Goal: Task Accomplishment & Management: Use online tool/utility

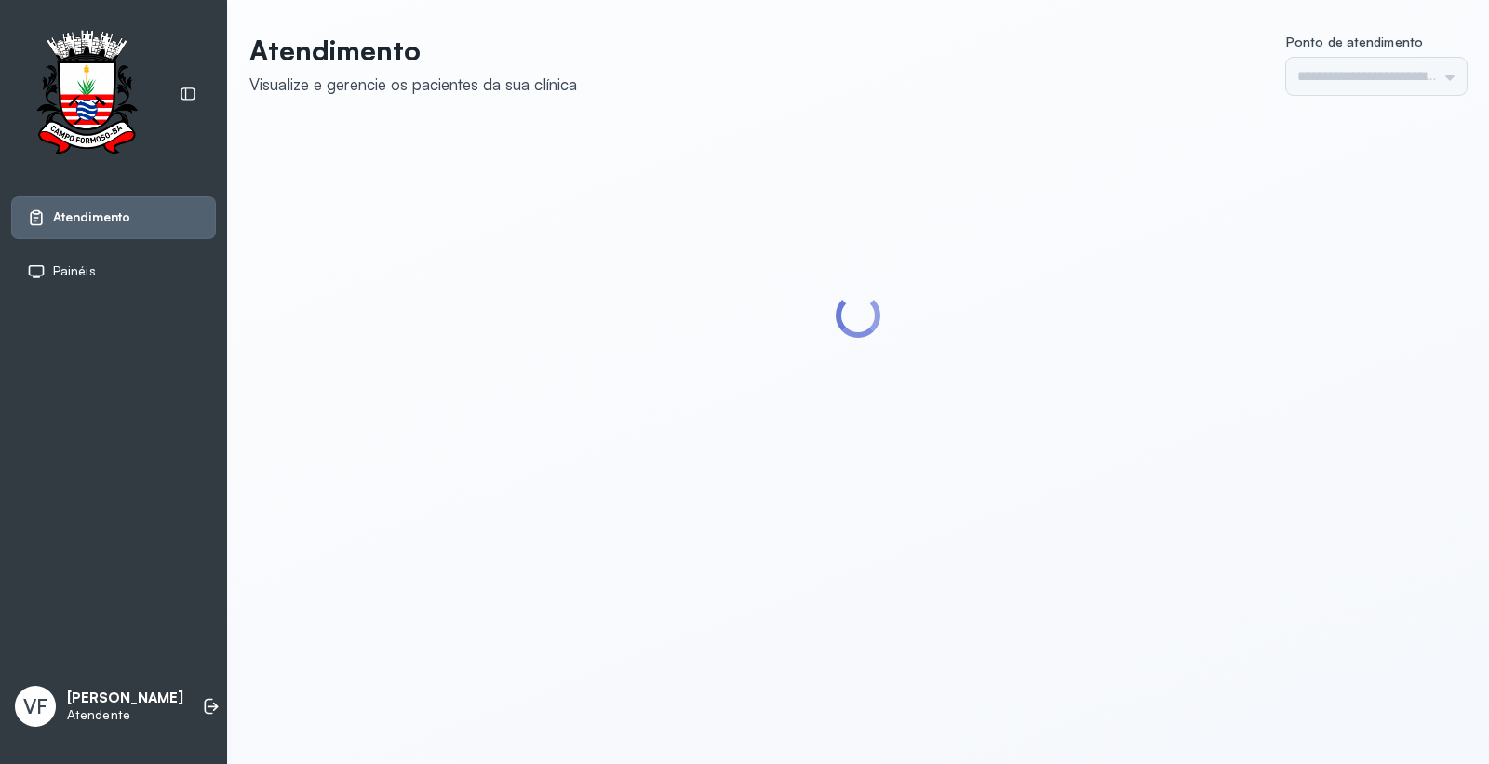
type input "*********"
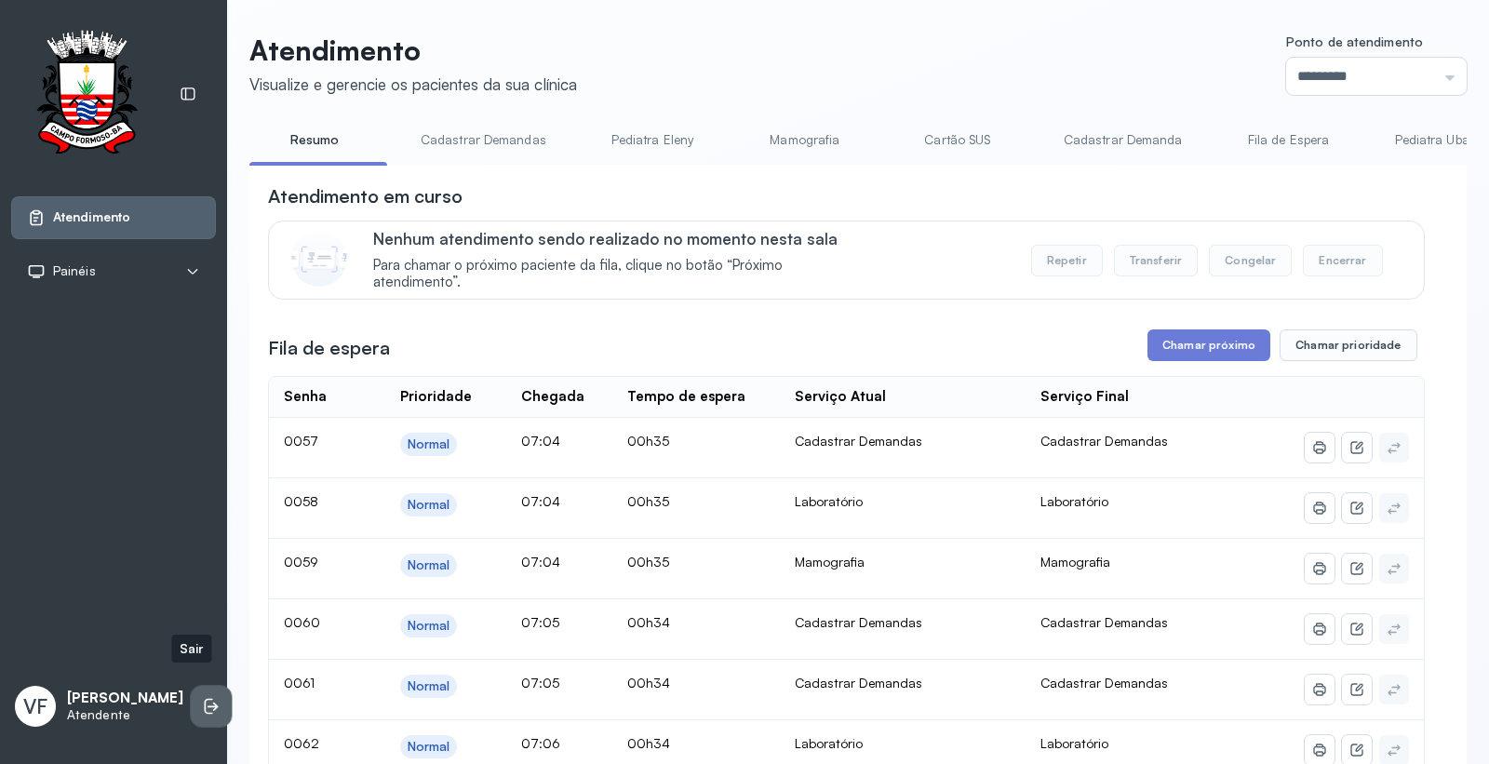
click at [196, 686] on li at bounding box center [211, 706] width 41 height 41
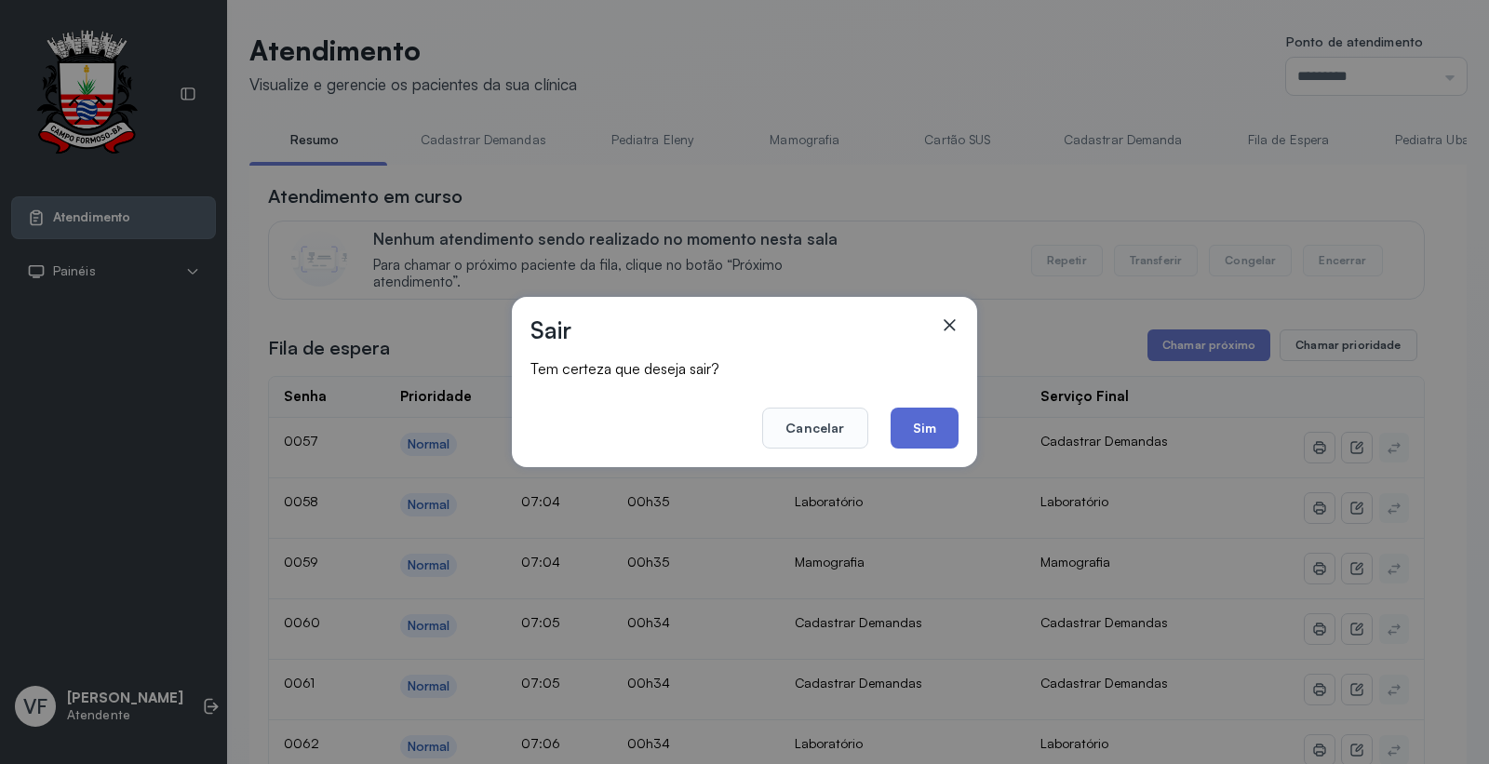
click at [954, 431] on button "Sim" at bounding box center [925, 428] width 68 height 41
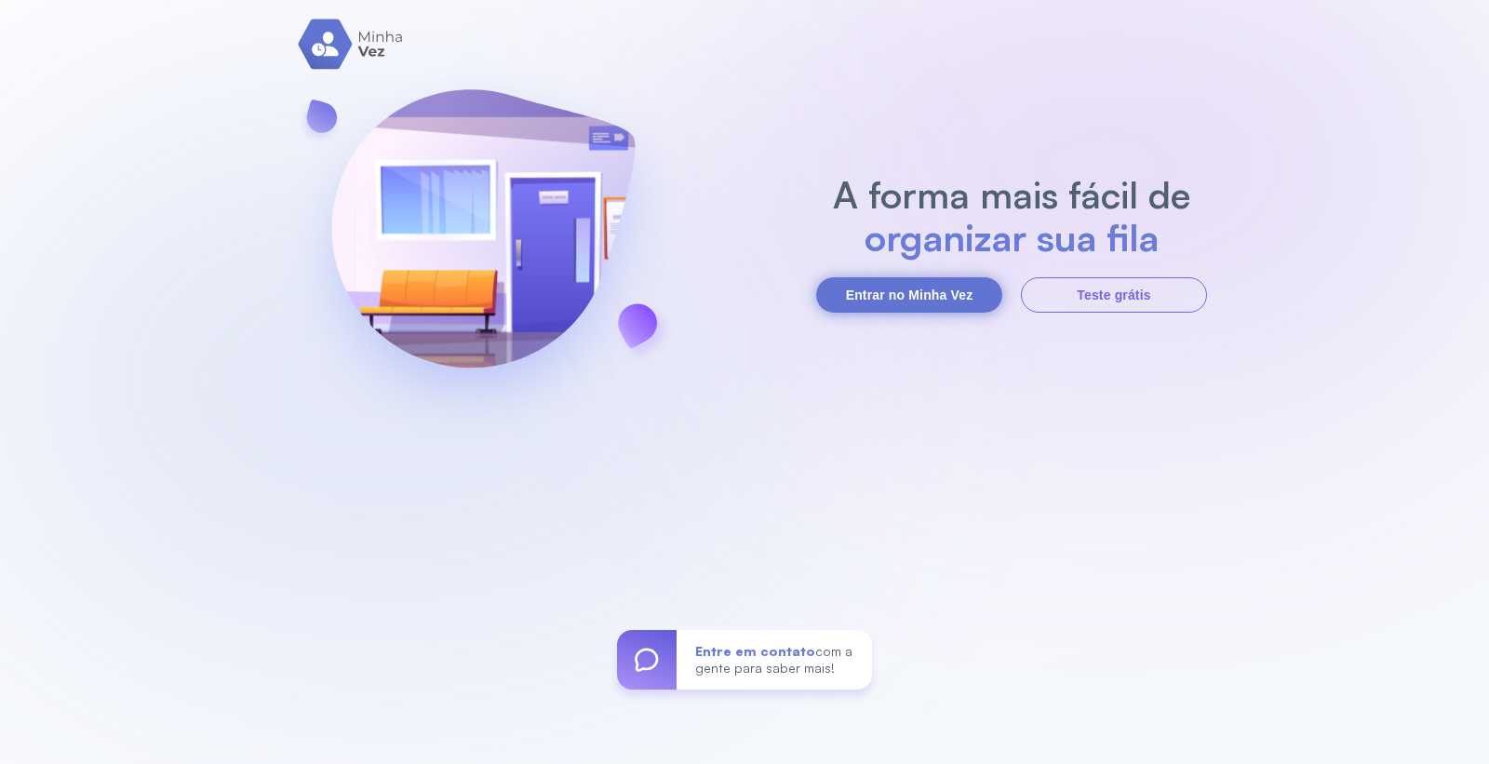
click at [880, 288] on button "Entrar no Minha Vez" at bounding box center [909, 294] width 186 height 35
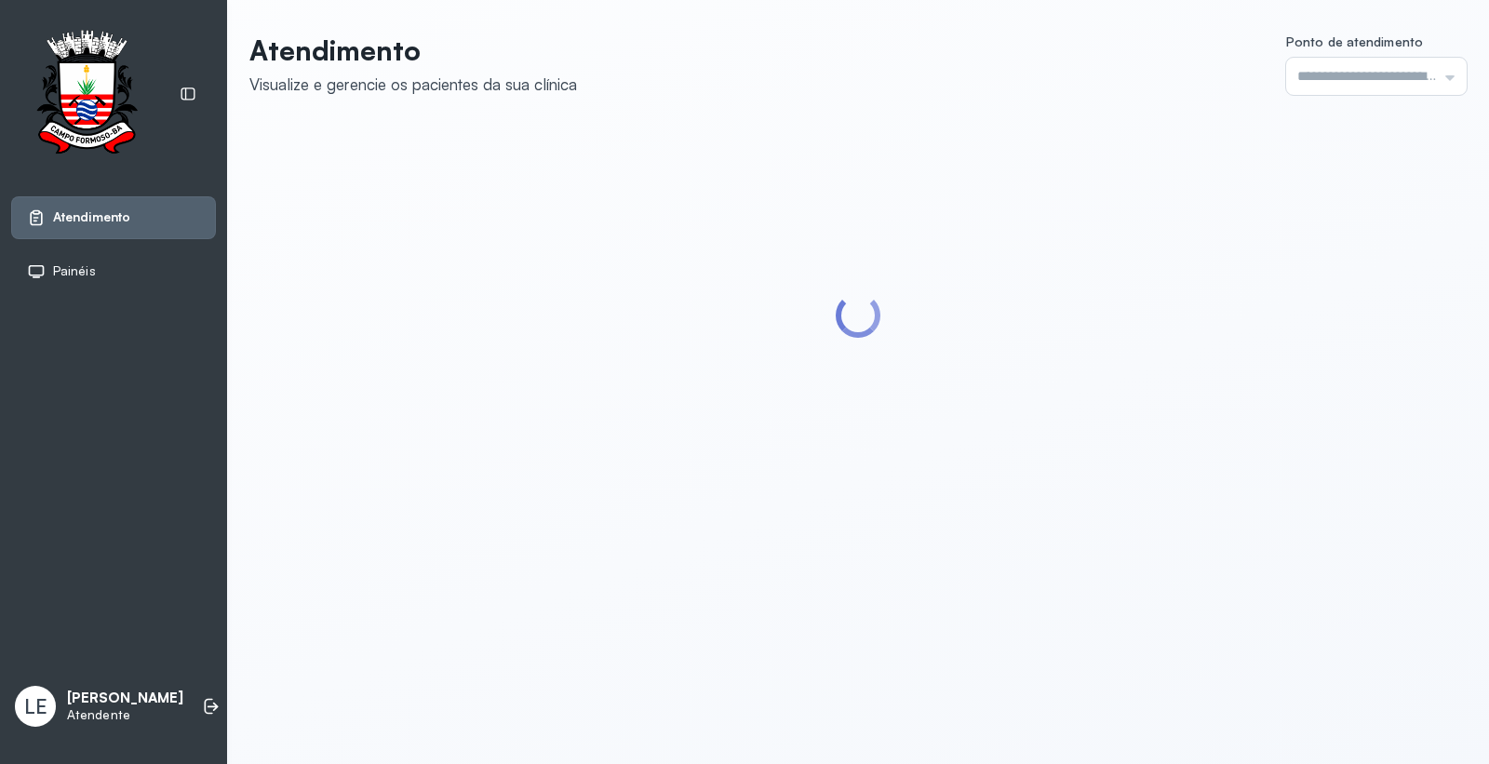
type input "*********"
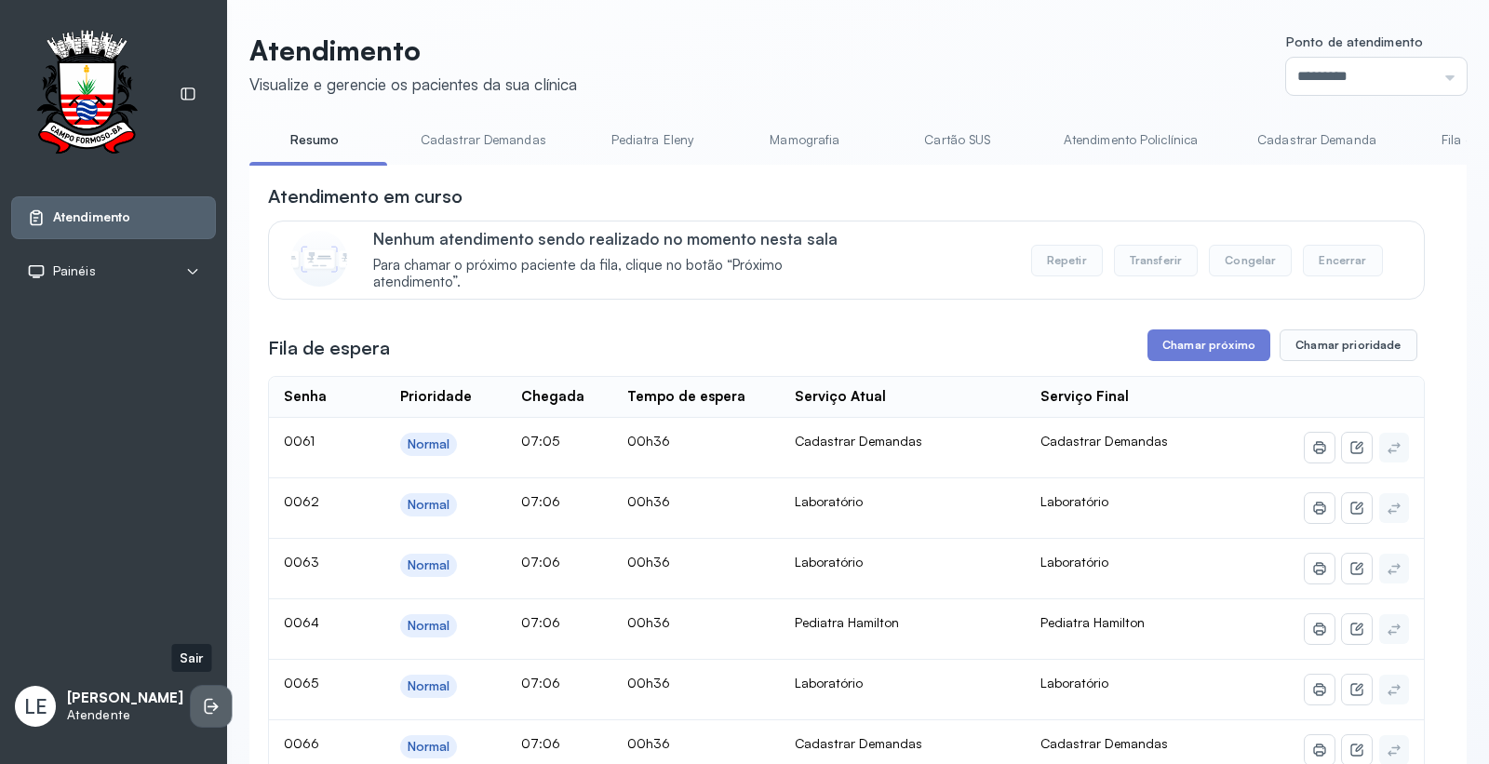
click at [203, 702] on li at bounding box center [211, 706] width 41 height 41
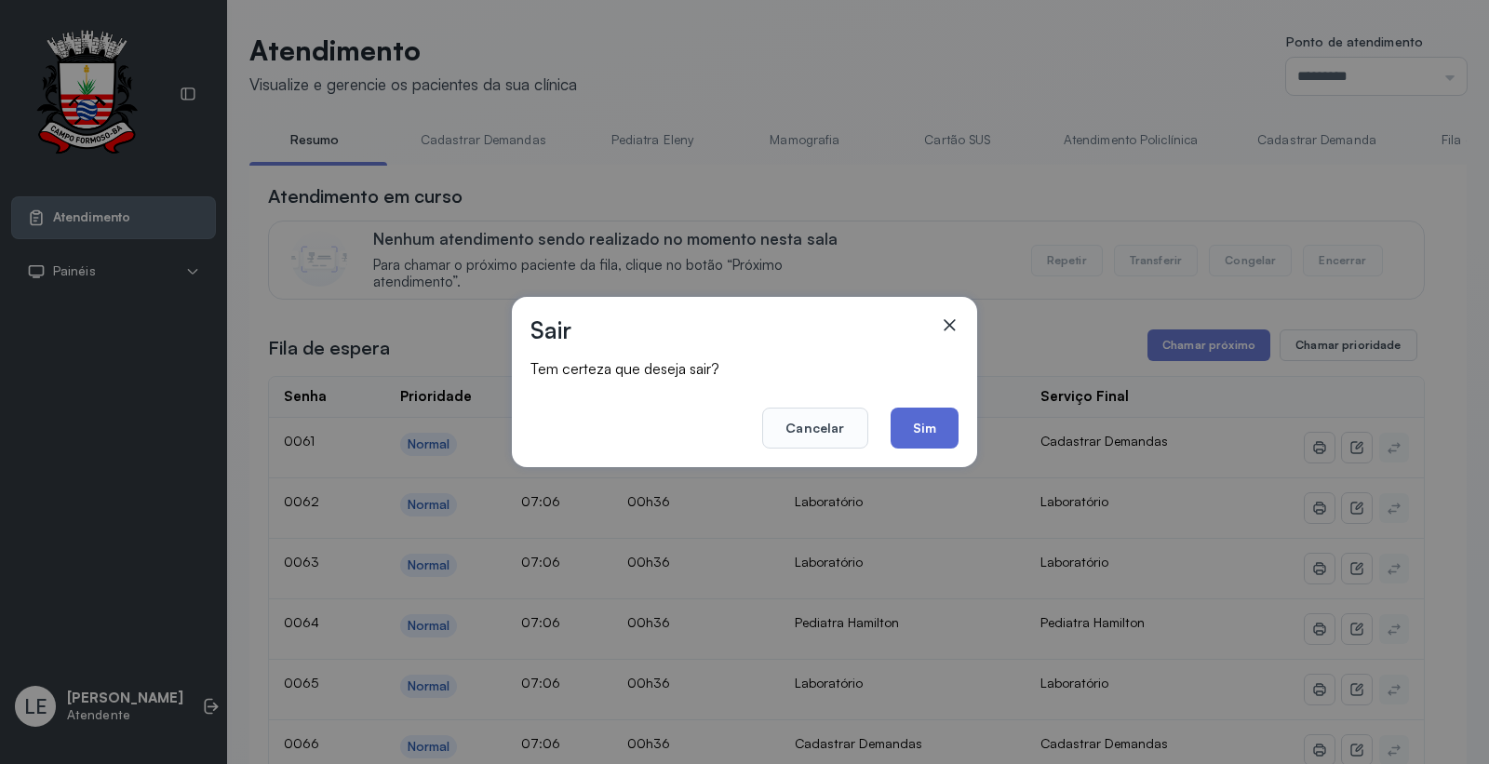
click at [933, 442] on button "Sim" at bounding box center [925, 428] width 68 height 41
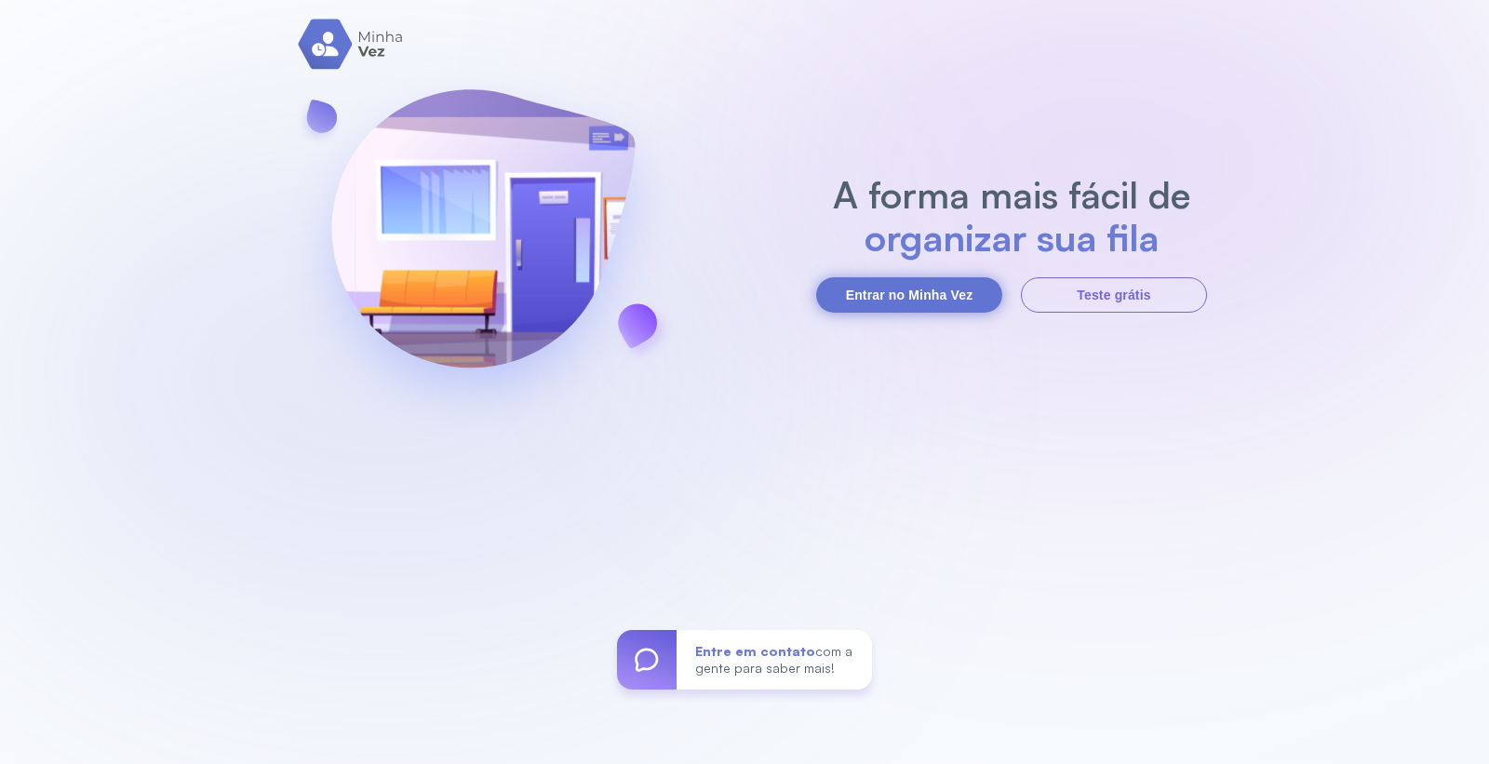
click at [895, 288] on button "Entrar no Minha Vez" at bounding box center [909, 294] width 186 height 35
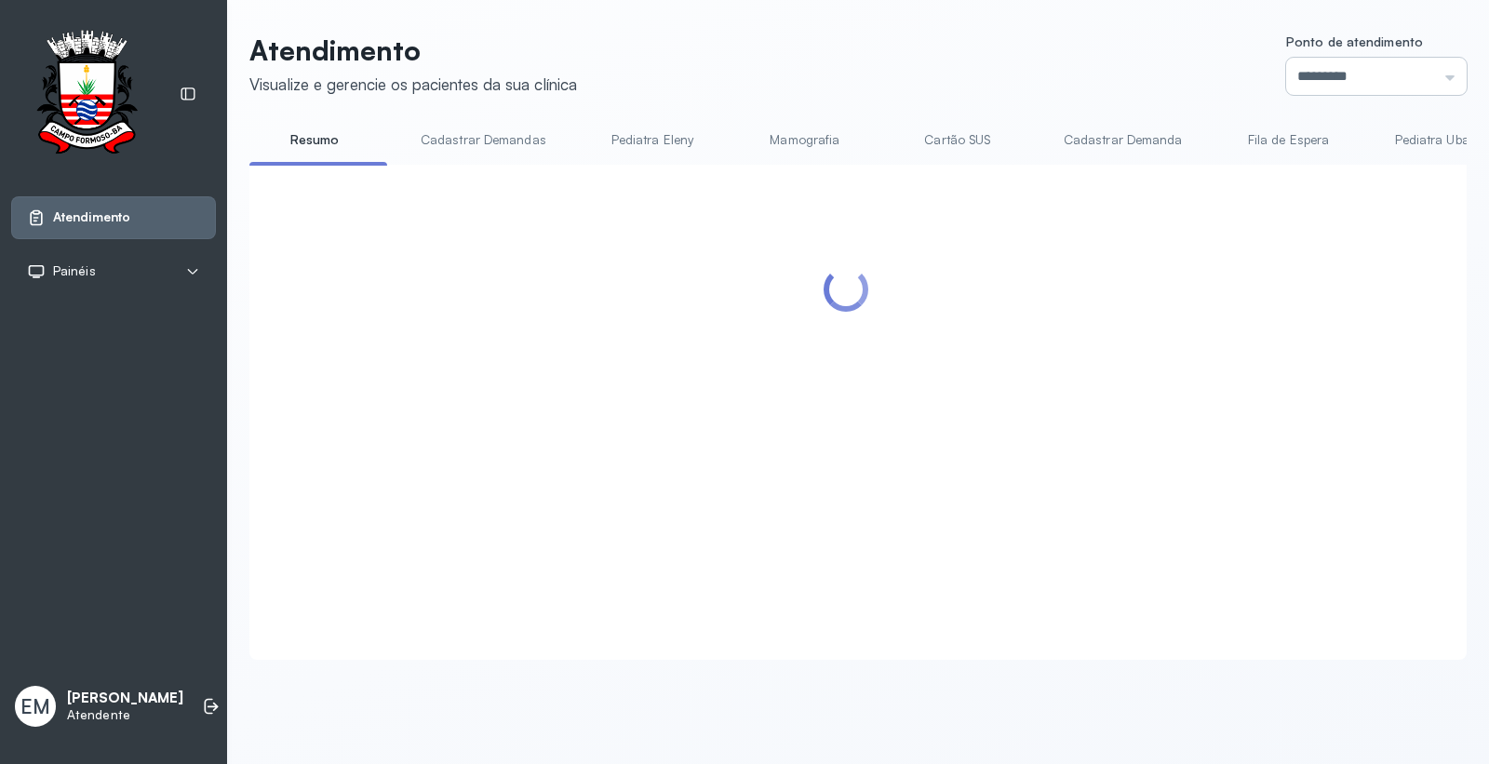
click at [1310, 69] on input "*********" at bounding box center [1376, 76] width 181 height 37
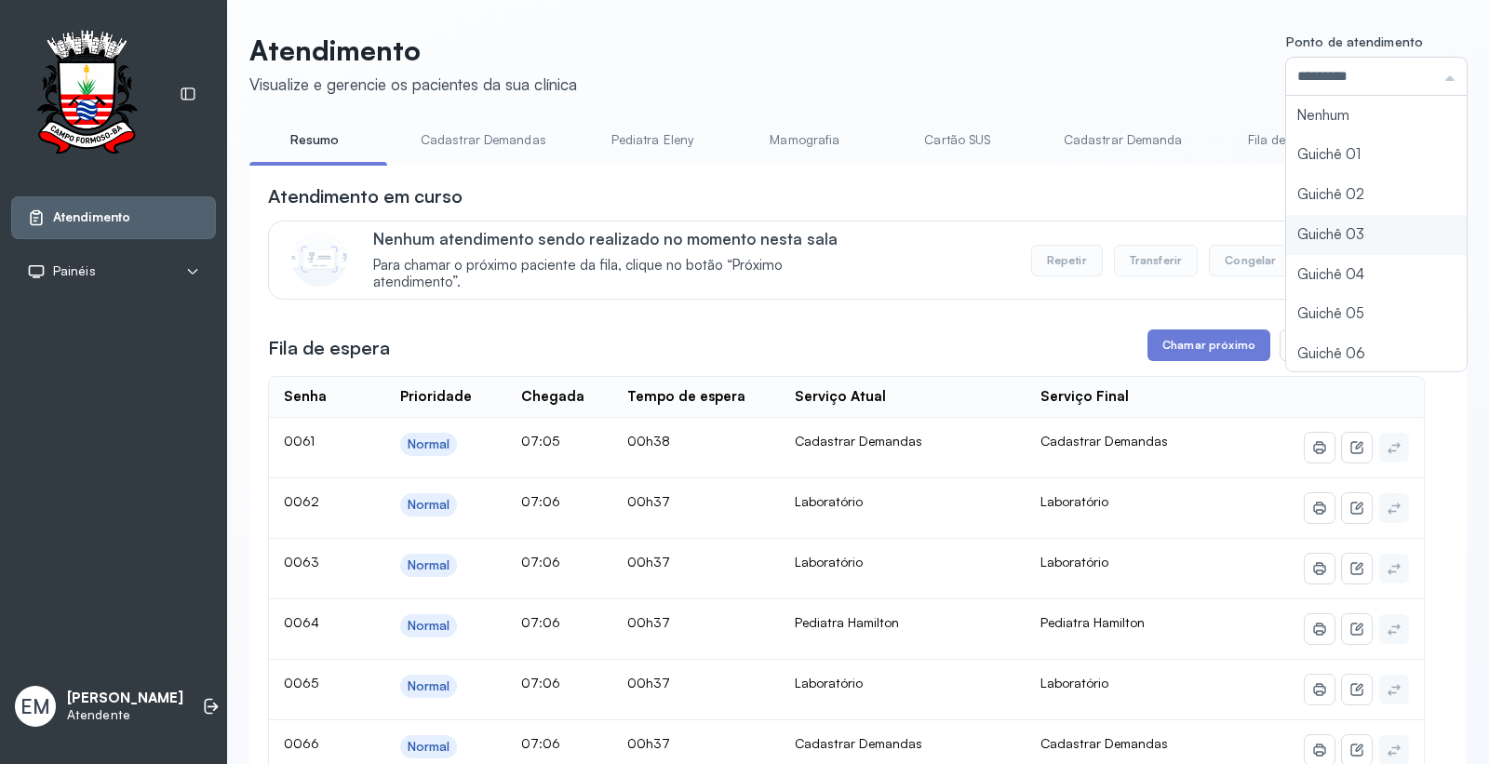
type input "*********"
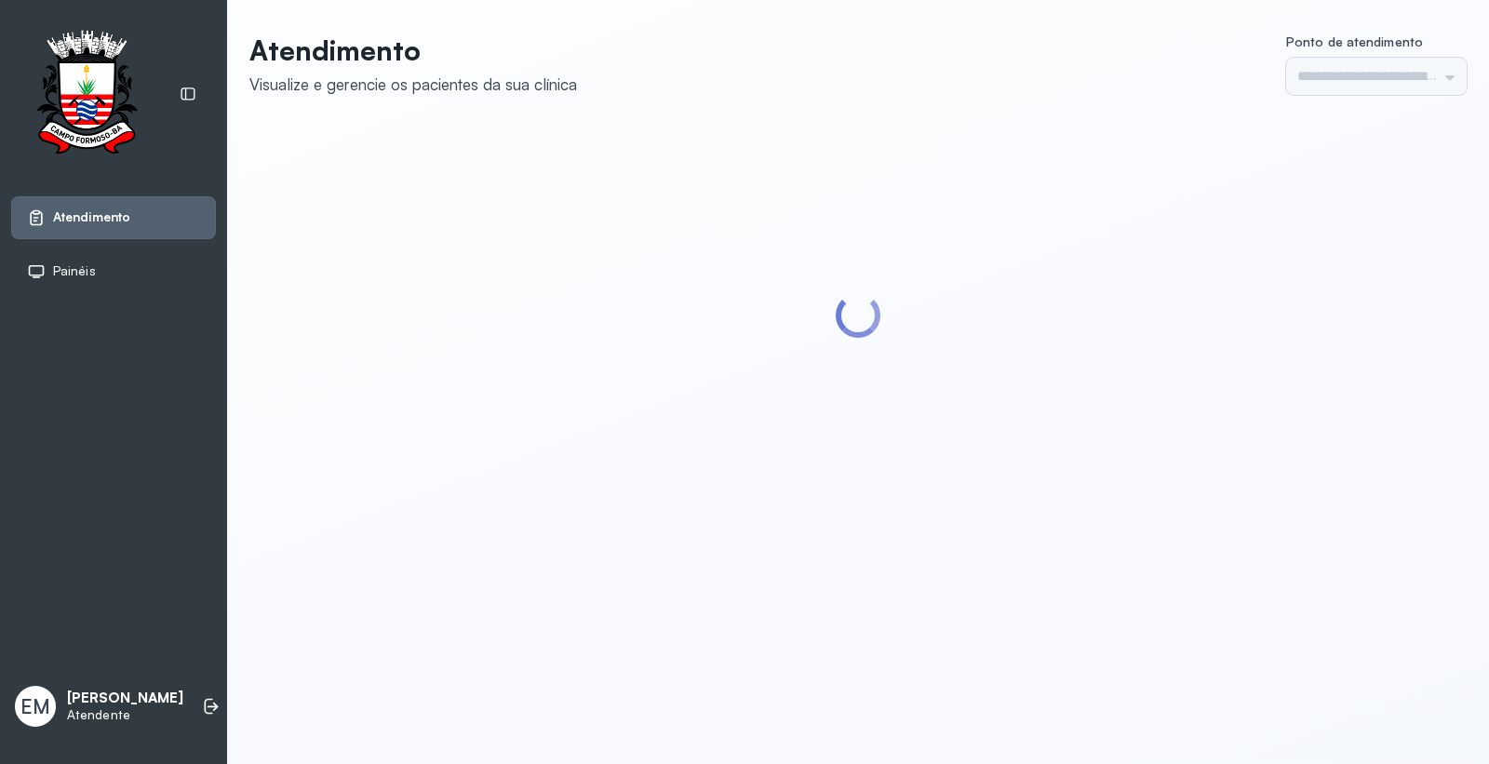
type input "*********"
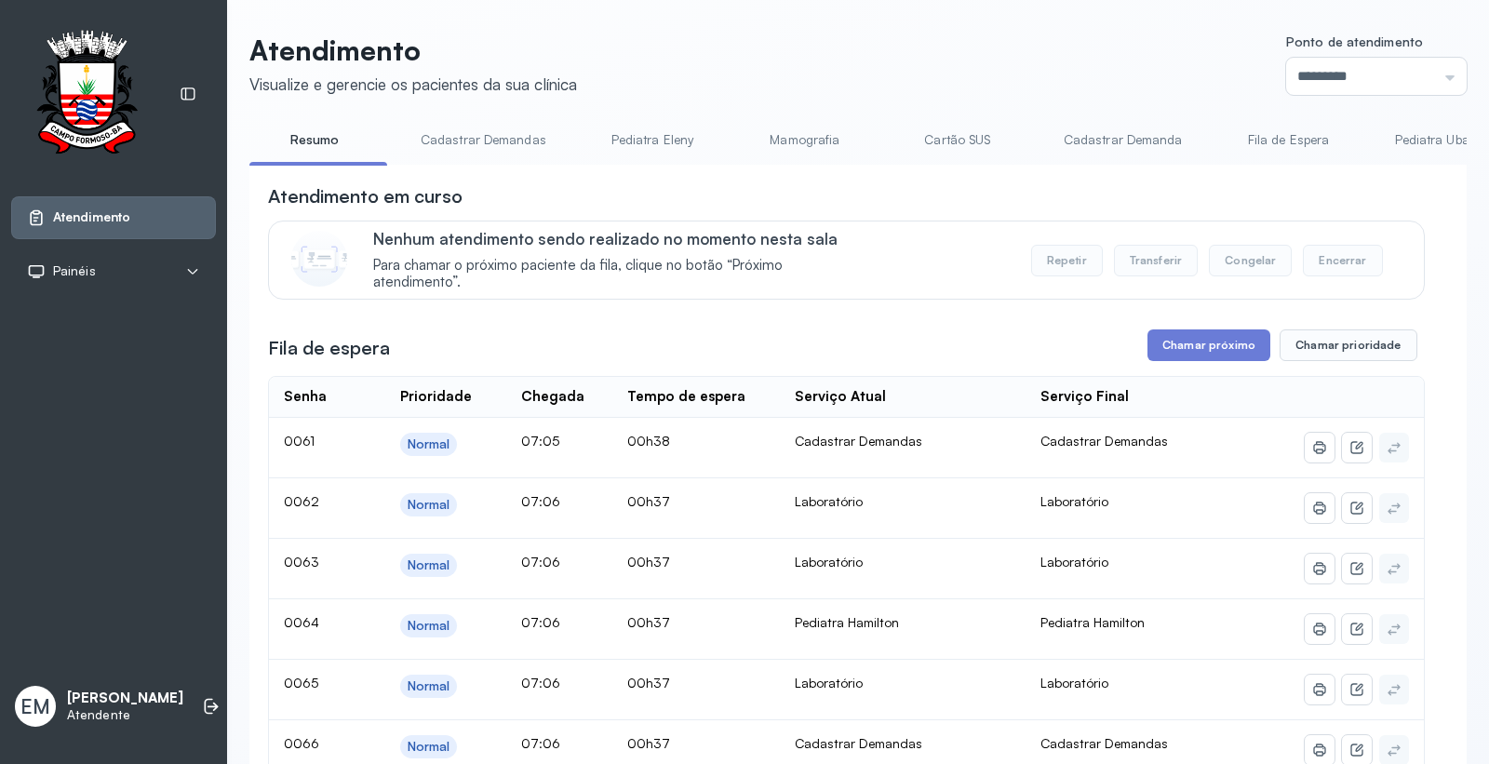
click at [1137, 355] on div "Fila de espera Chamar próximo Chamar prioridade" at bounding box center [846, 345] width 1157 height 32
click at [1158, 348] on button "Chamar próximo" at bounding box center [1208, 345] width 123 height 32
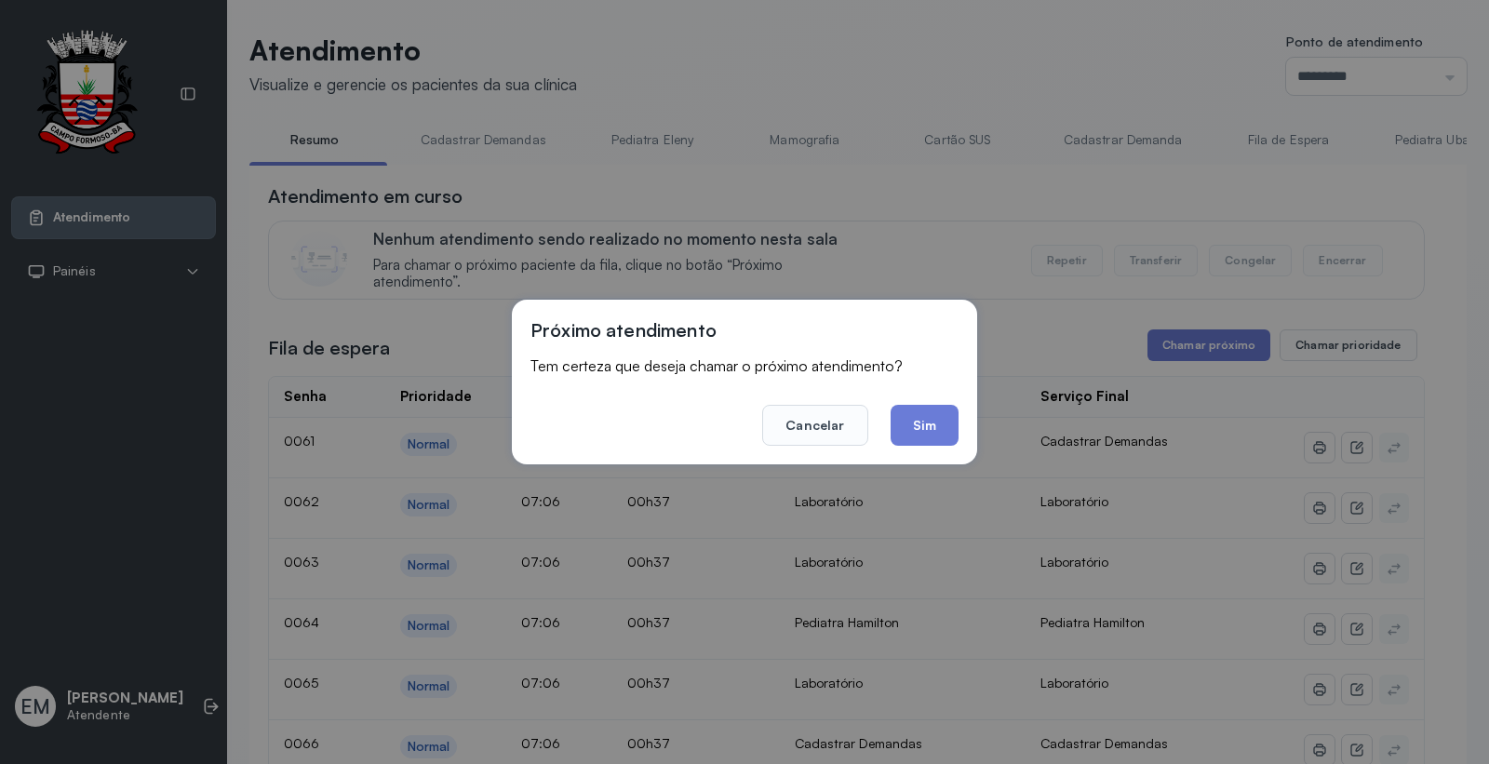
drag, startPoint x: 925, startPoint y: 417, endPoint x: 848, endPoint y: 380, distance: 85.7
click at [924, 419] on button "Sim" at bounding box center [925, 425] width 68 height 41
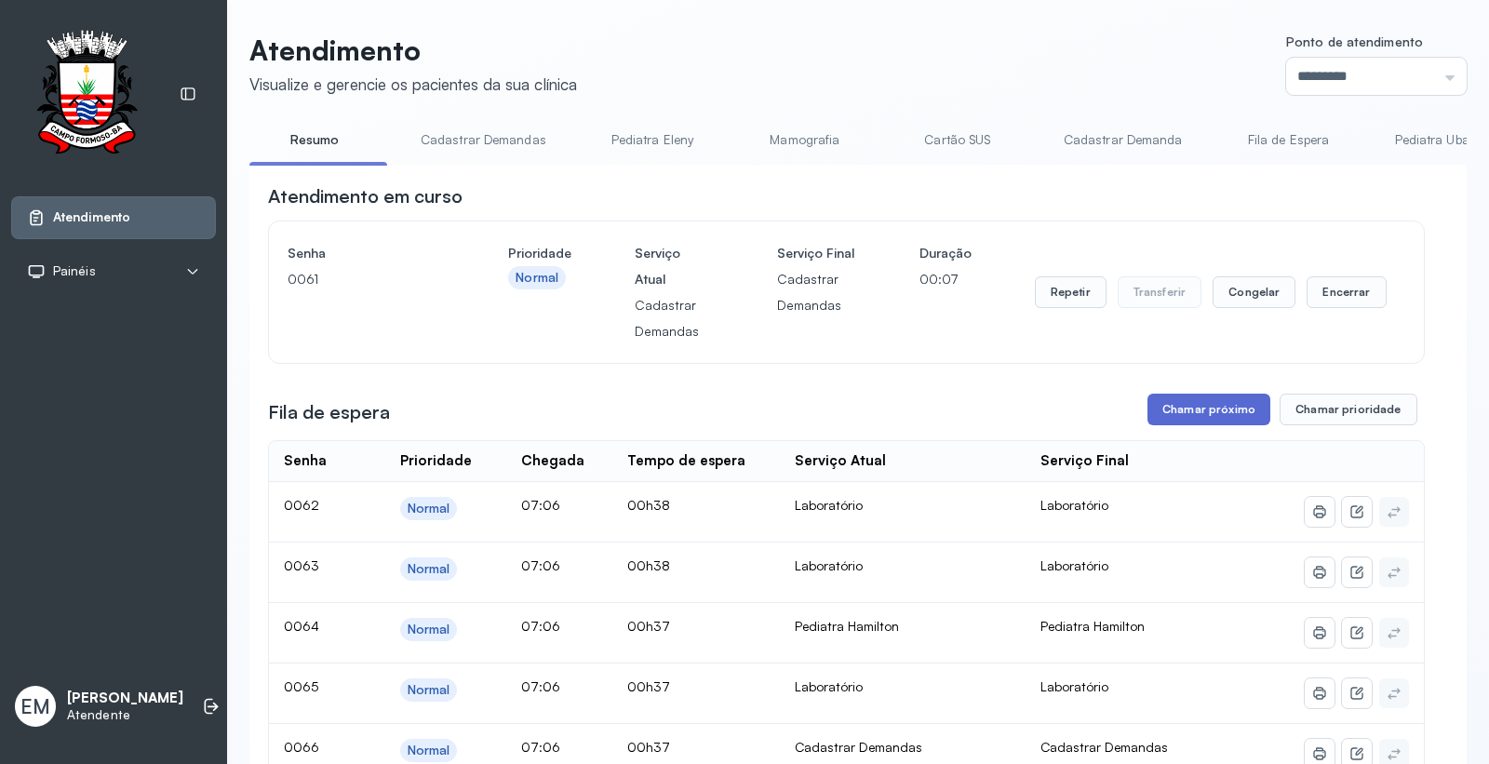
click at [1207, 412] on button "Chamar próximo" at bounding box center [1208, 410] width 123 height 32
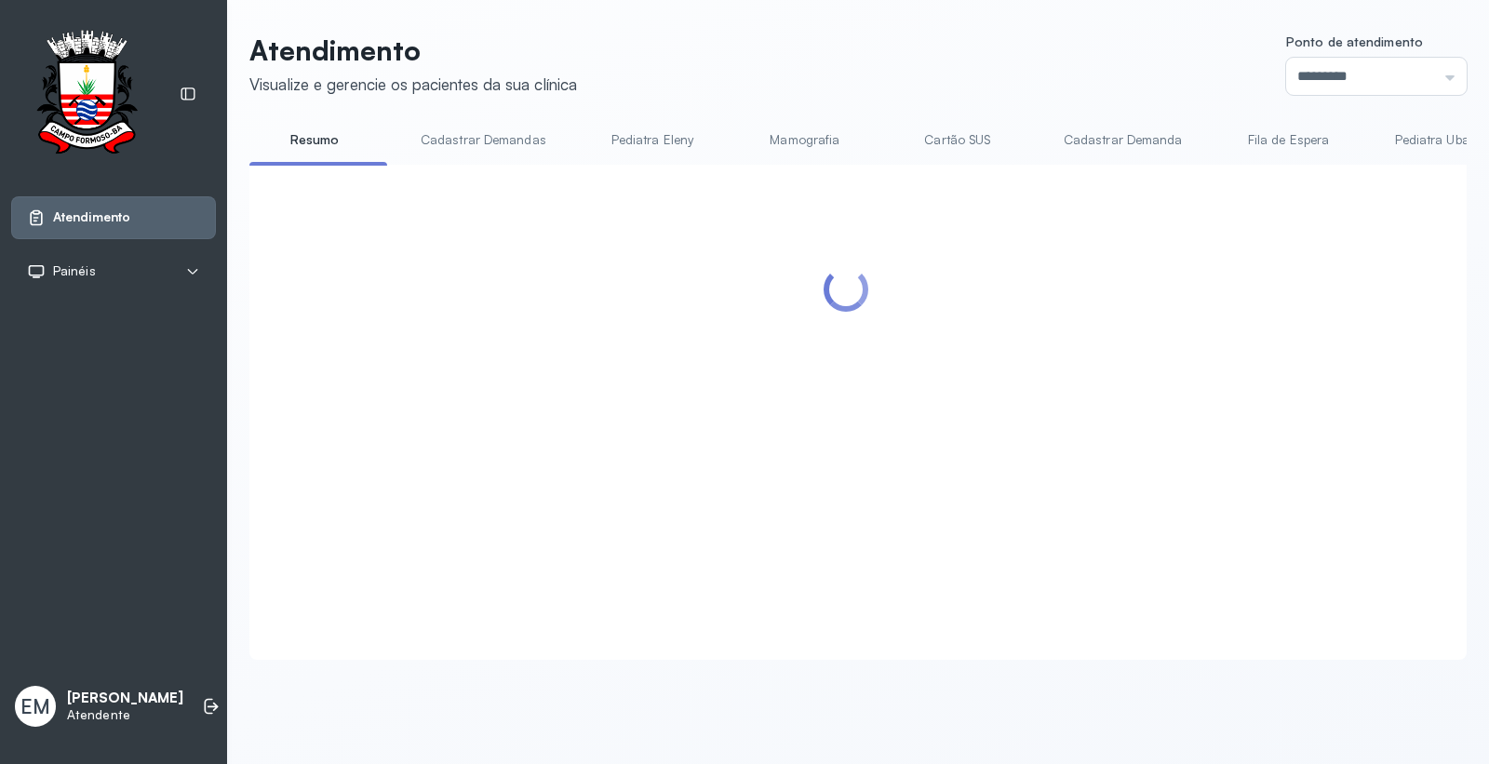
click at [925, 426] on div at bounding box center [846, 389] width 1157 height 412
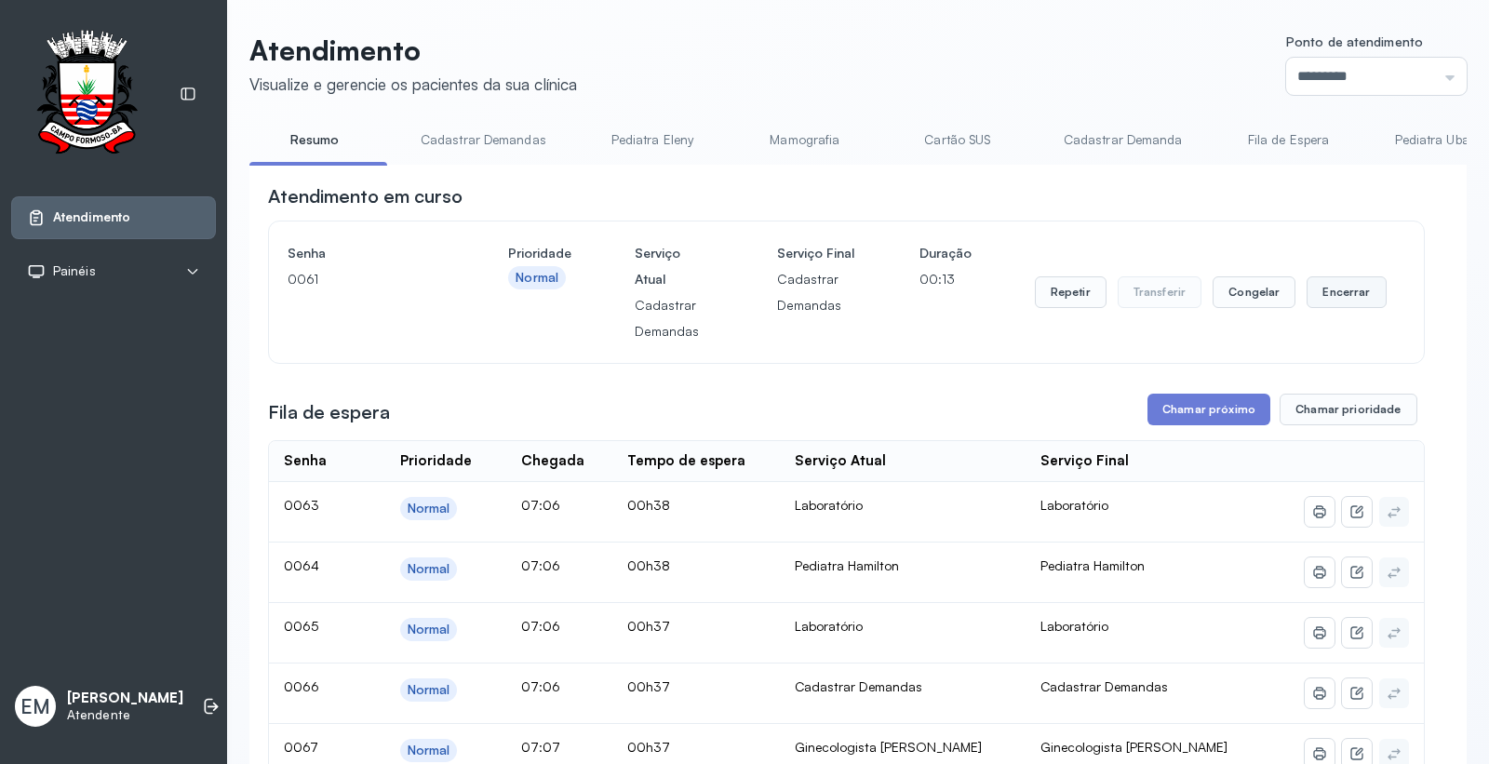
click at [1317, 287] on button "Encerrar" at bounding box center [1345, 292] width 79 height 32
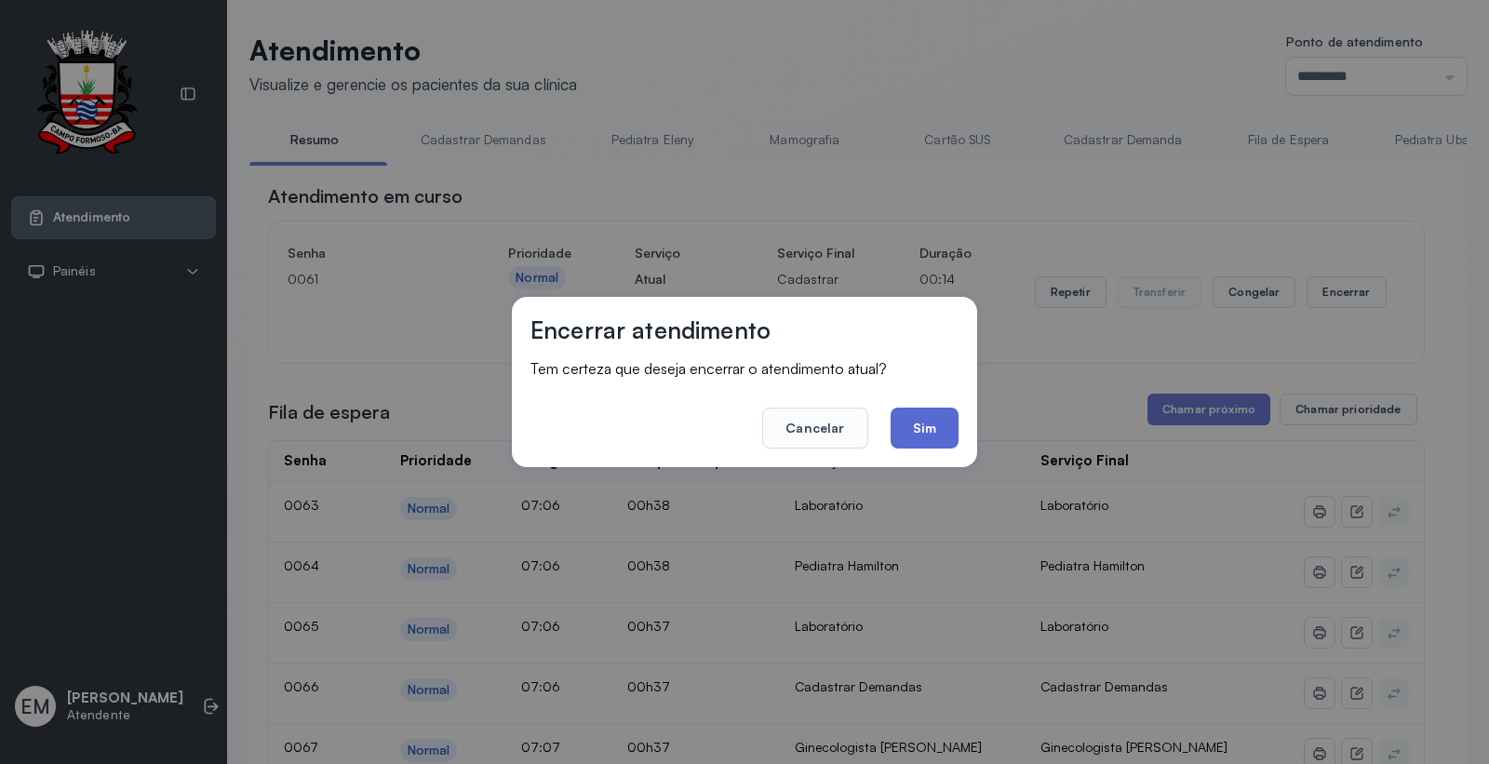
click at [946, 420] on button "Sim" at bounding box center [925, 428] width 68 height 41
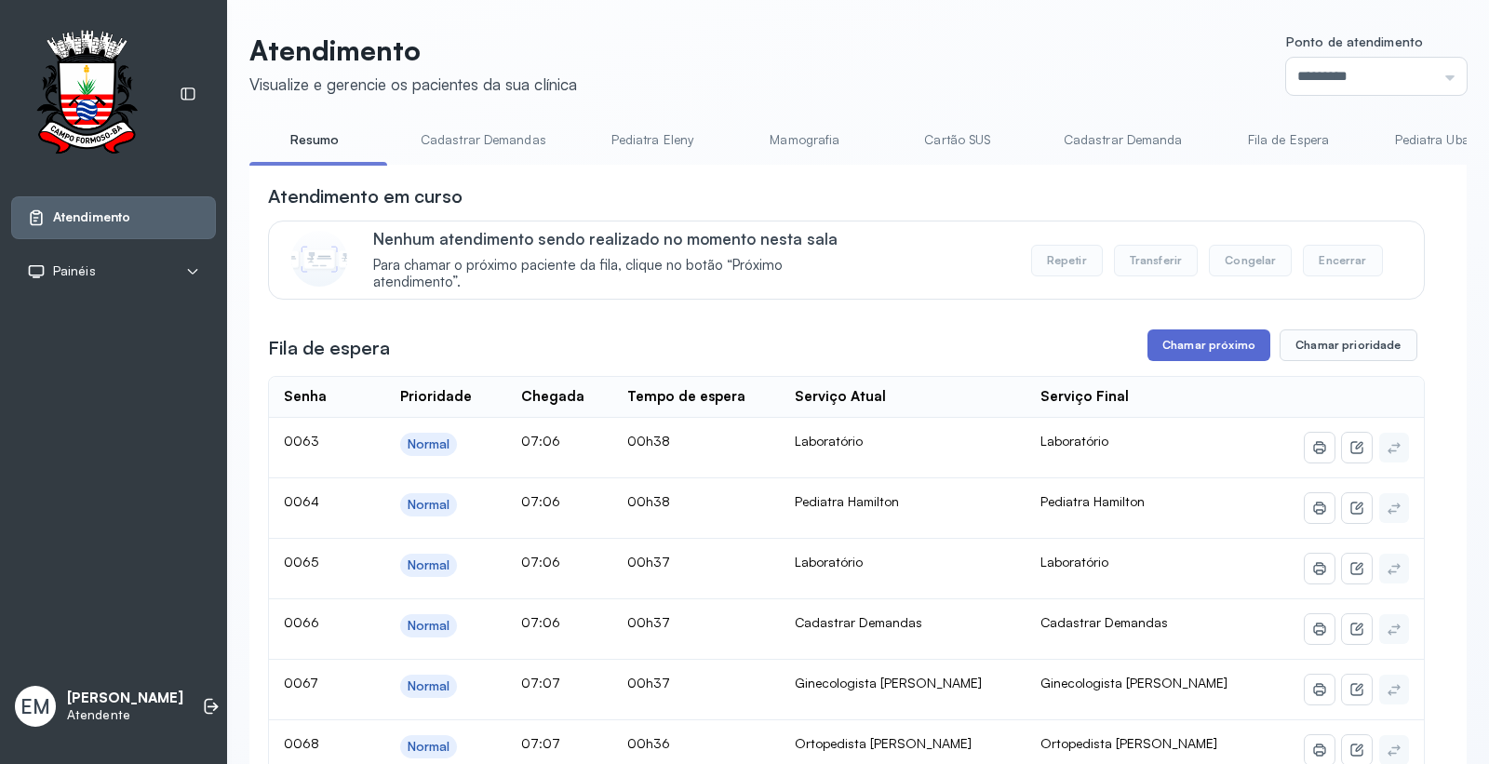
click at [1179, 342] on button "Chamar próximo" at bounding box center [1208, 345] width 123 height 32
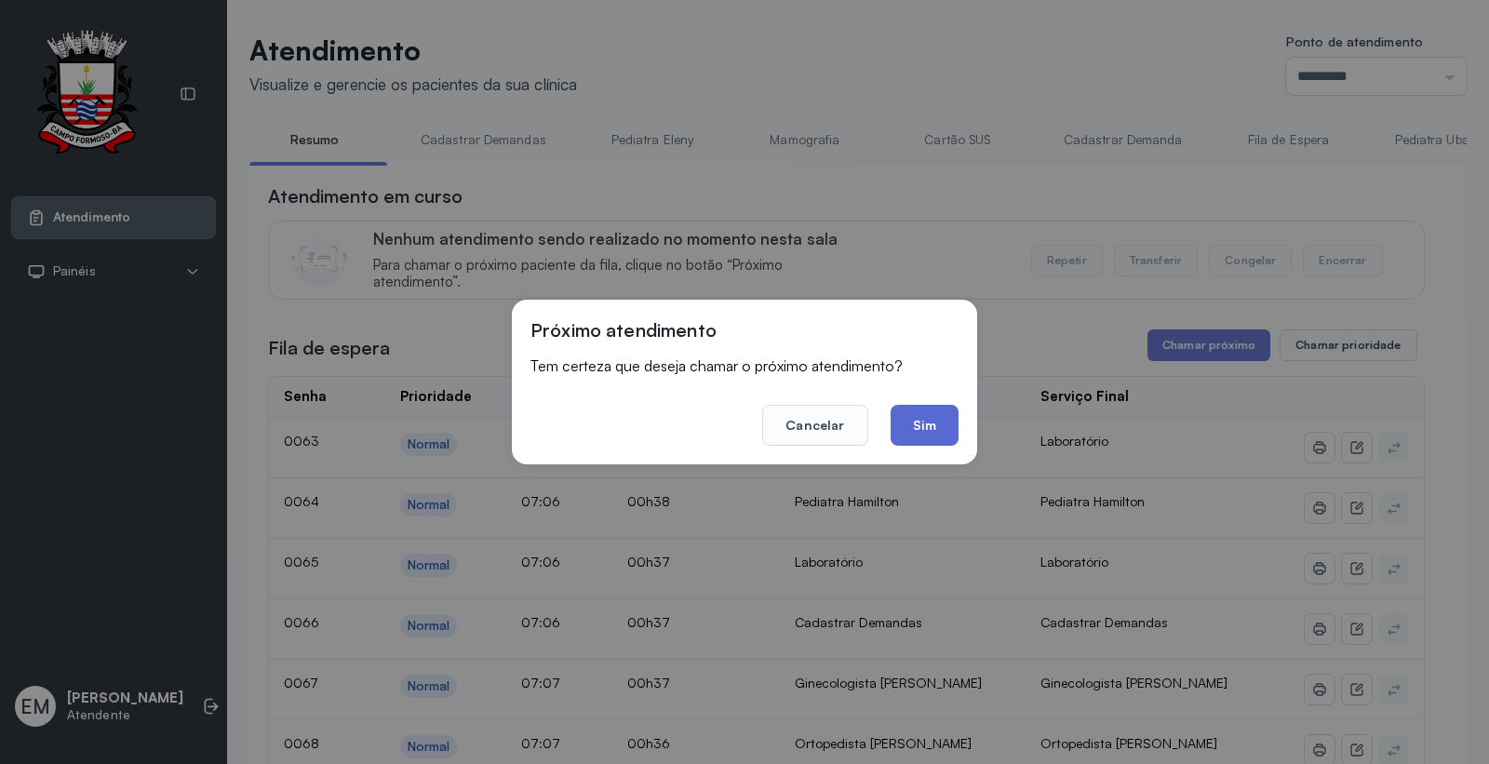
click at [909, 420] on button "Sim" at bounding box center [925, 425] width 68 height 41
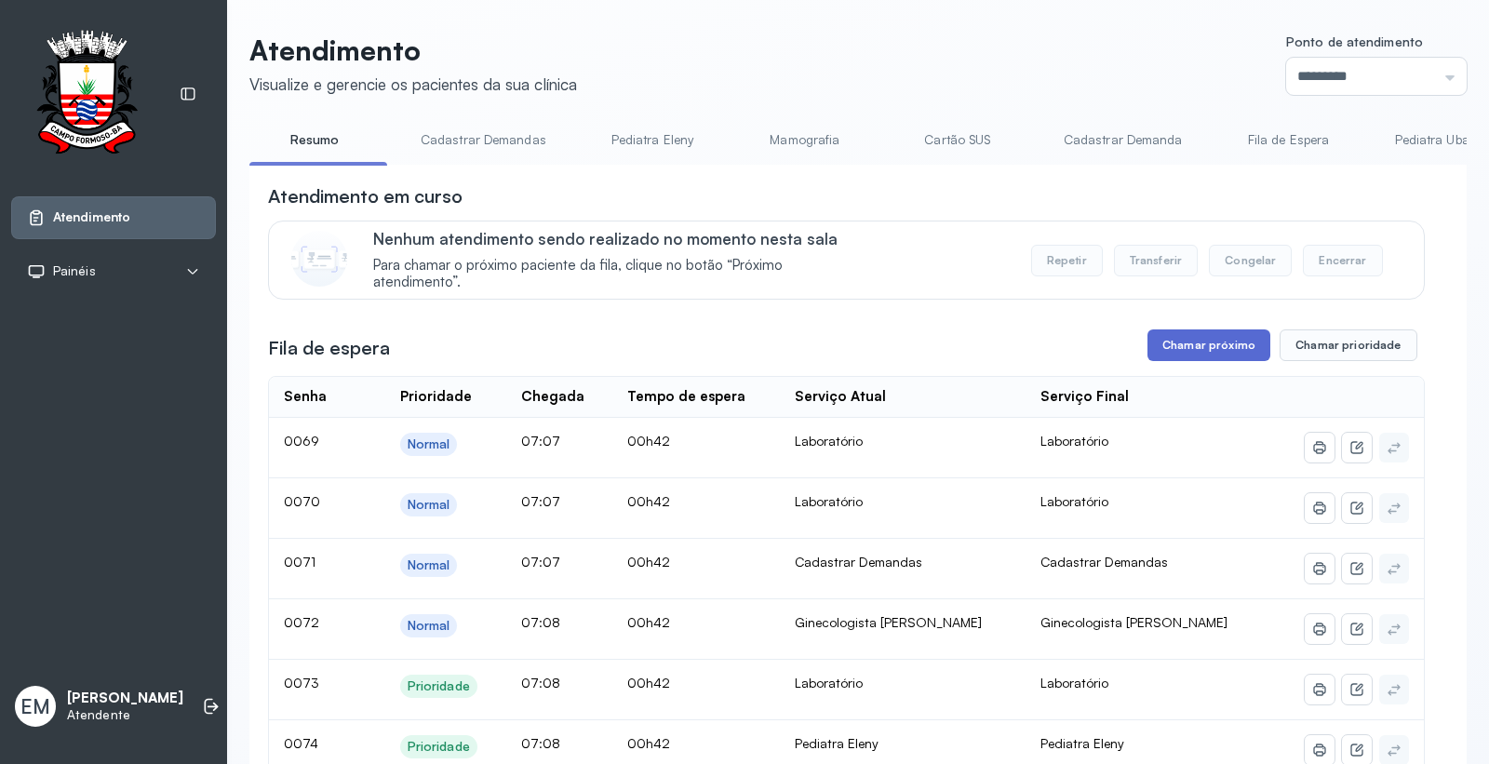
click at [1183, 351] on button "Chamar próximo" at bounding box center [1208, 345] width 123 height 32
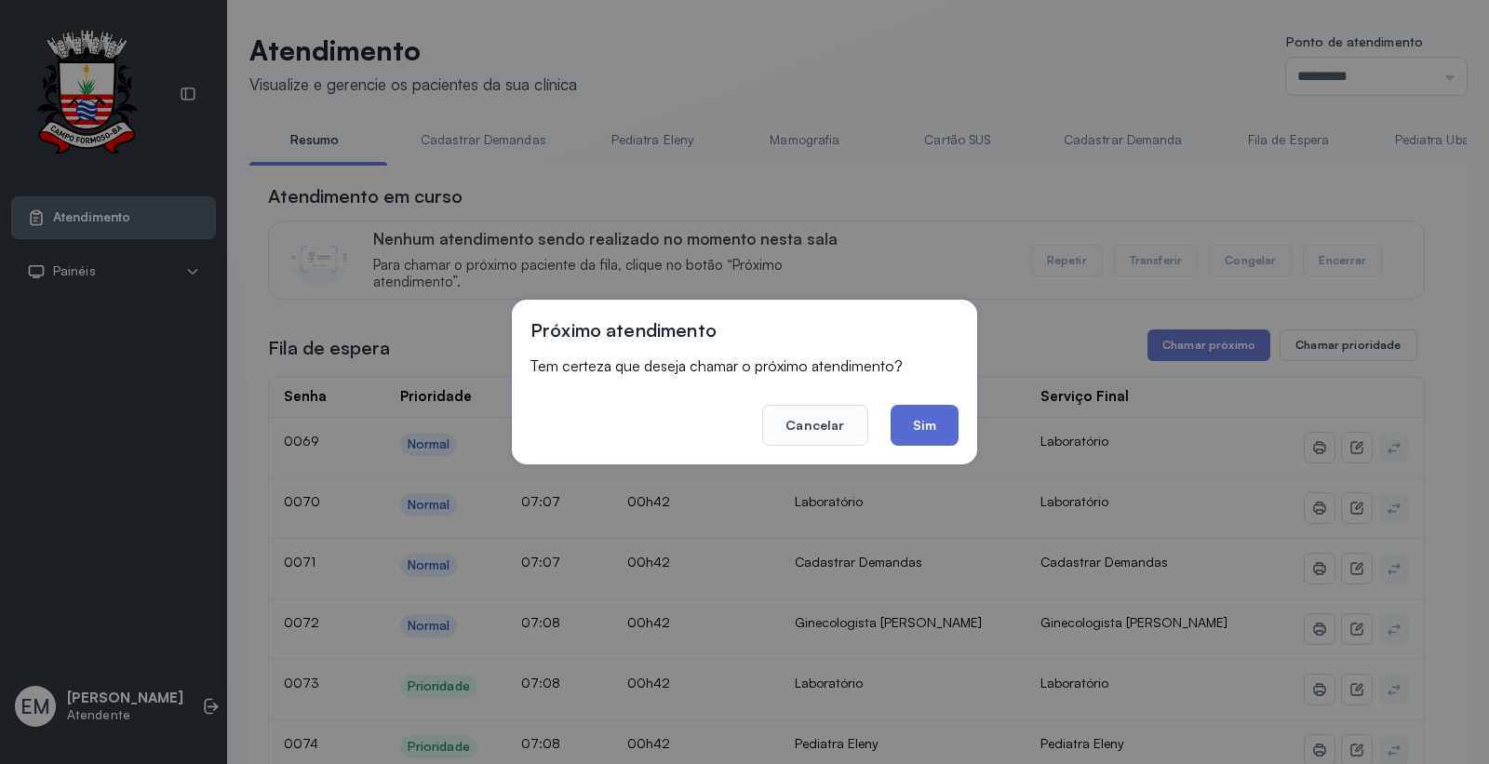
click at [950, 430] on button "Sim" at bounding box center [925, 425] width 68 height 41
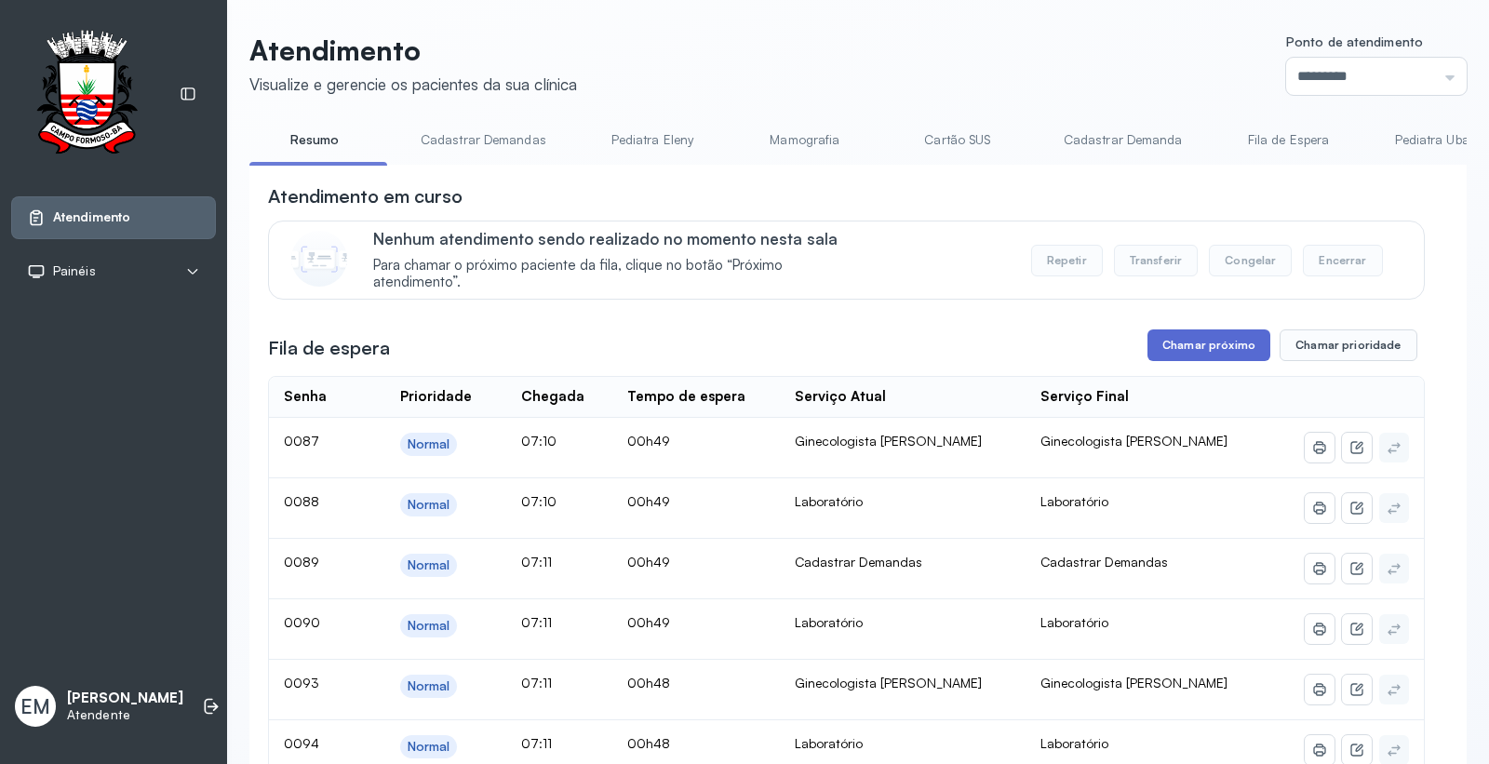
click at [1231, 361] on button "Chamar próximo" at bounding box center [1208, 345] width 123 height 32
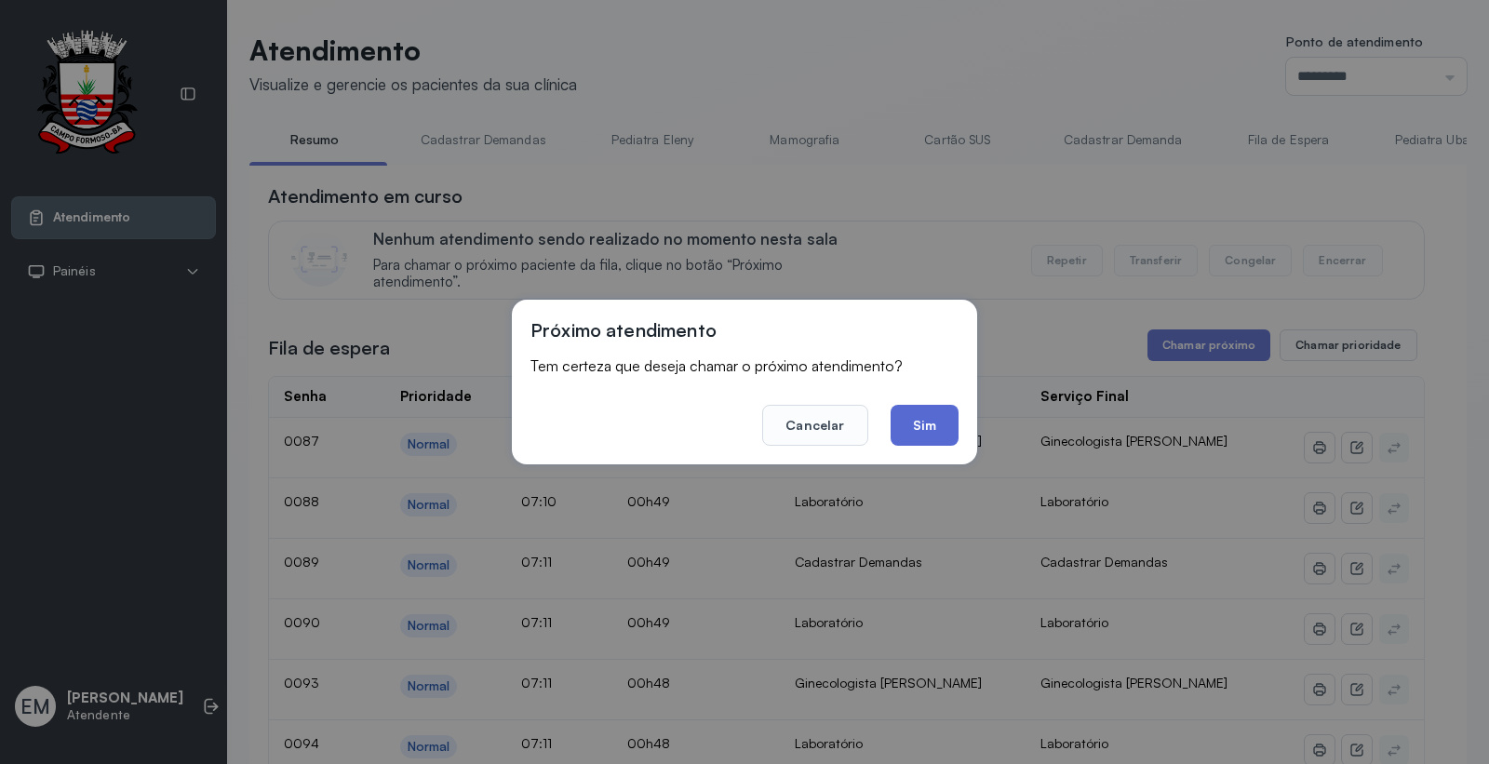
click at [933, 432] on button "Sim" at bounding box center [925, 425] width 68 height 41
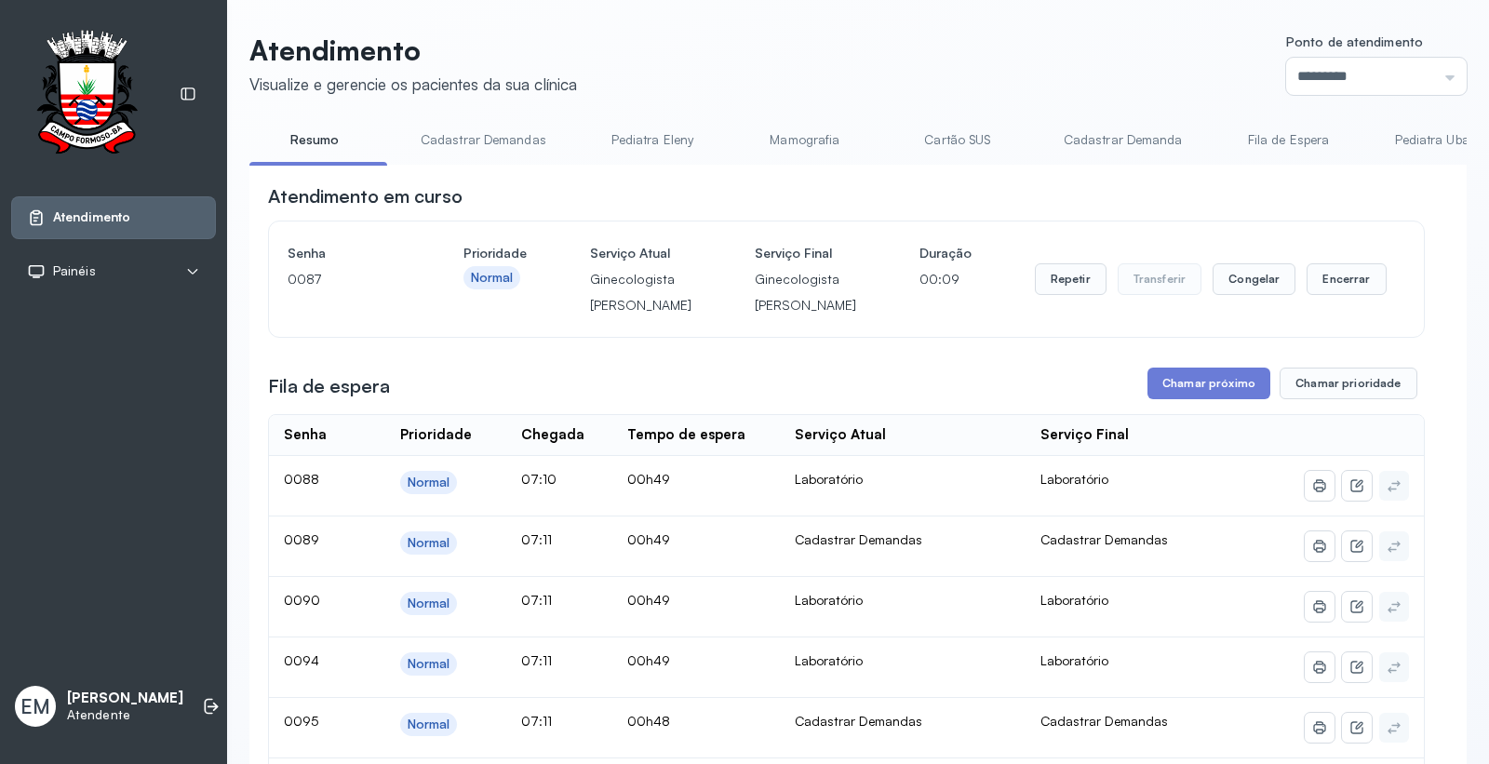
click at [1173, 399] on button "Chamar próximo" at bounding box center [1208, 384] width 123 height 32
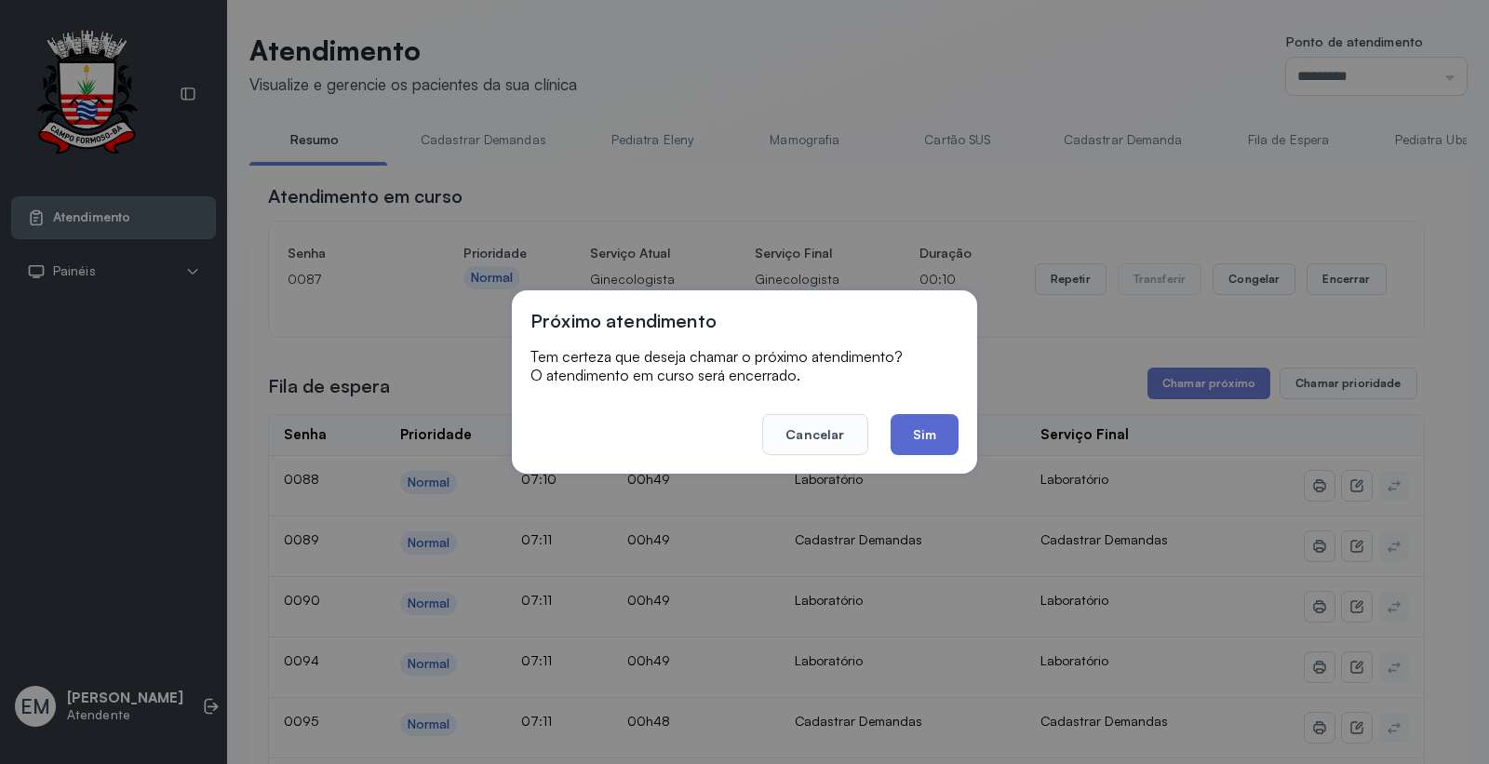
click at [940, 437] on button "Sim" at bounding box center [925, 434] width 68 height 41
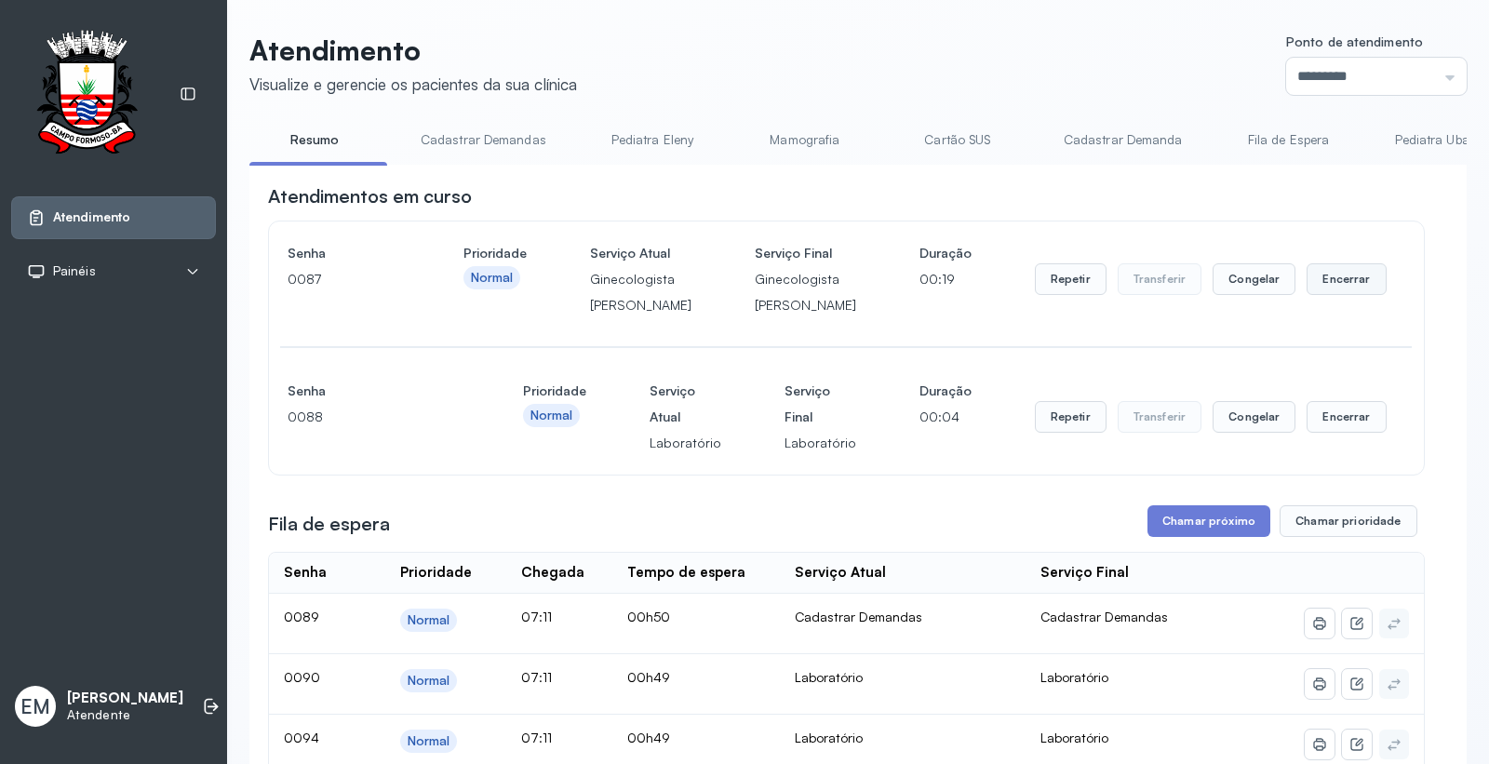
click at [1320, 282] on button "Encerrar" at bounding box center [1345, 279] width 79 height 32
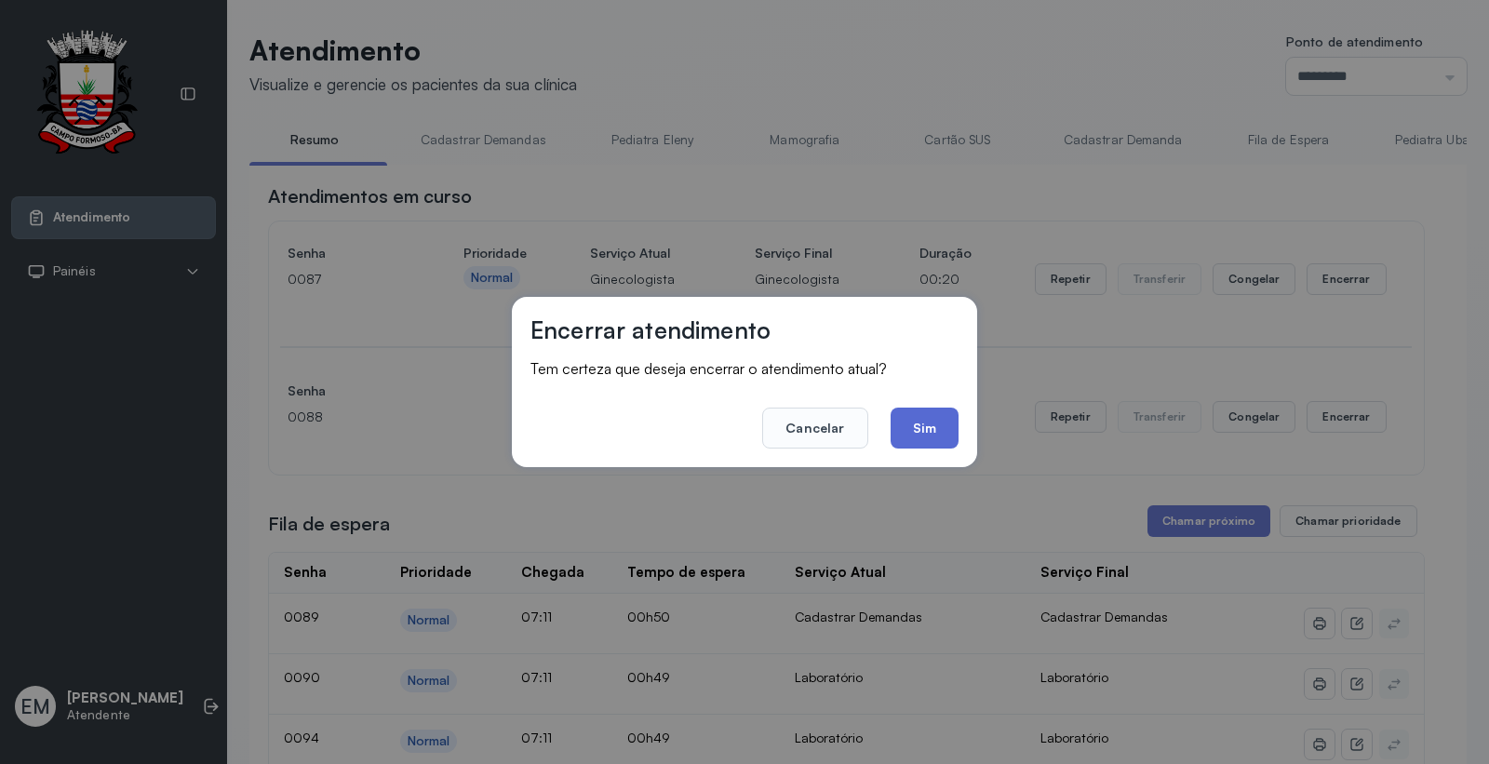
click at [940, 434] on button "Sim" at bounding box center [925, 428] width 68 height 41
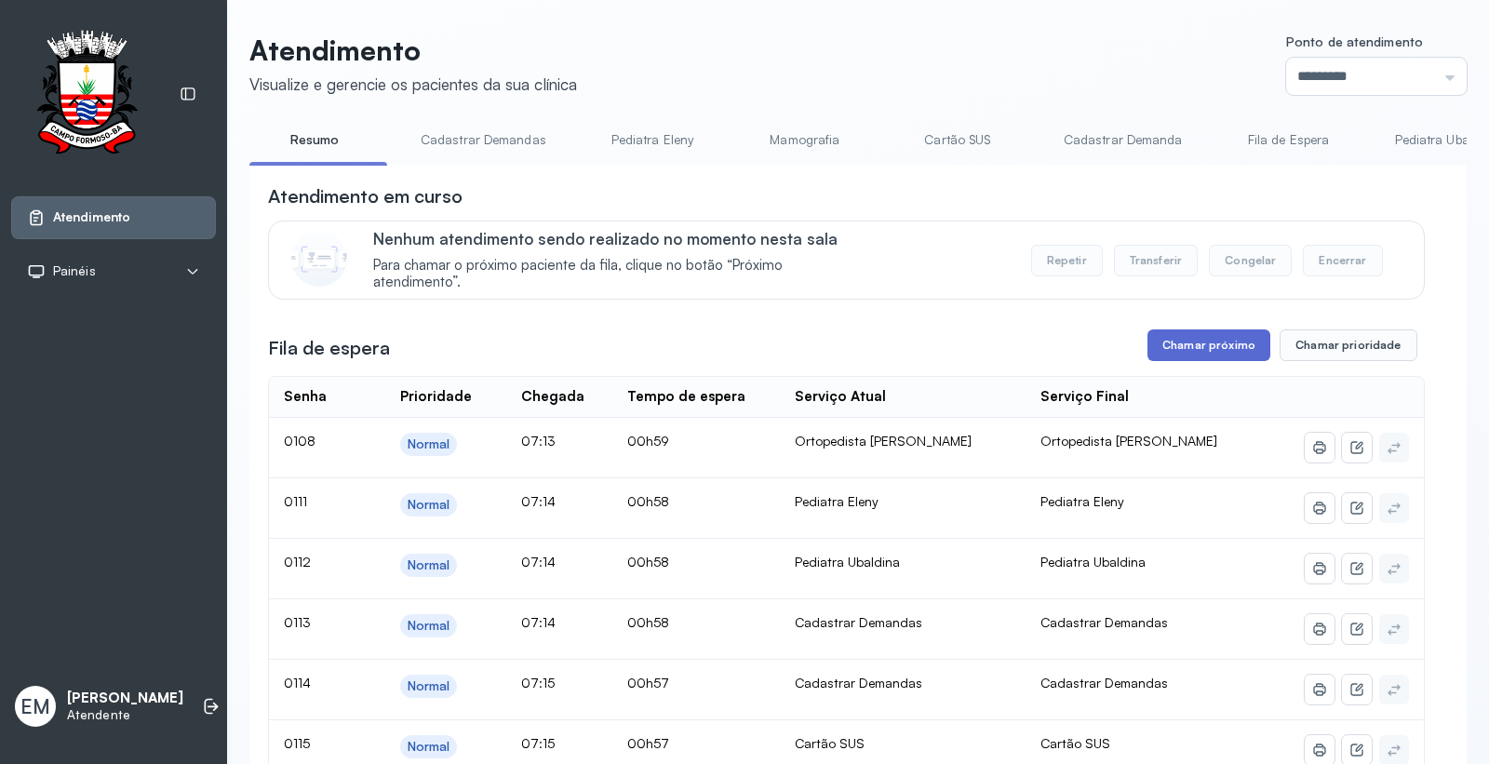
click at [1174, 345] on button "Chamar próximo" at bounding box center [1208, 345] width 123 height 32
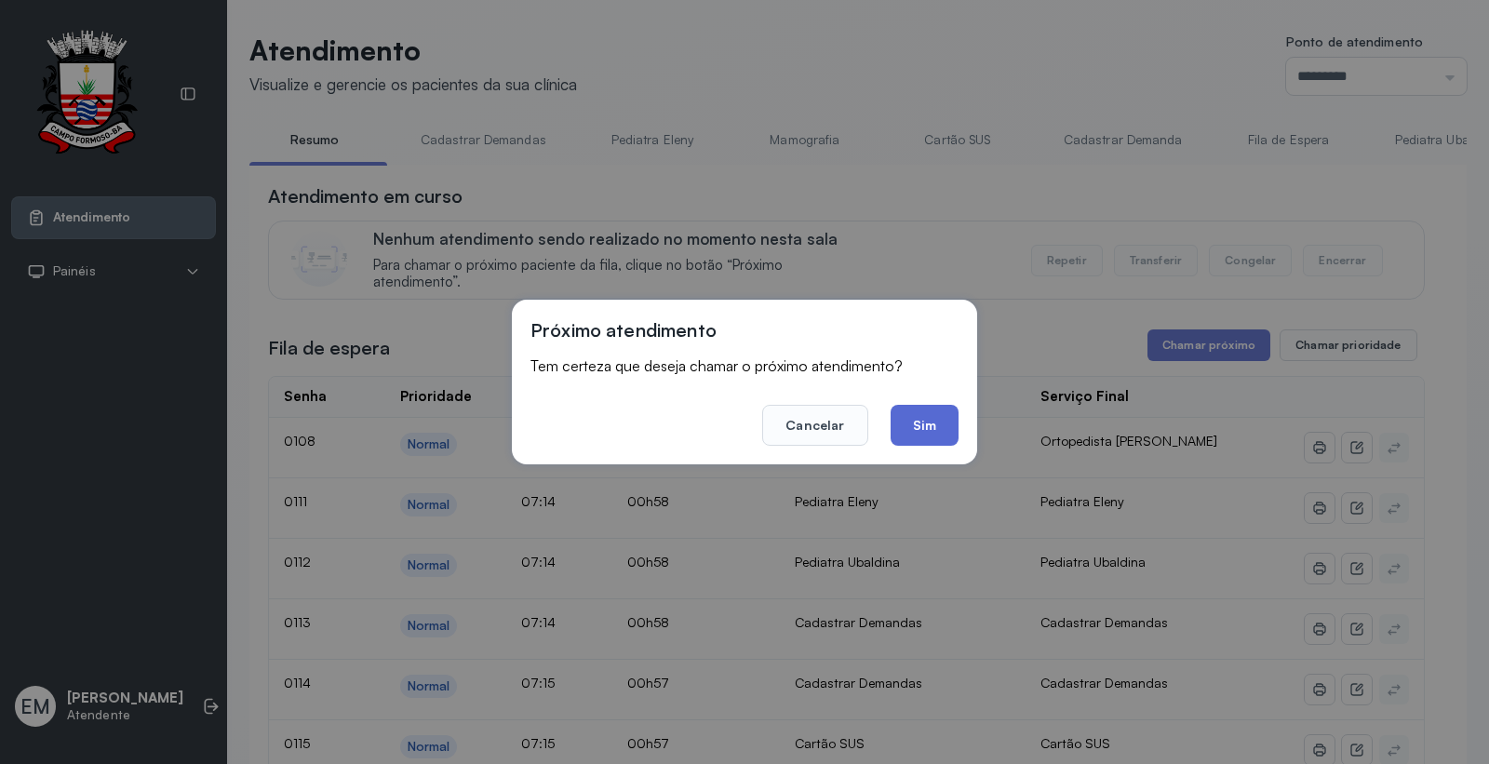
click at [945, 419] on button "Sim" at bounding box center [925, 425] width 68 height 41
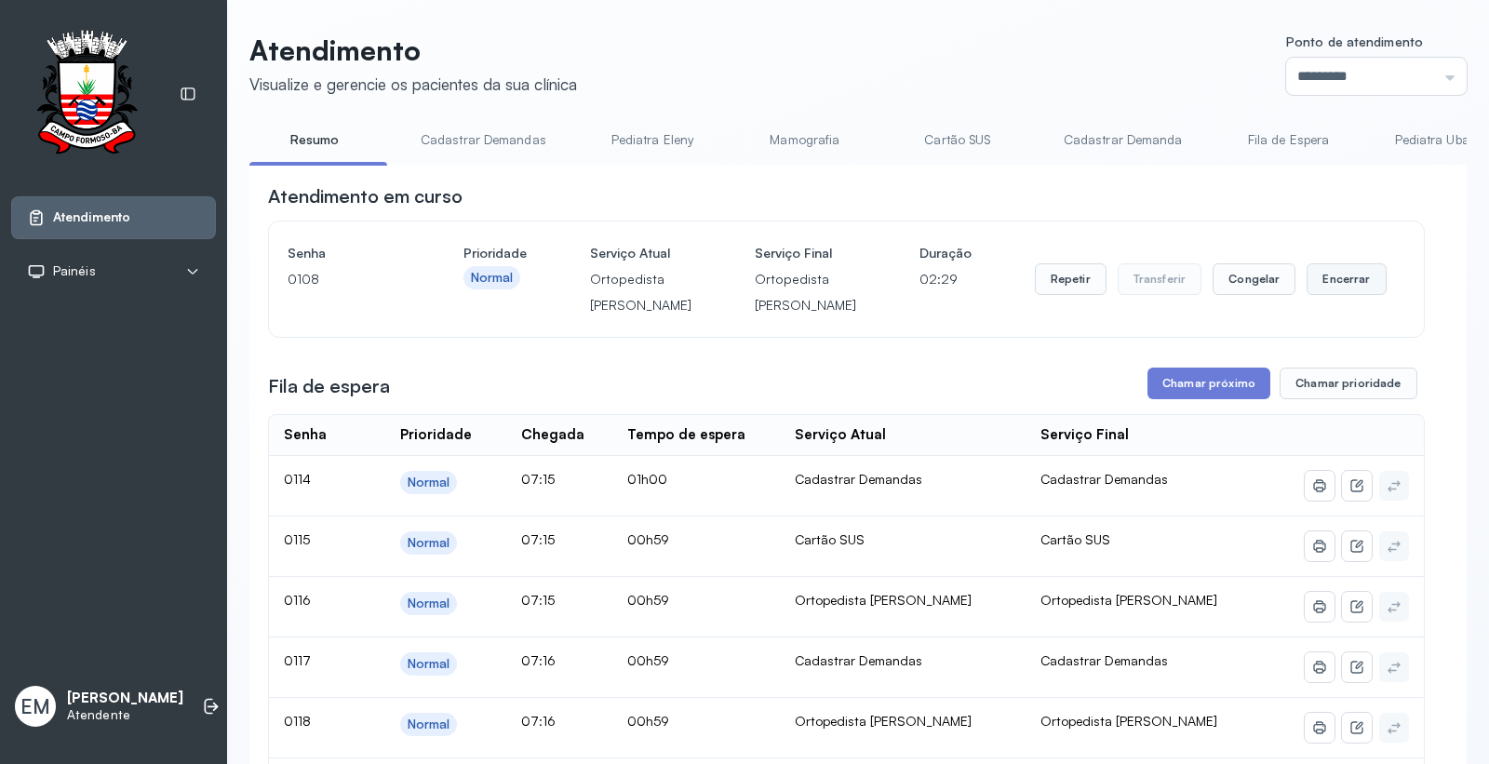
click at [1352, 295] on button "Encerrar" at bounding box center [1345, 279] width 79 height 32
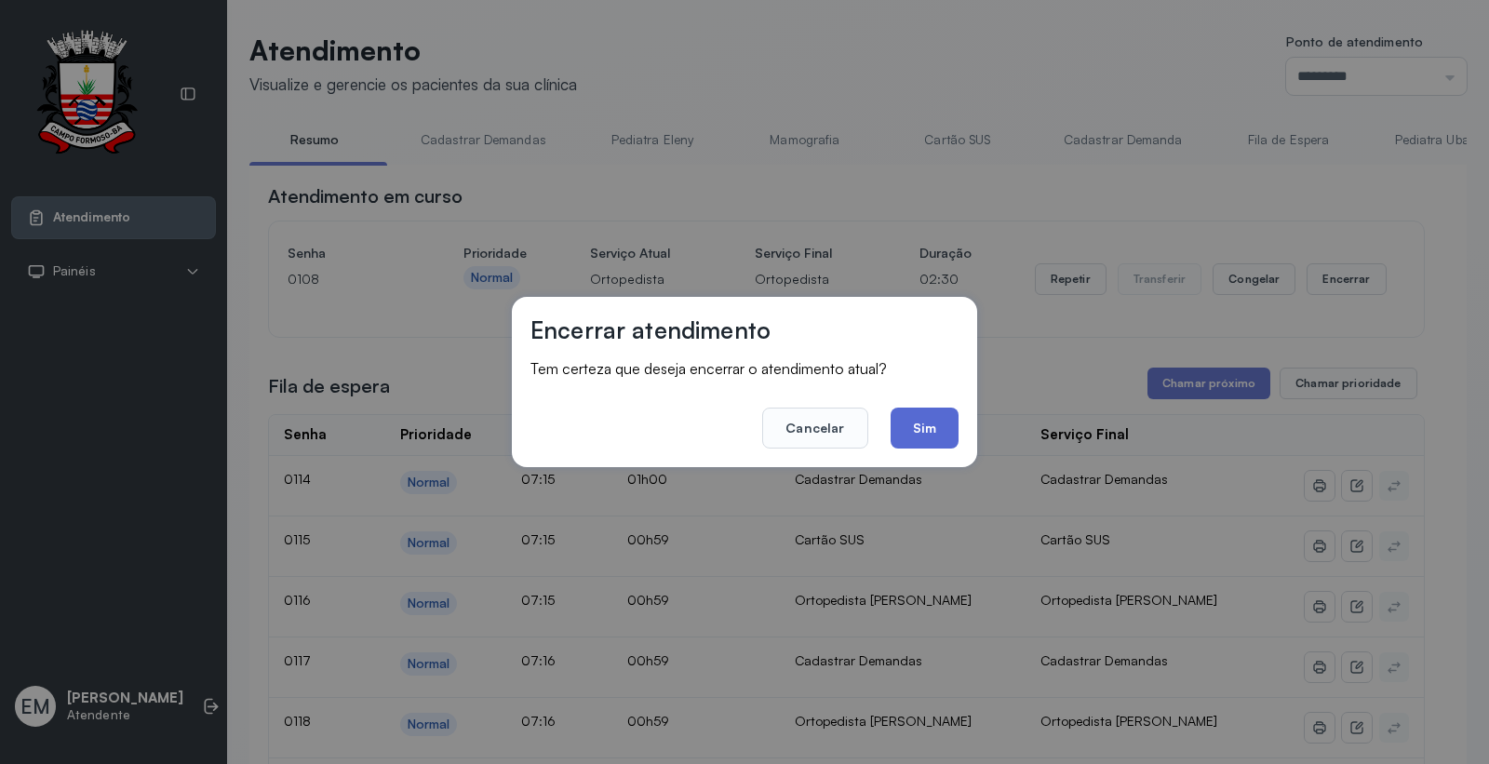
click at [937, 444] on button "Sim" at bounding box center [925, 428] width 68 height 41
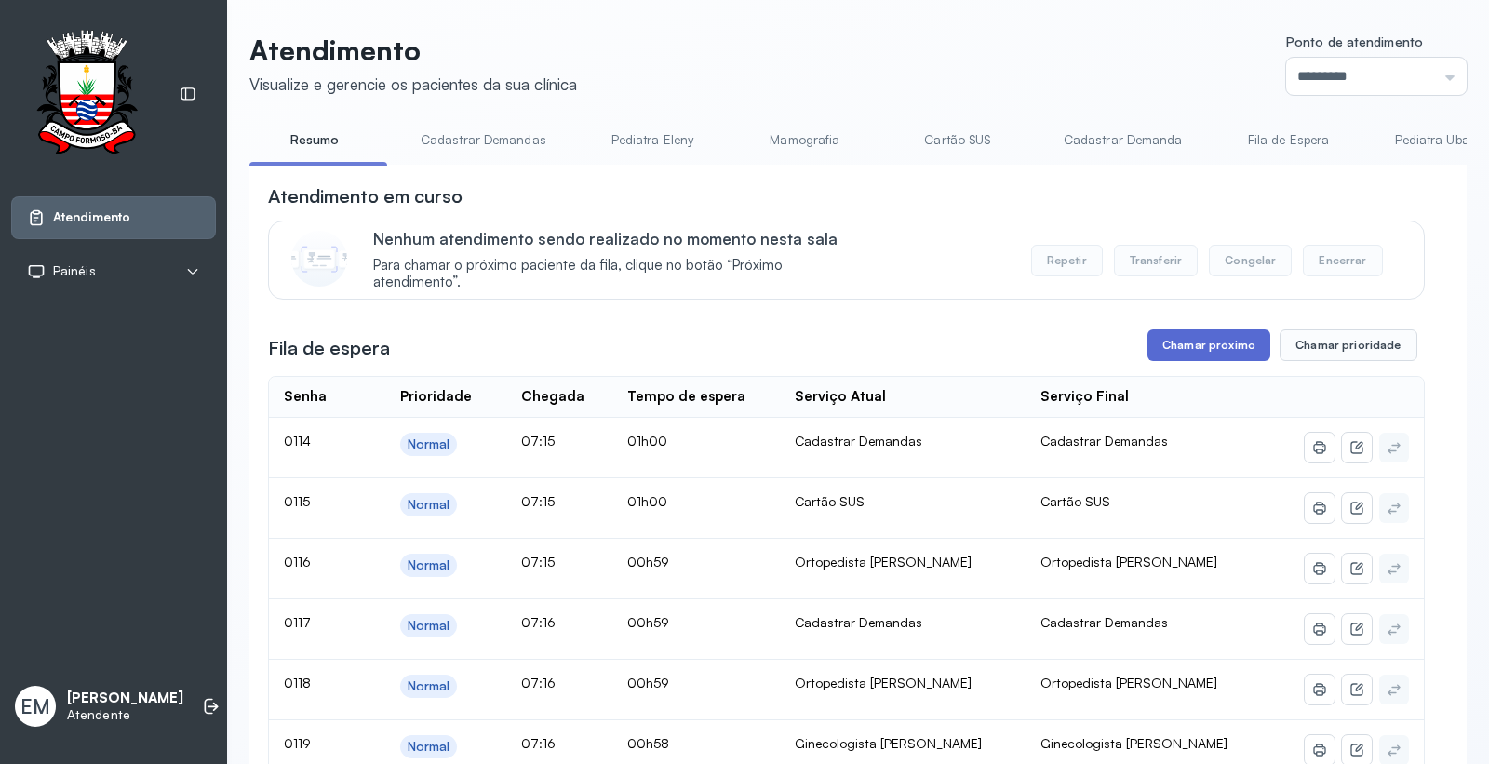
click at [1178, 347] on button "Chamar próximo" at bounding box center [1208, 345] width 123 height 32
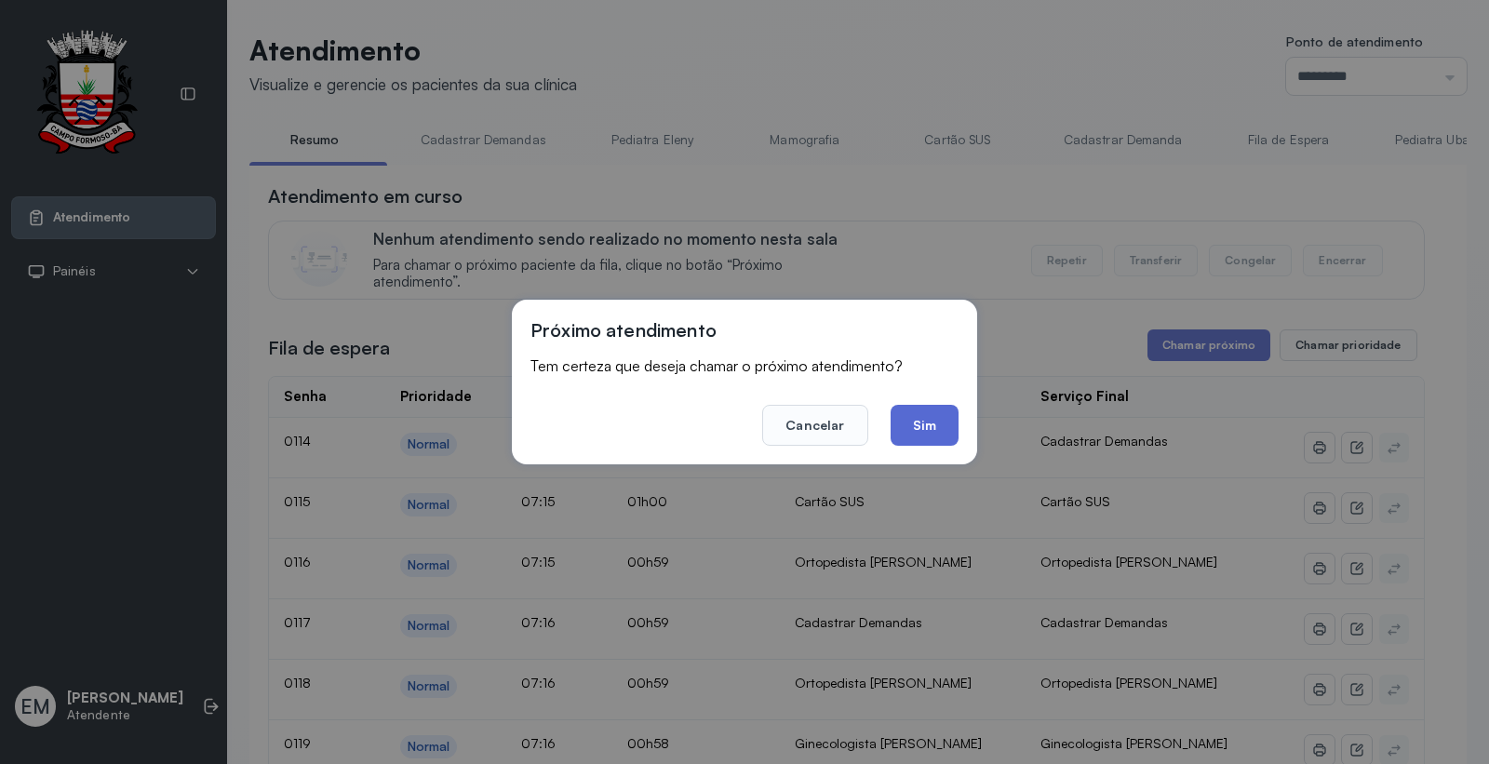
click at [909, 413] on button "Sim" at bounding box center [925, 425] width 68 height 41
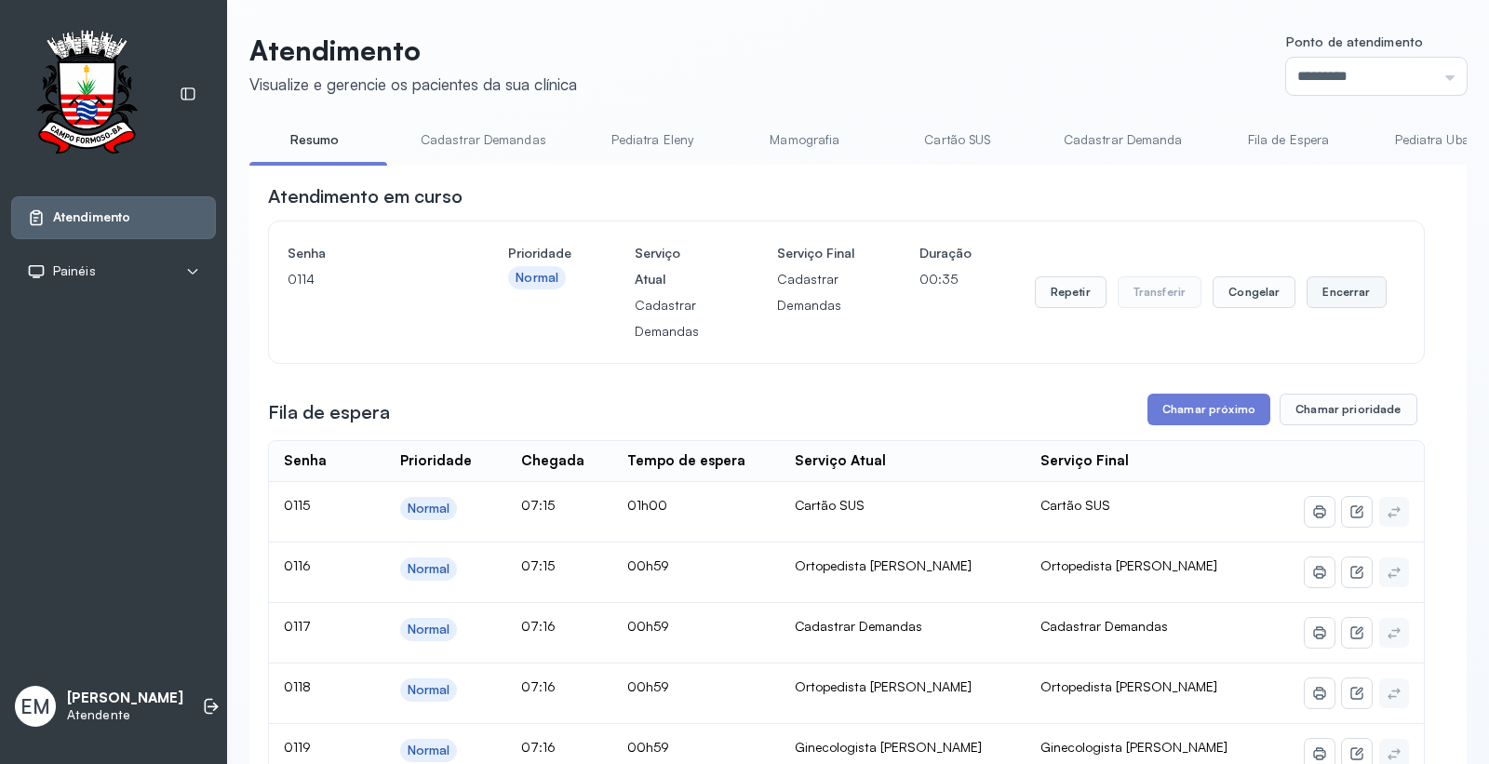
click at [1342, 305] on button "Encerrar" at bounding box center [1345, 292] width 79 height 32
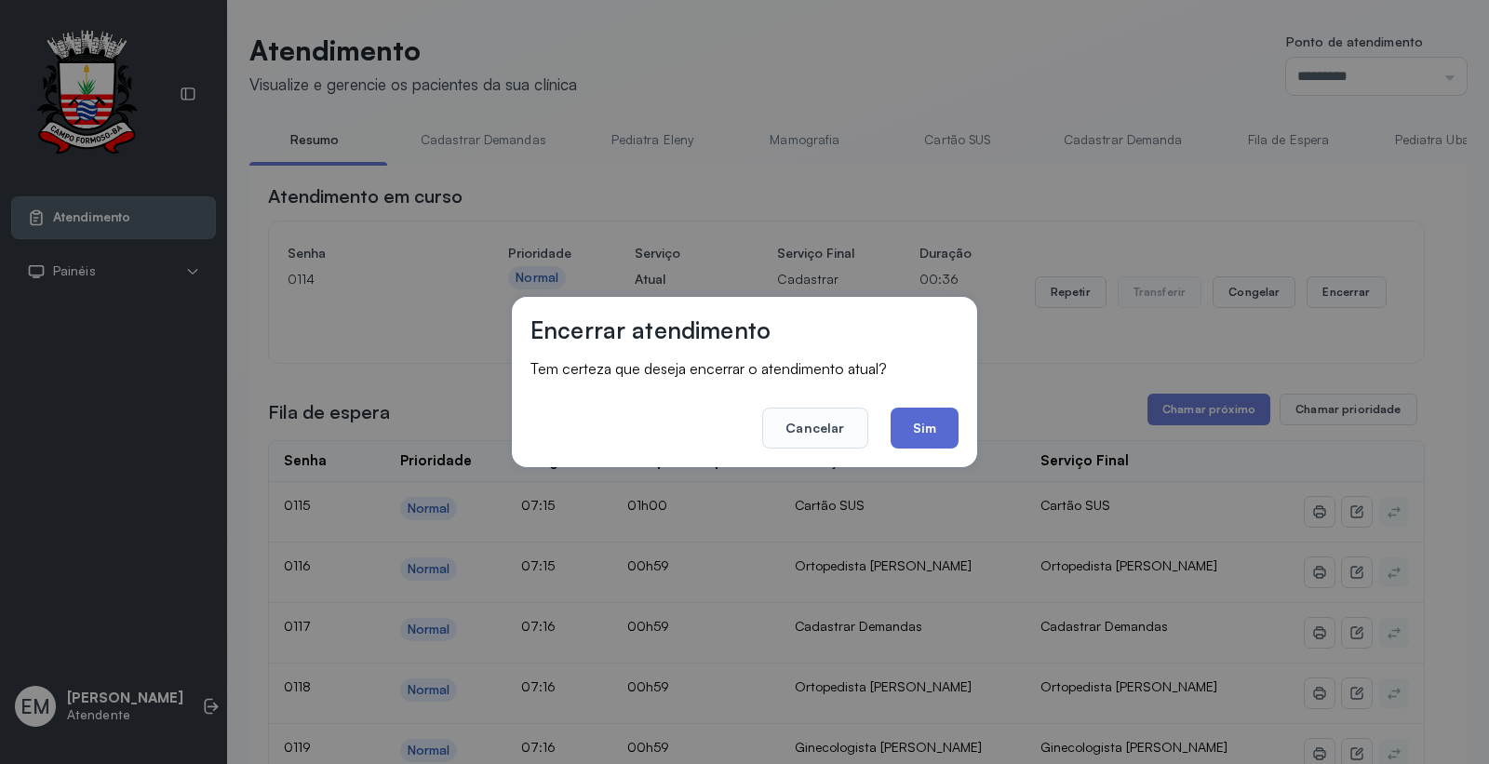
click at [916, 426] on button "Sim" at bounding box center [925, 428] width 68 height 41
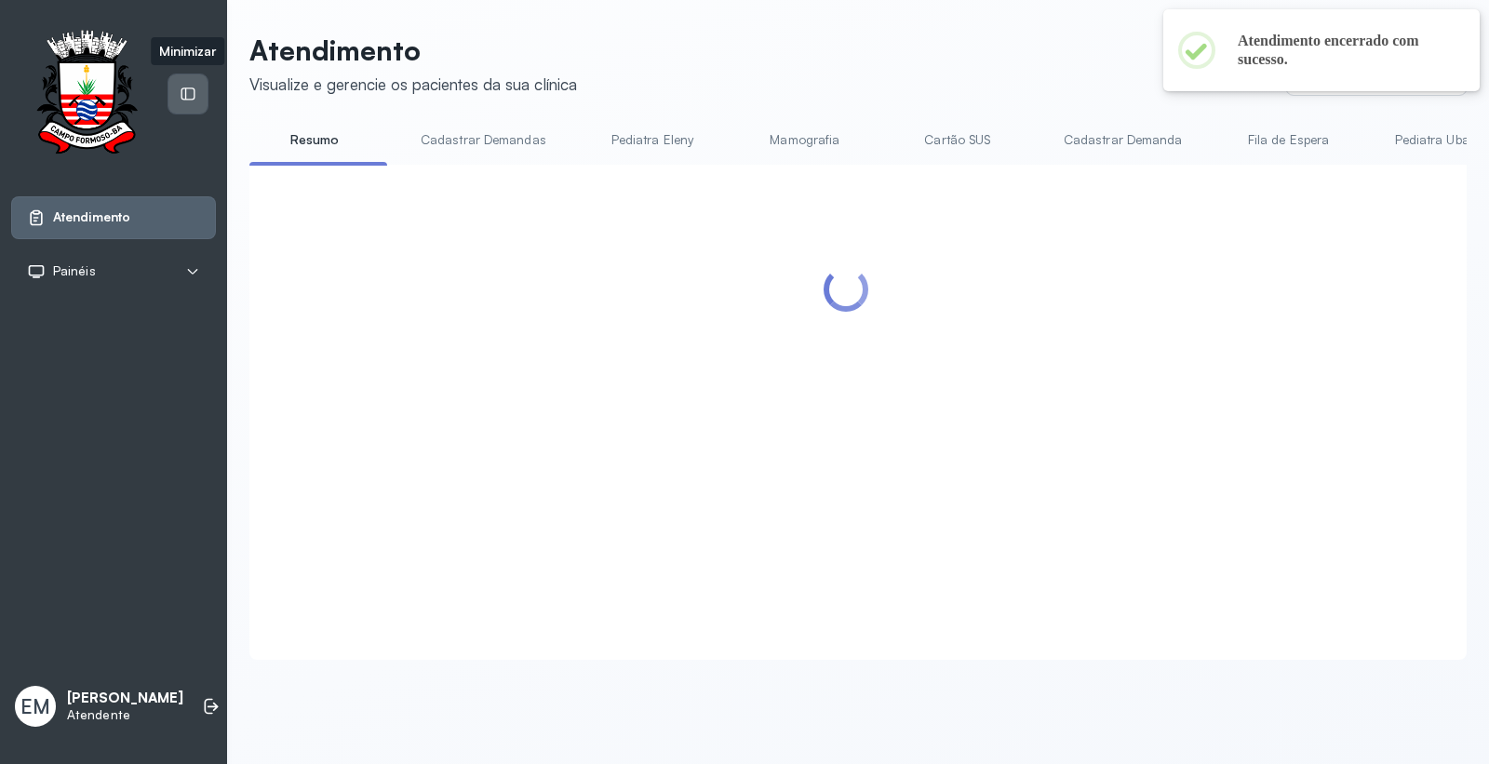
click at [194, 96] on icon at bounding box center [188, 94] width 14 height 12
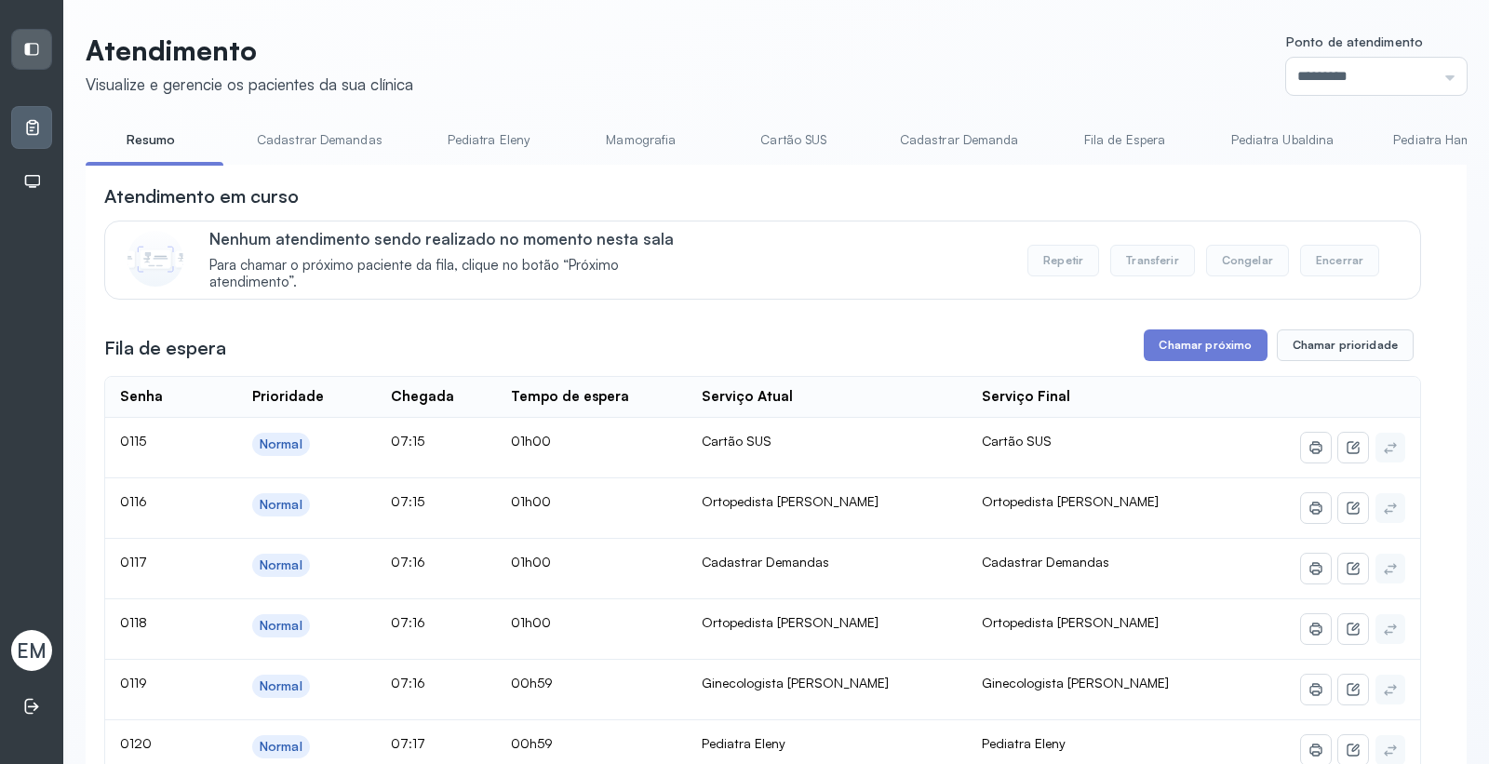
click at [476, 147] on link "Pediatra Eleny" at bounding box center [488, 140] width 130 height 31
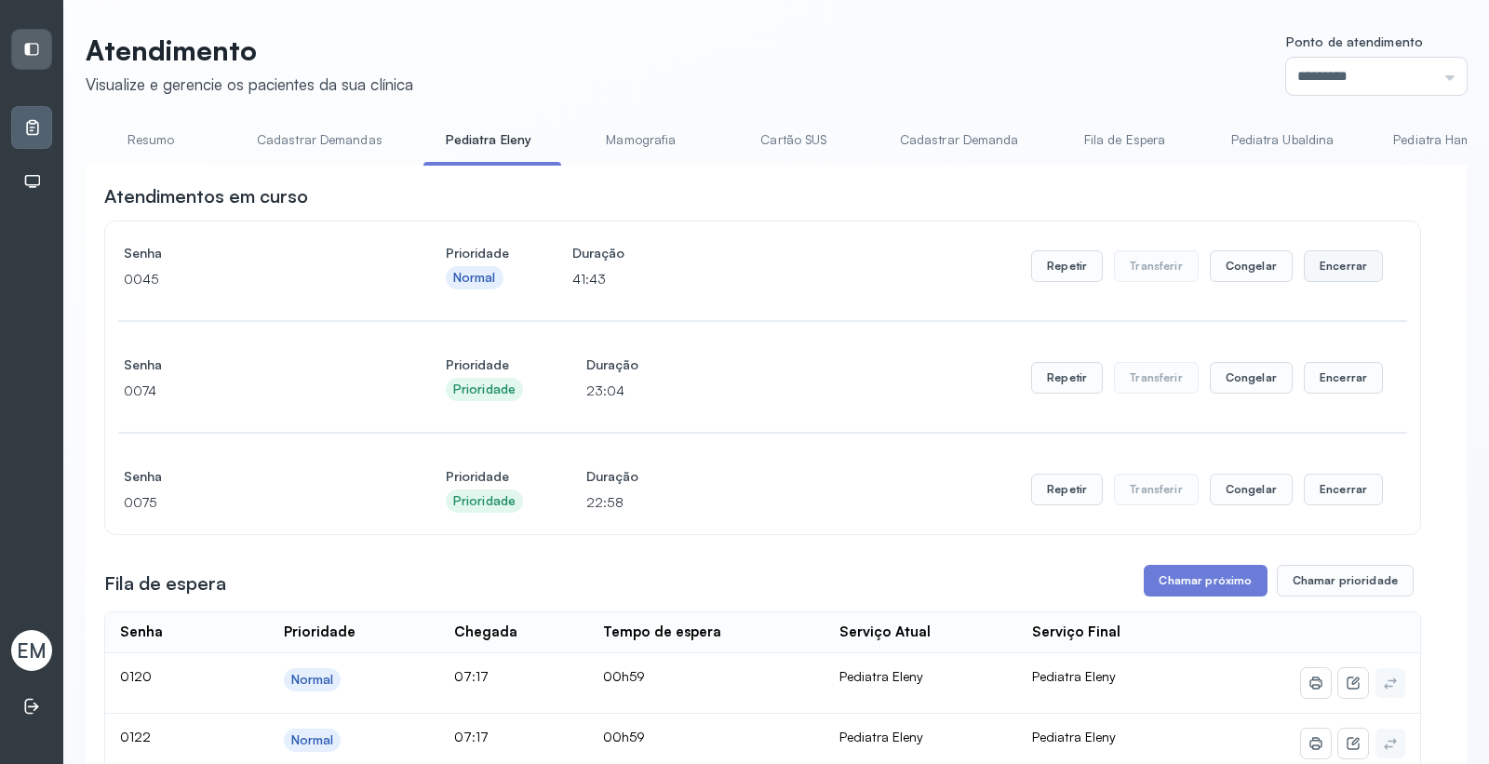
click at [1321, 271] on button "Encerrar" at bounding box center [1343, 266] width 79 height 32
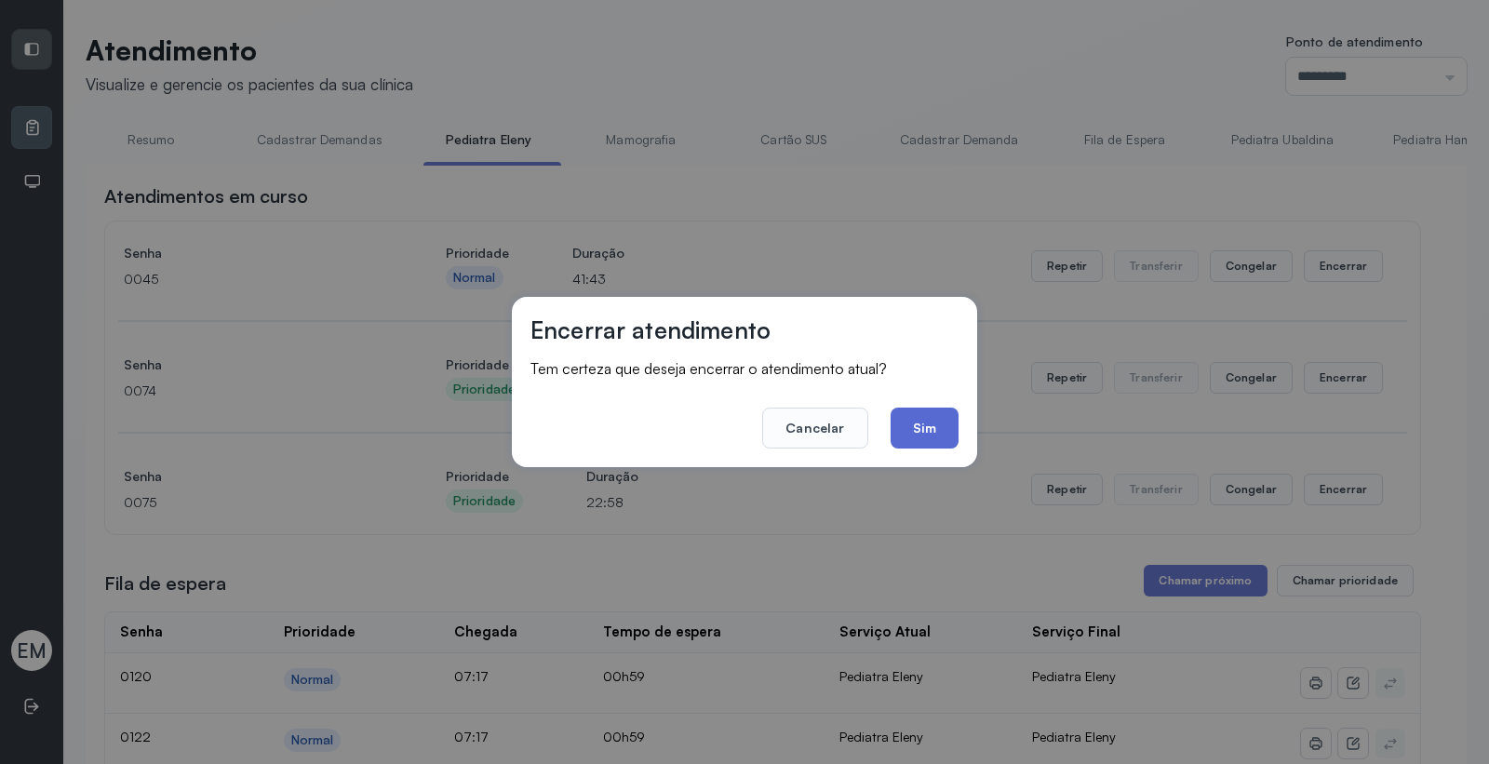
click at [927, 410] on button "Sim" at bounding box center [925, 428] width 68 height 41
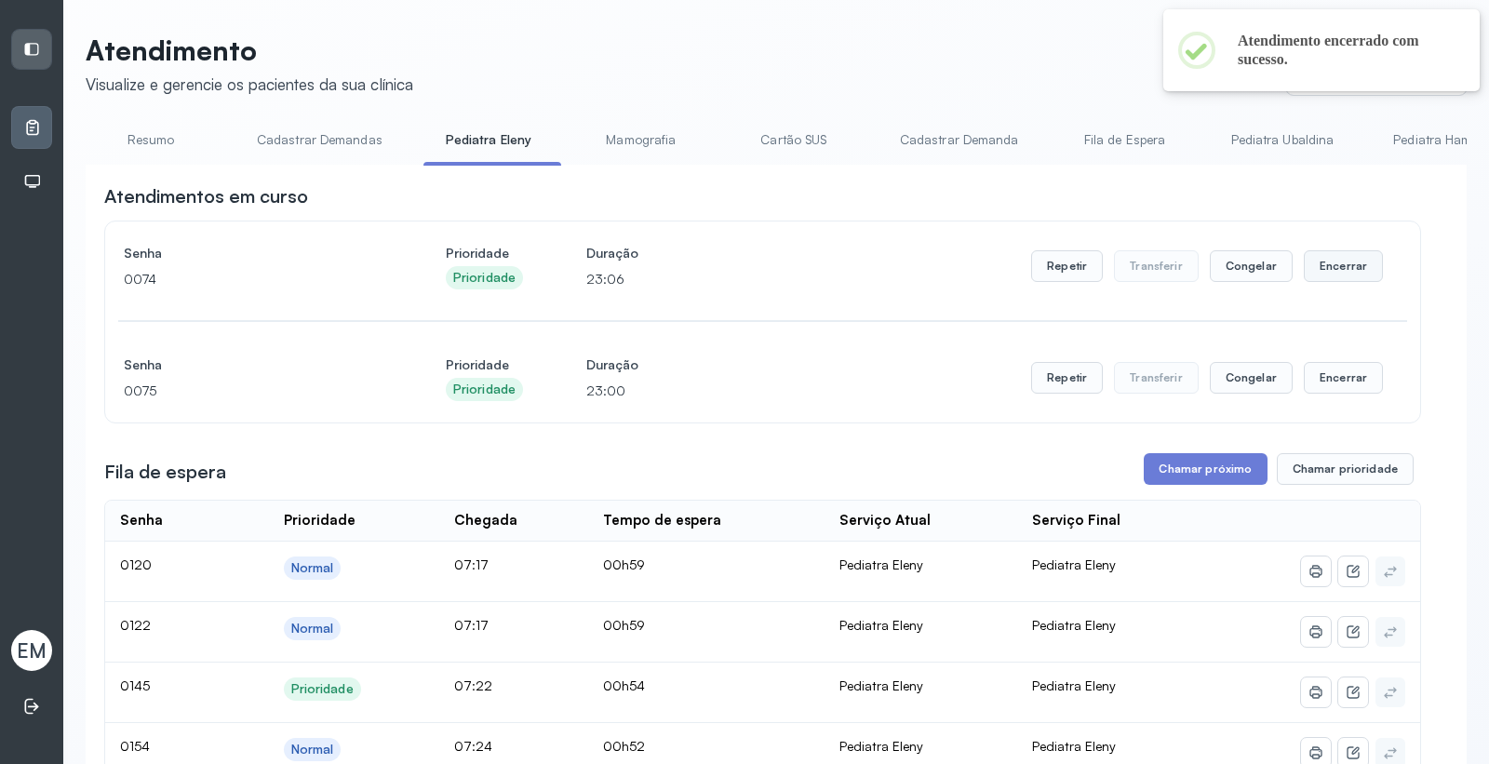
click at [1334, 264] on button "Encerrar" at bounding box center [1343, 266] width 79 height 32
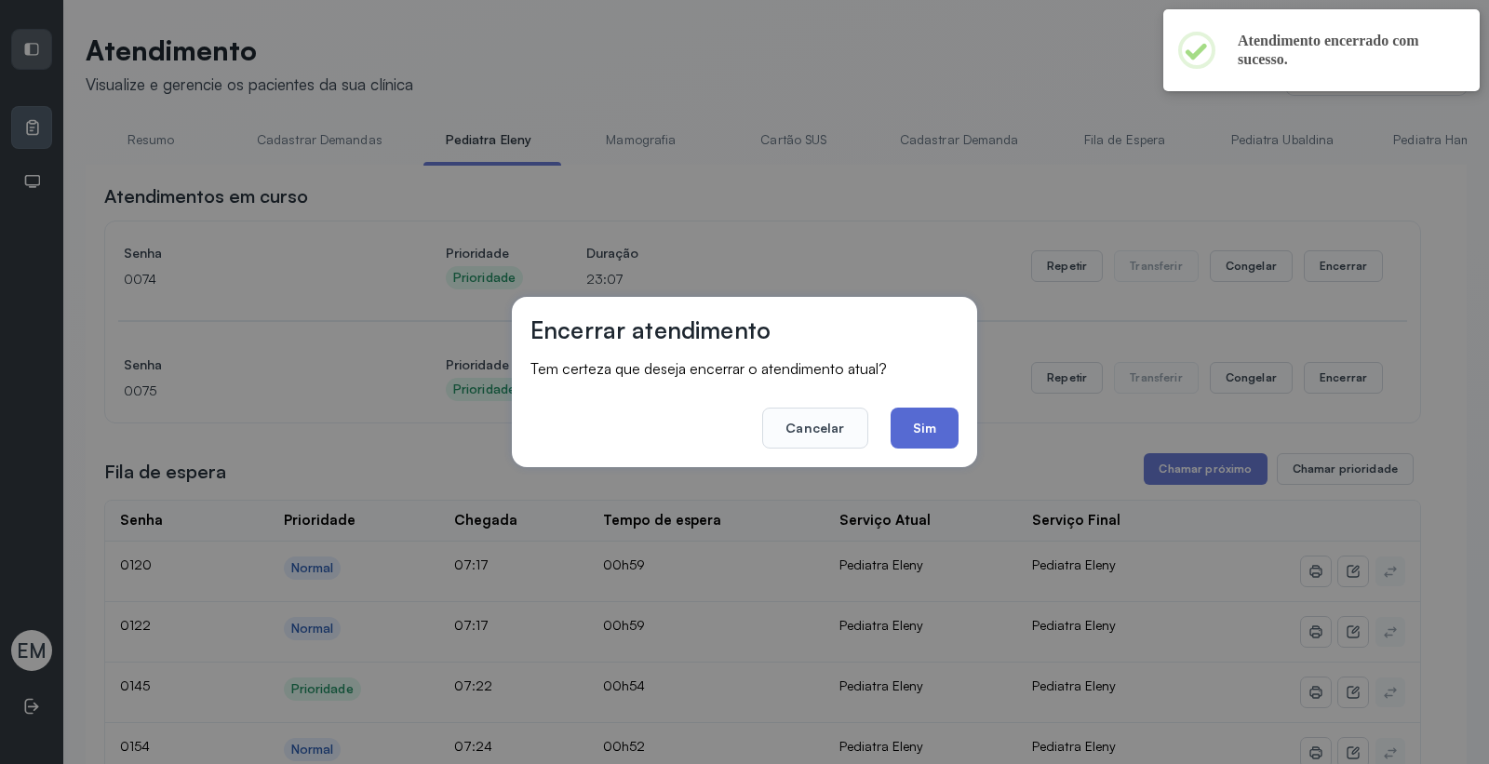
click at [908, 424] on button "Sim" at bounding box center [925, 428] width 68 height 41
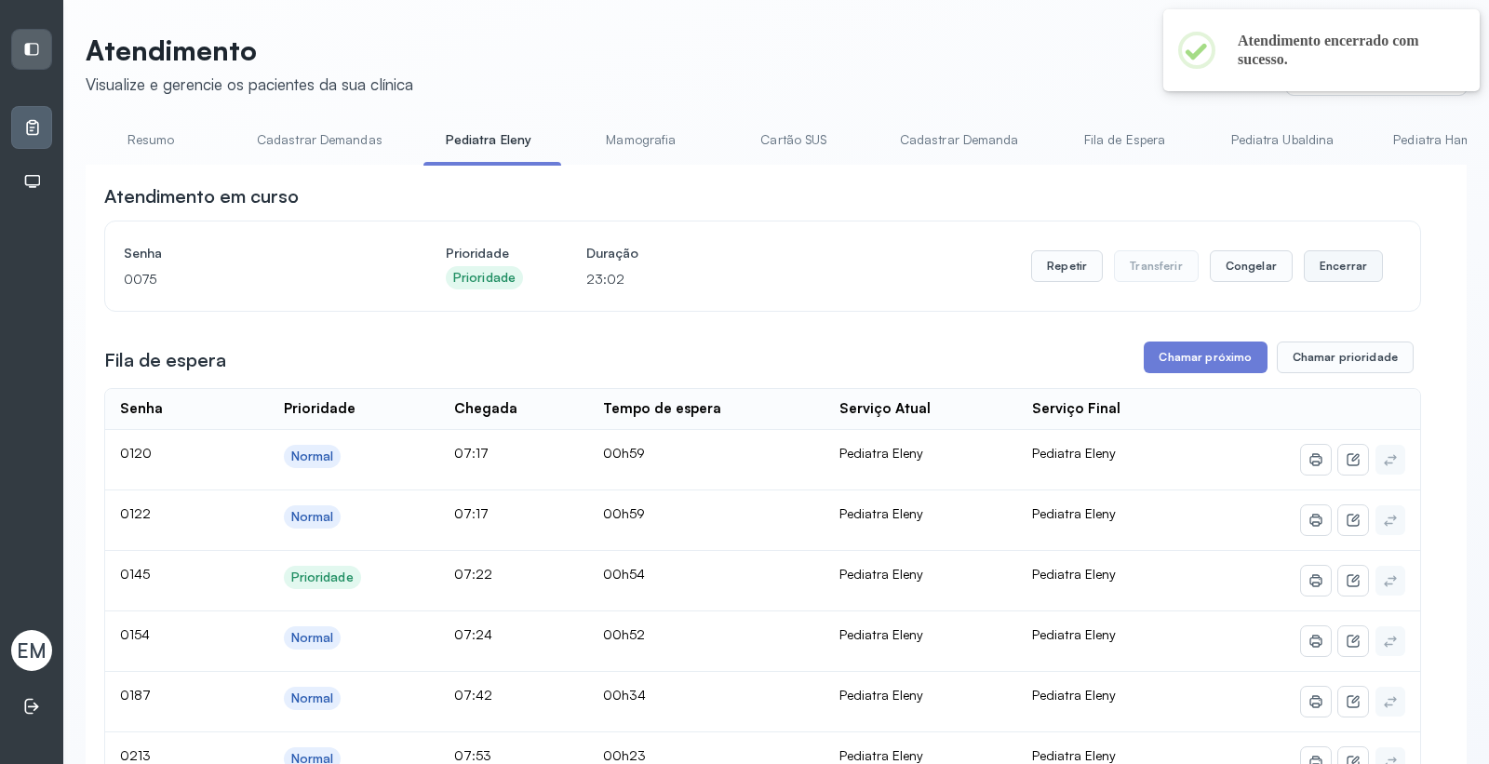
click at [1306, 266] on button "Encerrar" at bounding box center [1343, 266] width 79 height 32
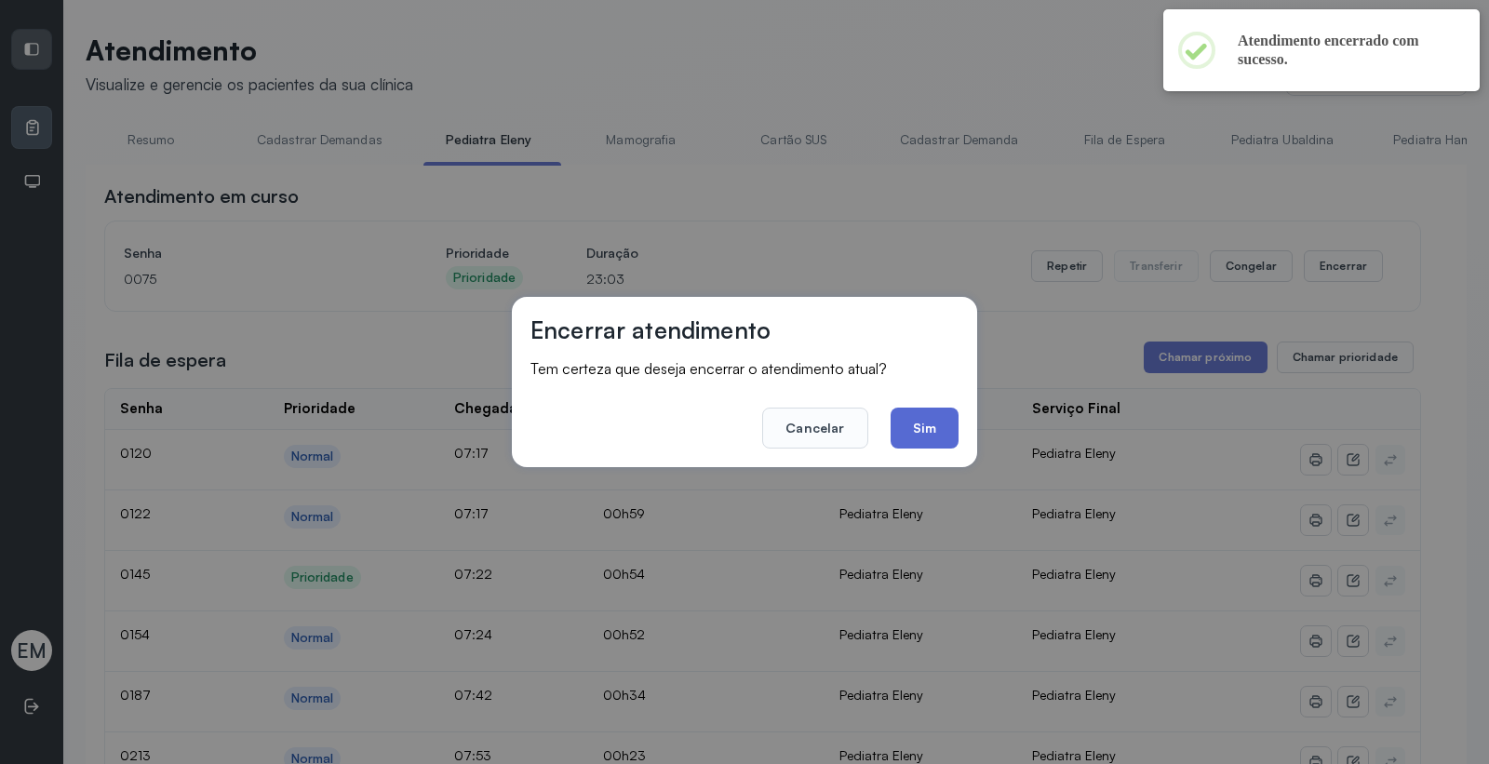
click at [918, 429] on button "Sim" at bounding box center [925, 428] width 68 height 41
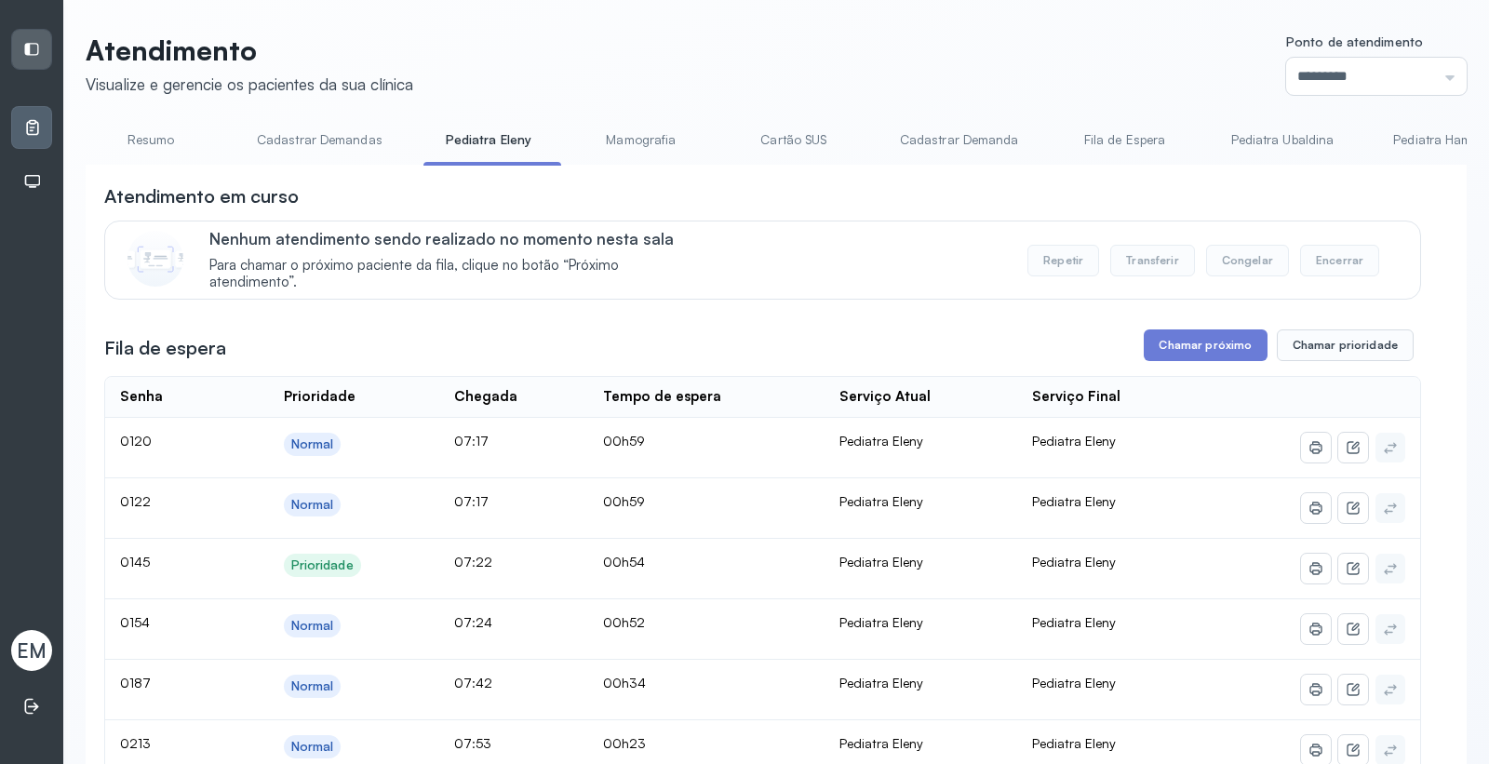
click at [144, 138] on link "Resumo" at bounding box center [151, 140] width 130 height 31
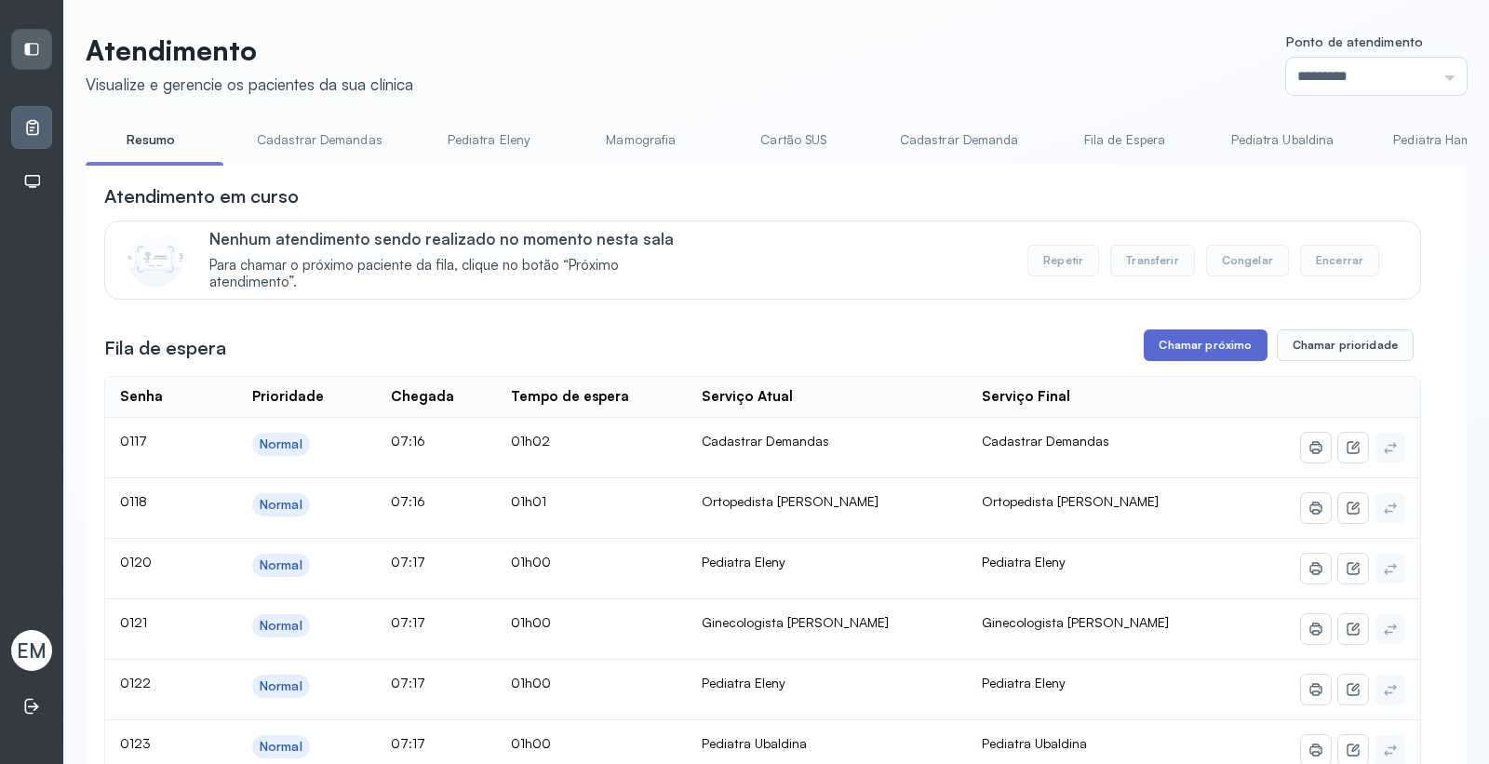
click at [1157, 350] on button "Chamar próximo" at bounding box center [1205, 345] width 123 height 32
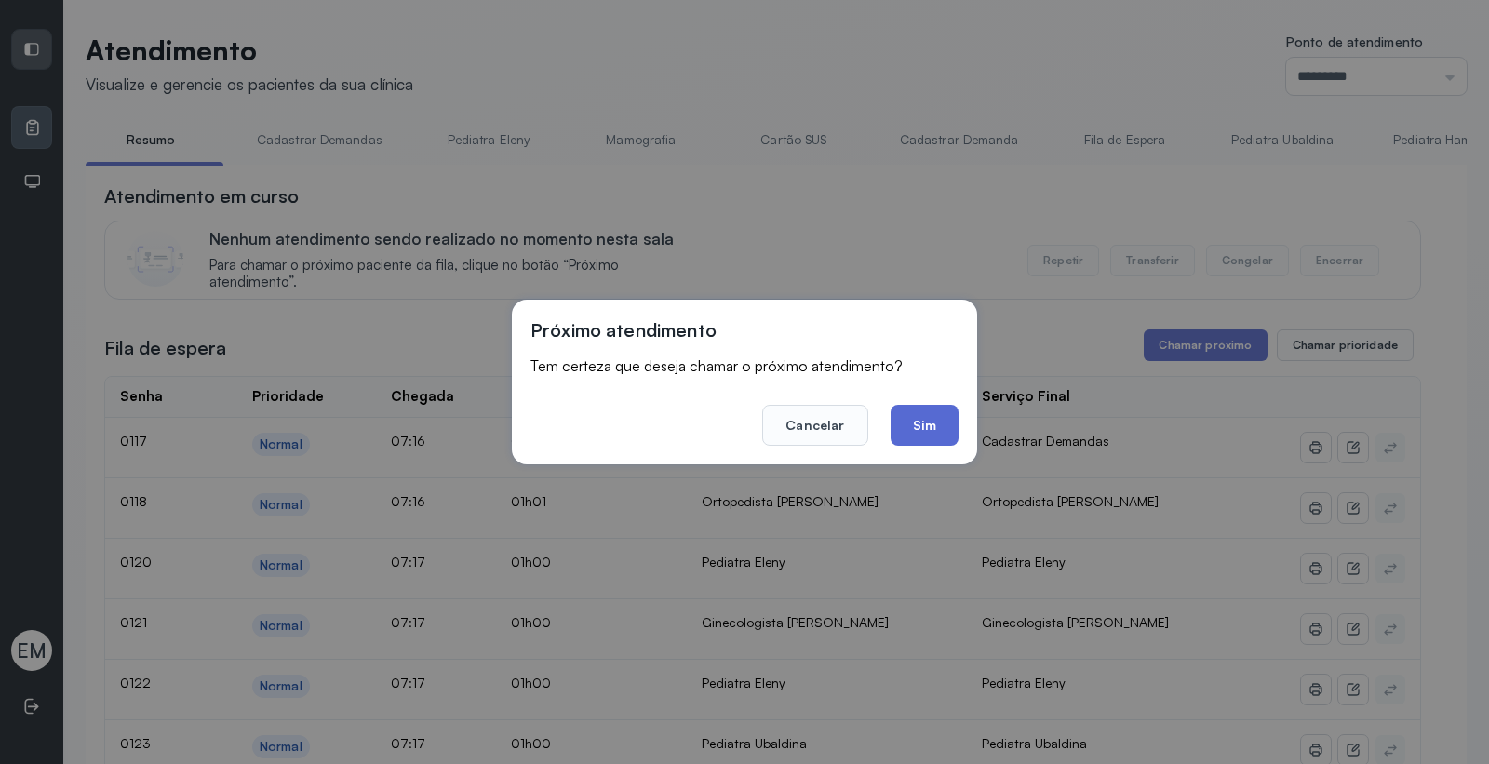
click at [910, 411] on button "Sim" at bounding box center [925, 425] width 68 height 41
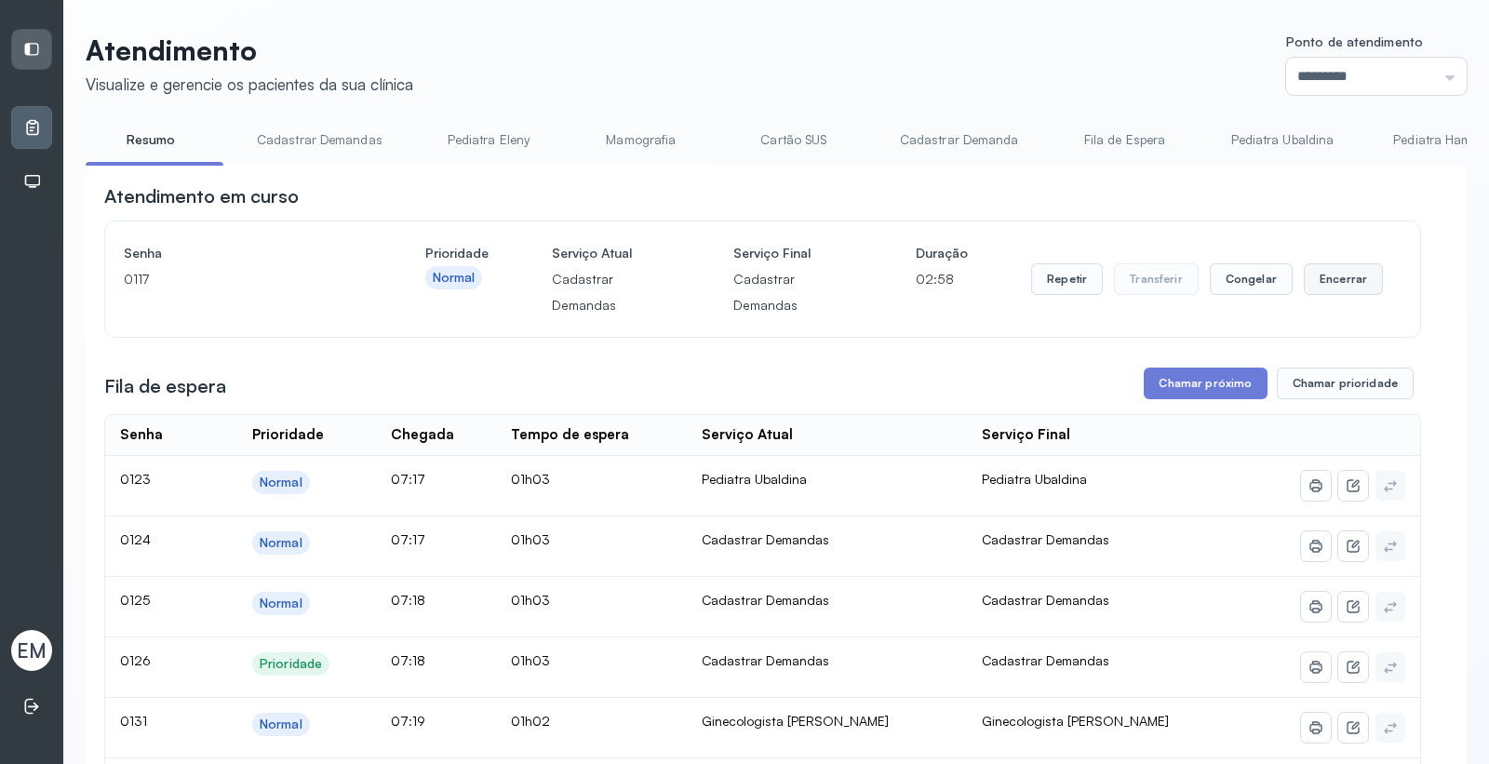
click at [1326, 284] on button "Encerrar" at bounding box center [1343, 279] width 79 height 32
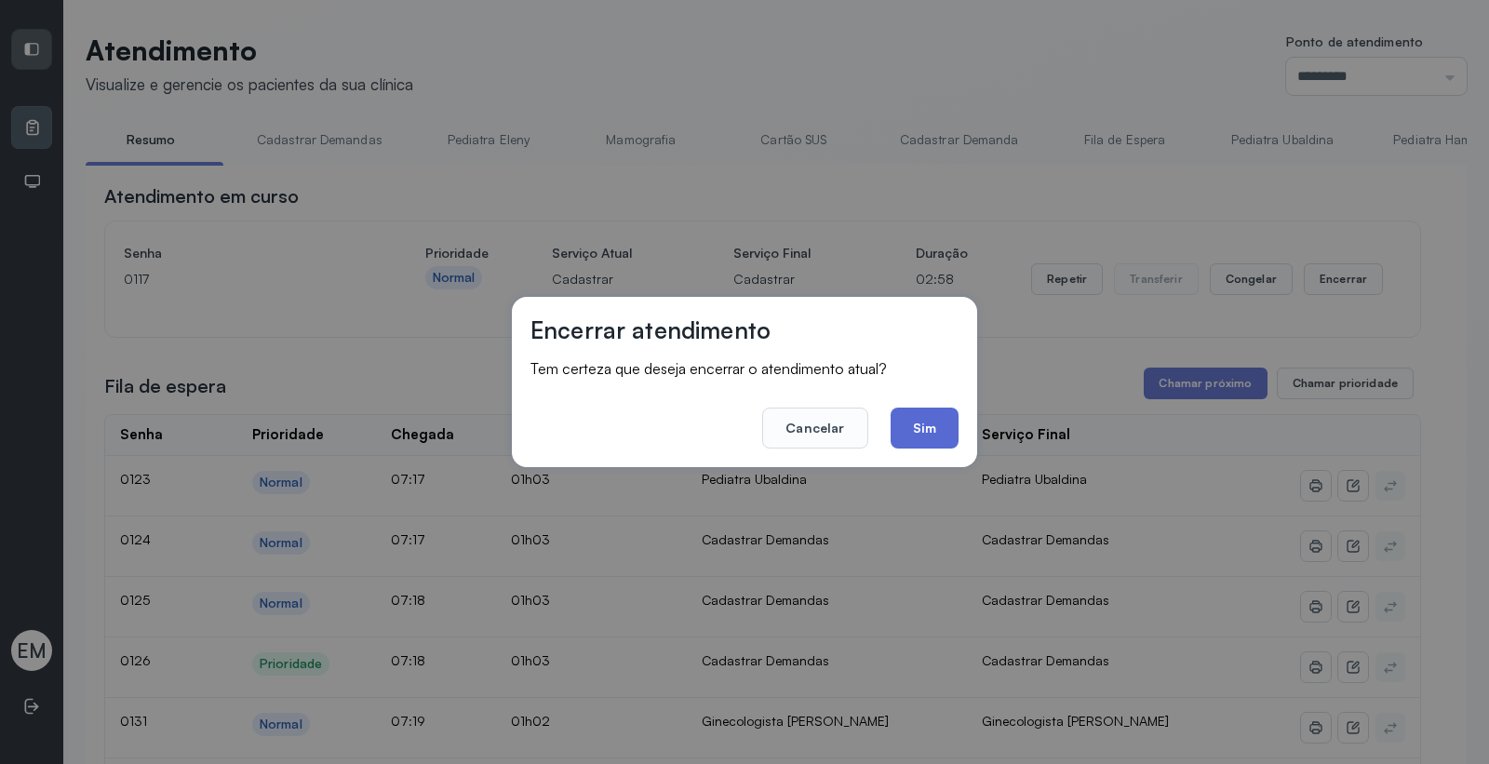
click at [914, 417] on button "Sim" at bounding box center [925, 428] width 68 height 41
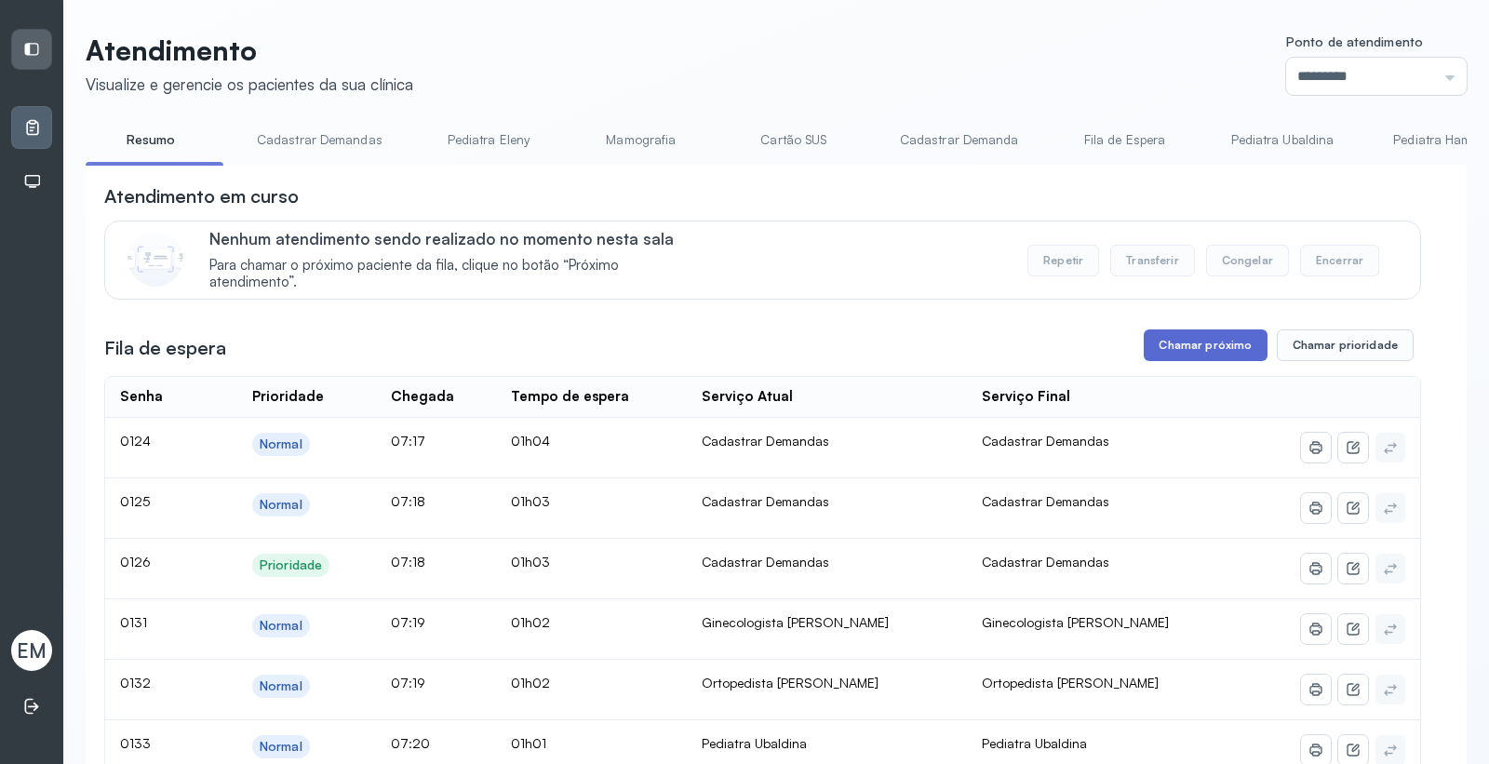
click at [1211, 347] on button "Chamar próximo" at bounding box center [1205, 345] width 123 height 32
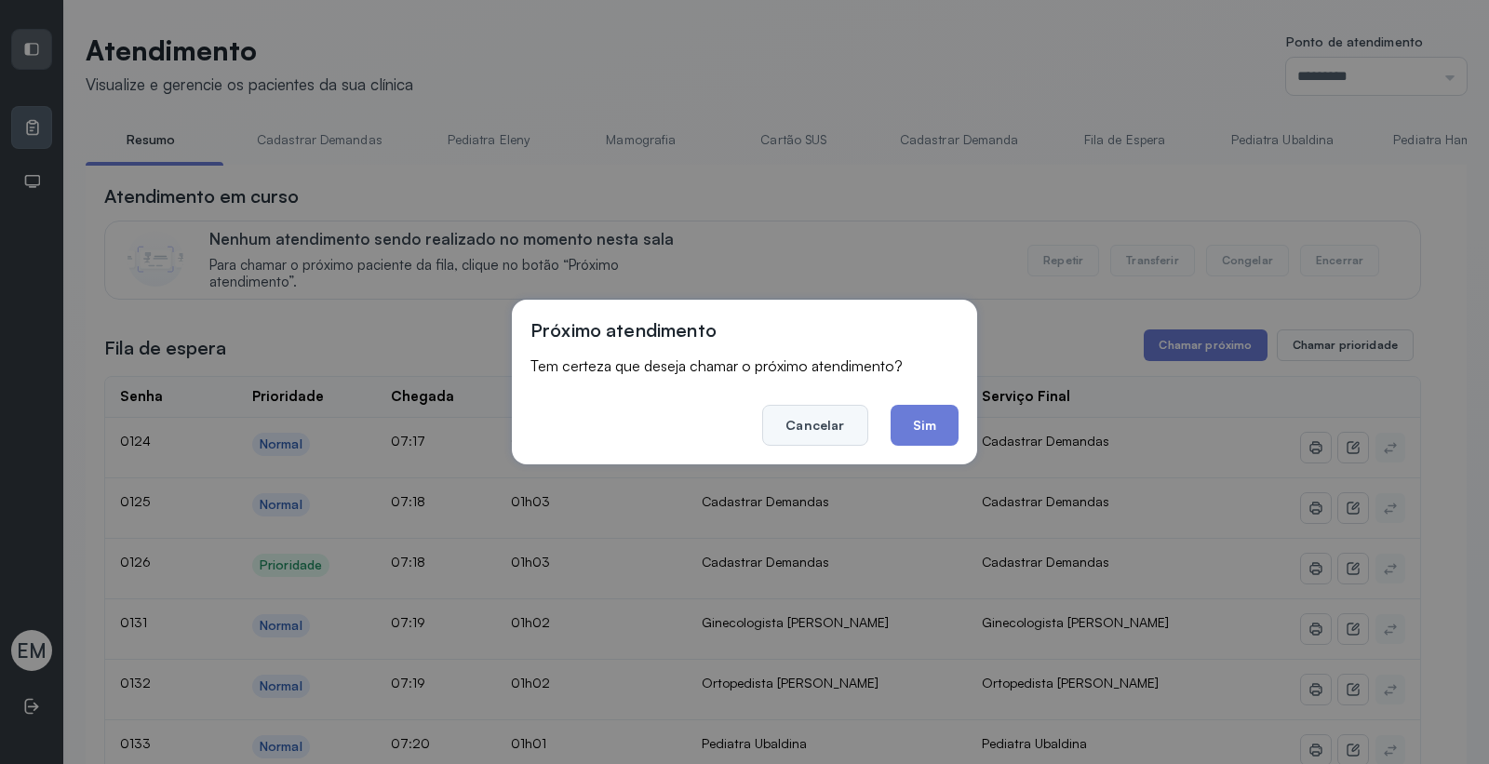
click at [778, 412] on button "Cancelar" at bounding box center [814, 425] width 105 height 41
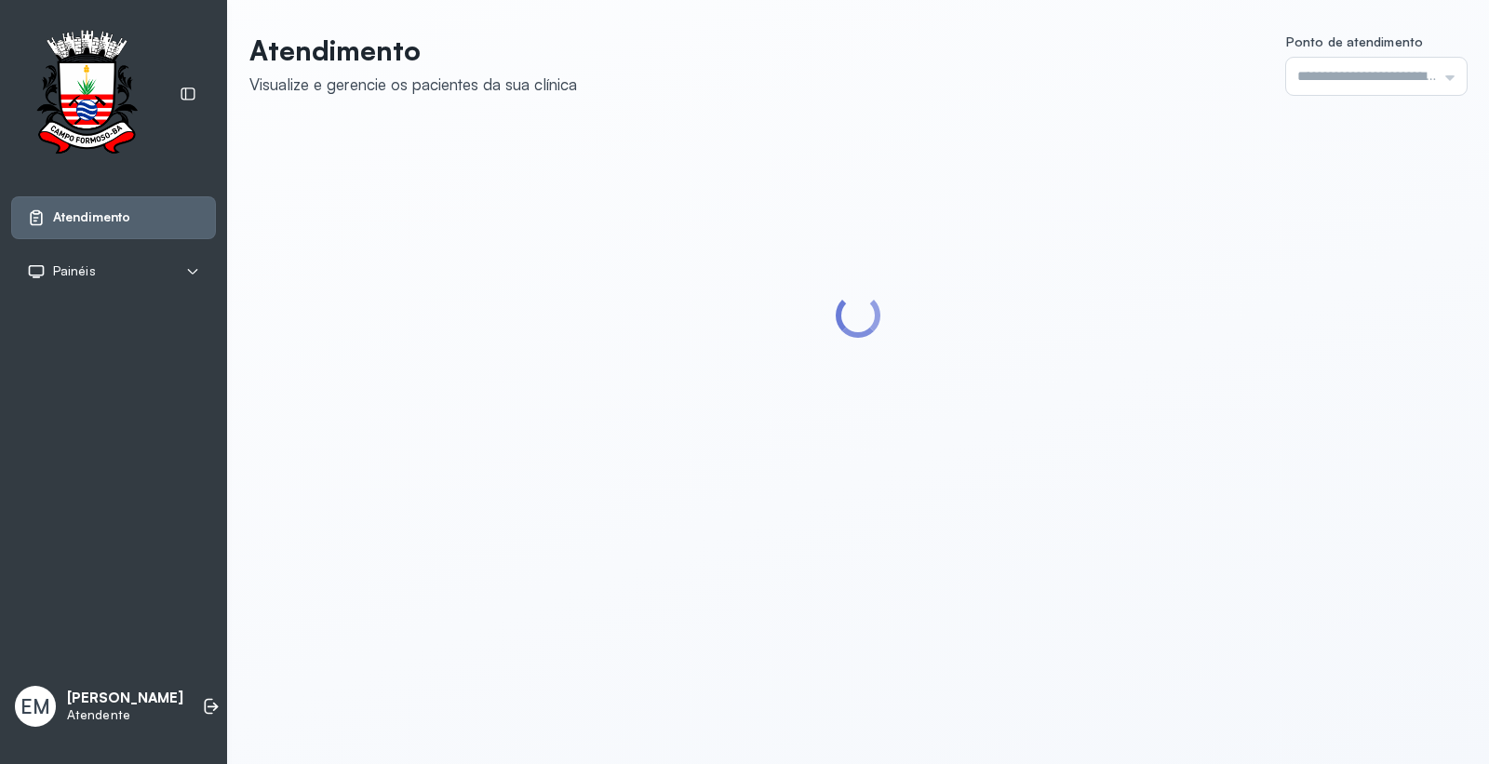
type input "*********"
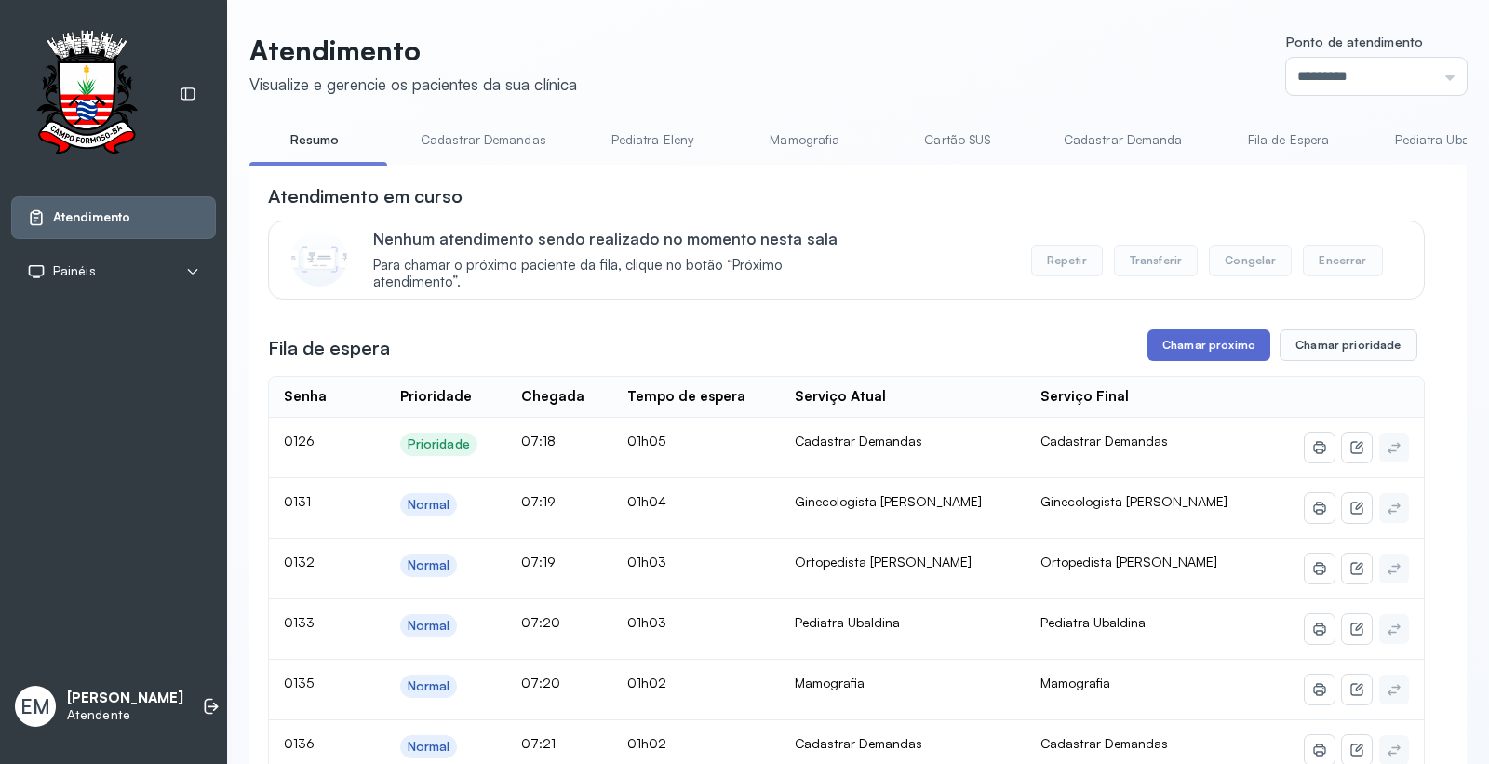
click at [1180, 356] on button "Chamar próximo" at bounding box center [1208, 345] width 123 height 32
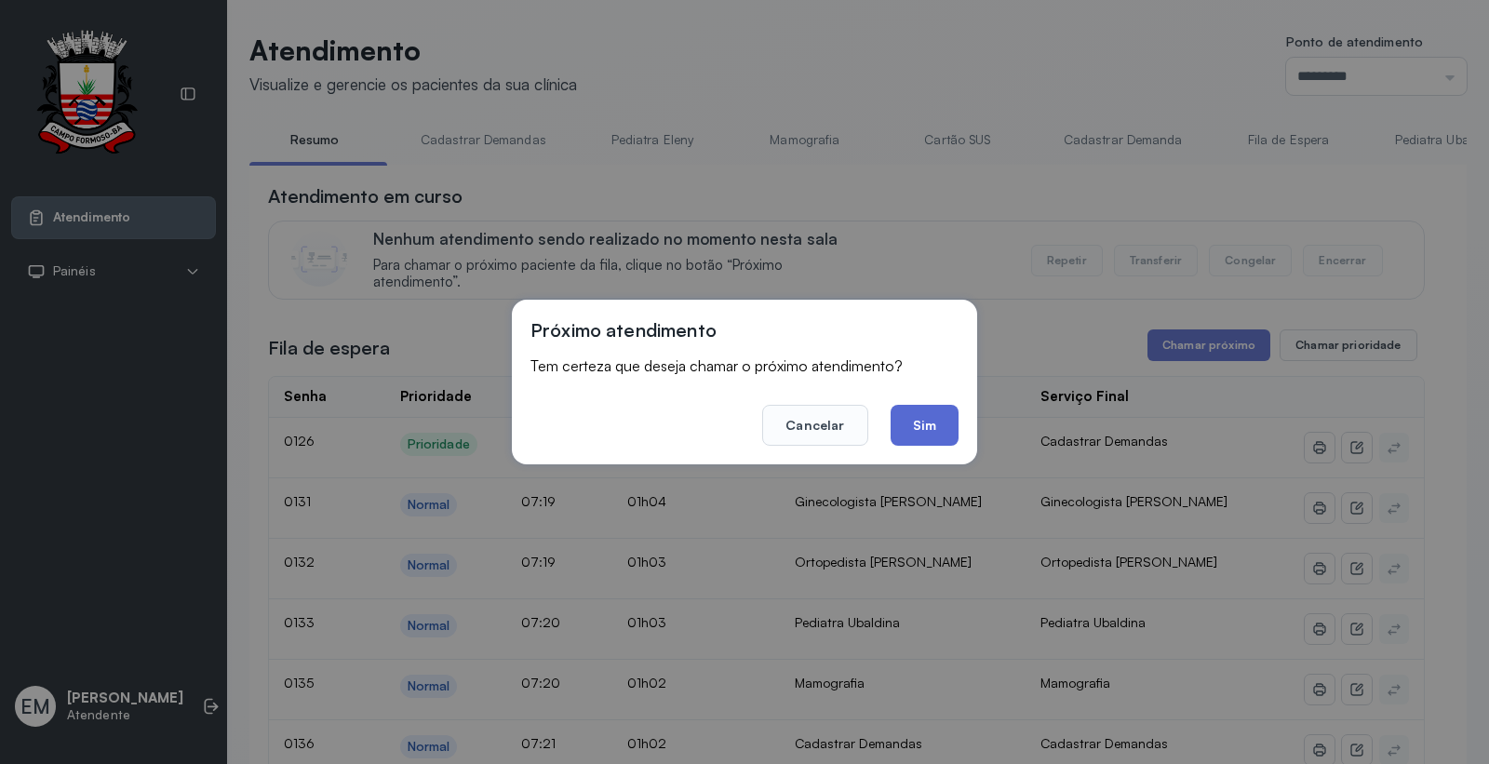
click at [945, 433] on button "Sim" at bounding box center [925, 425] width 68 height 41
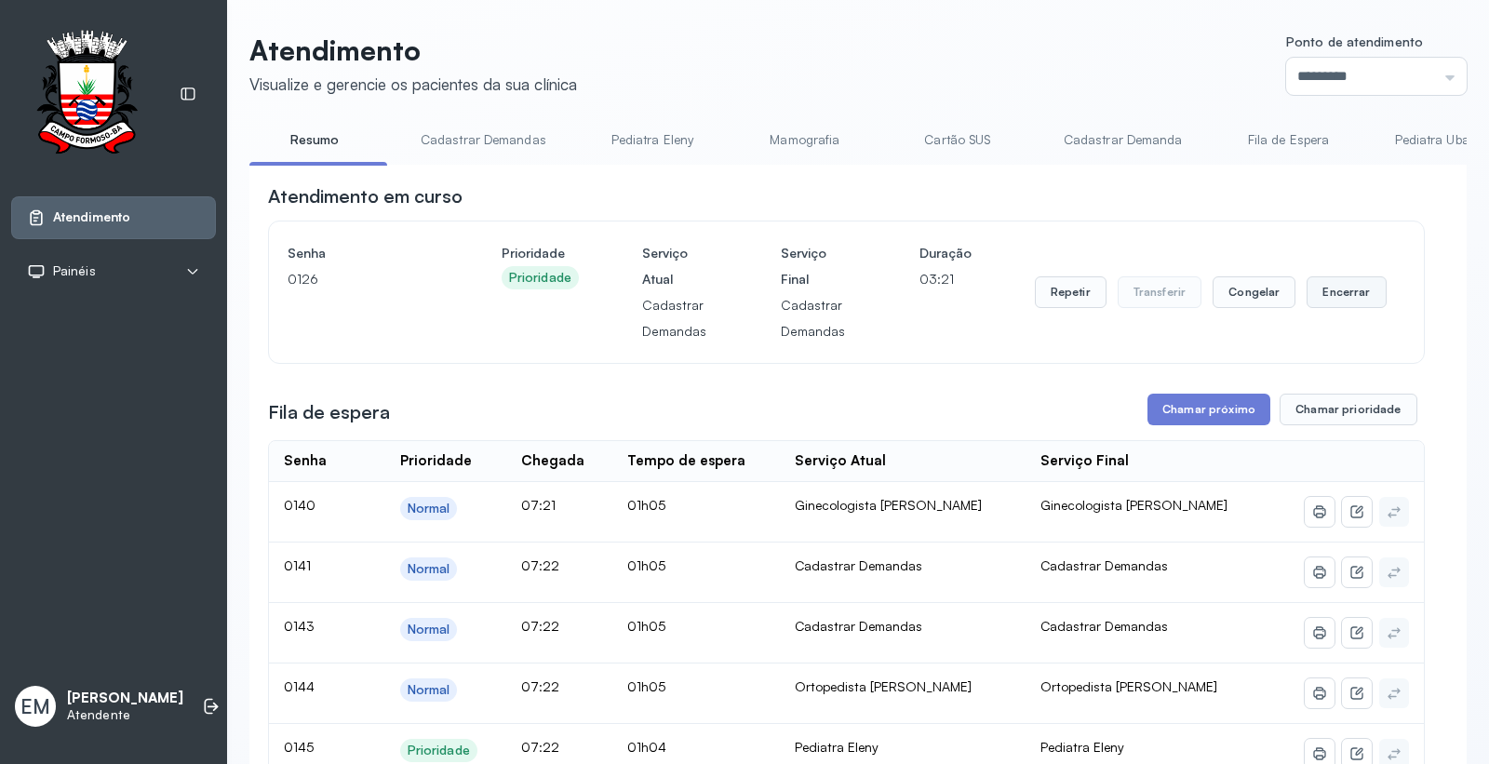
click at [1309, 295] on button "Encerrar" at bounding box center [1345, 292] width 79 height 32
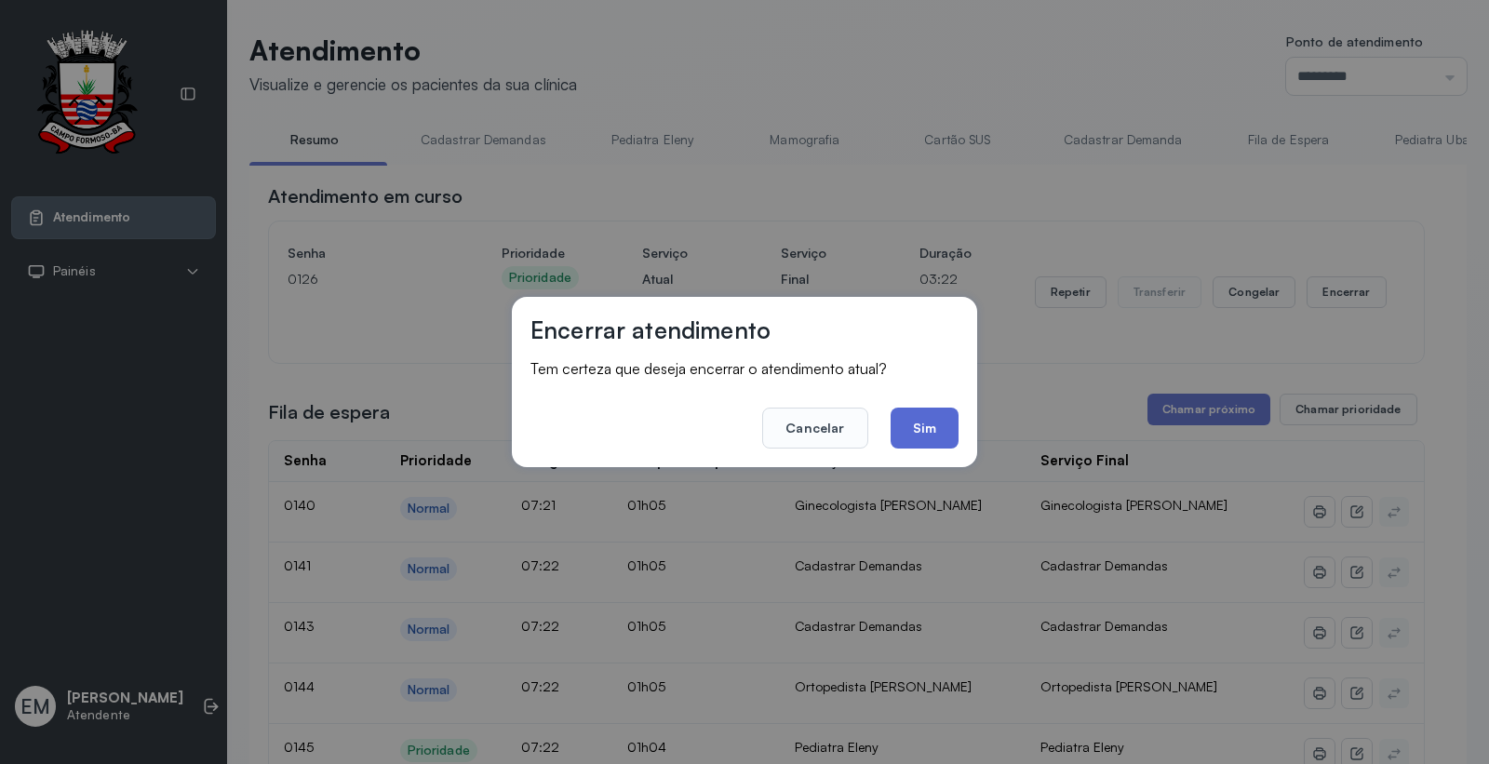
click at [893, 412] on button "Sim" at bounding box center [925, 428] width 68 height 41
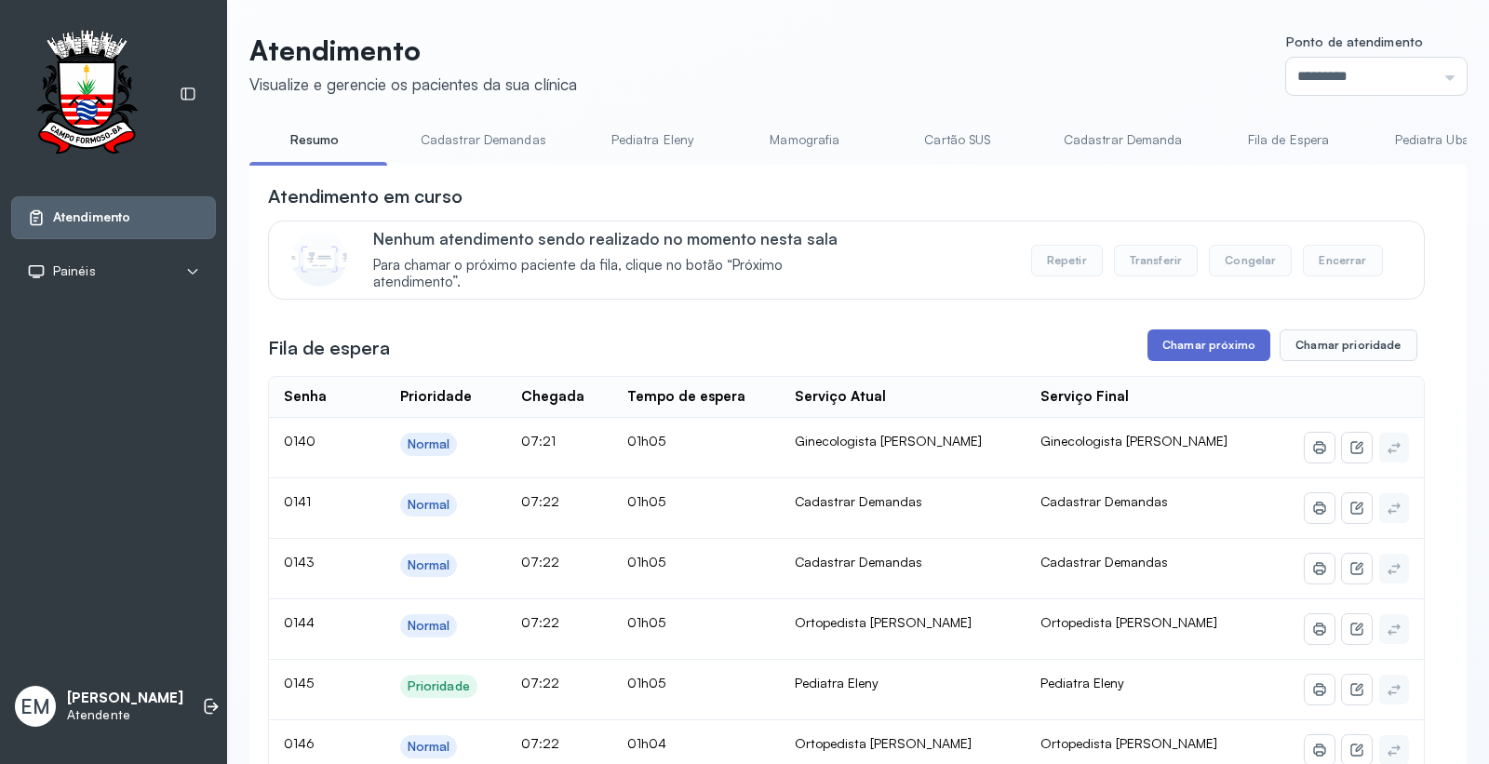
click at [1230, 358] on button "Chamar próximo" at bounding box center [1208, 345] width 123 height 32
click at [1191, 348] on button "Chamar próximo" at bounding box center [1208, 345] width 123 height 32
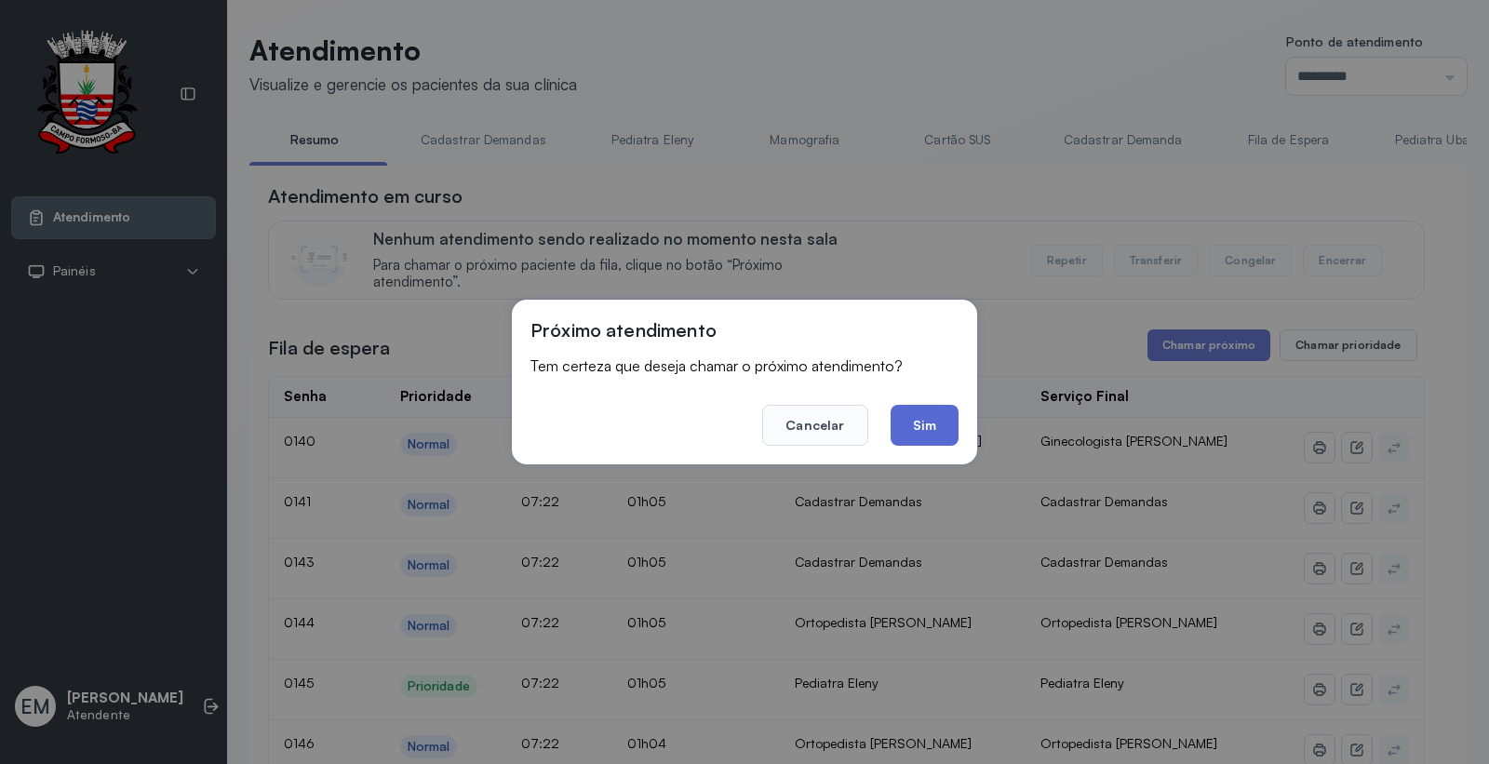
click at [931, 413] on button "Sim" at bounding box center [925, 425] width 68 height 41
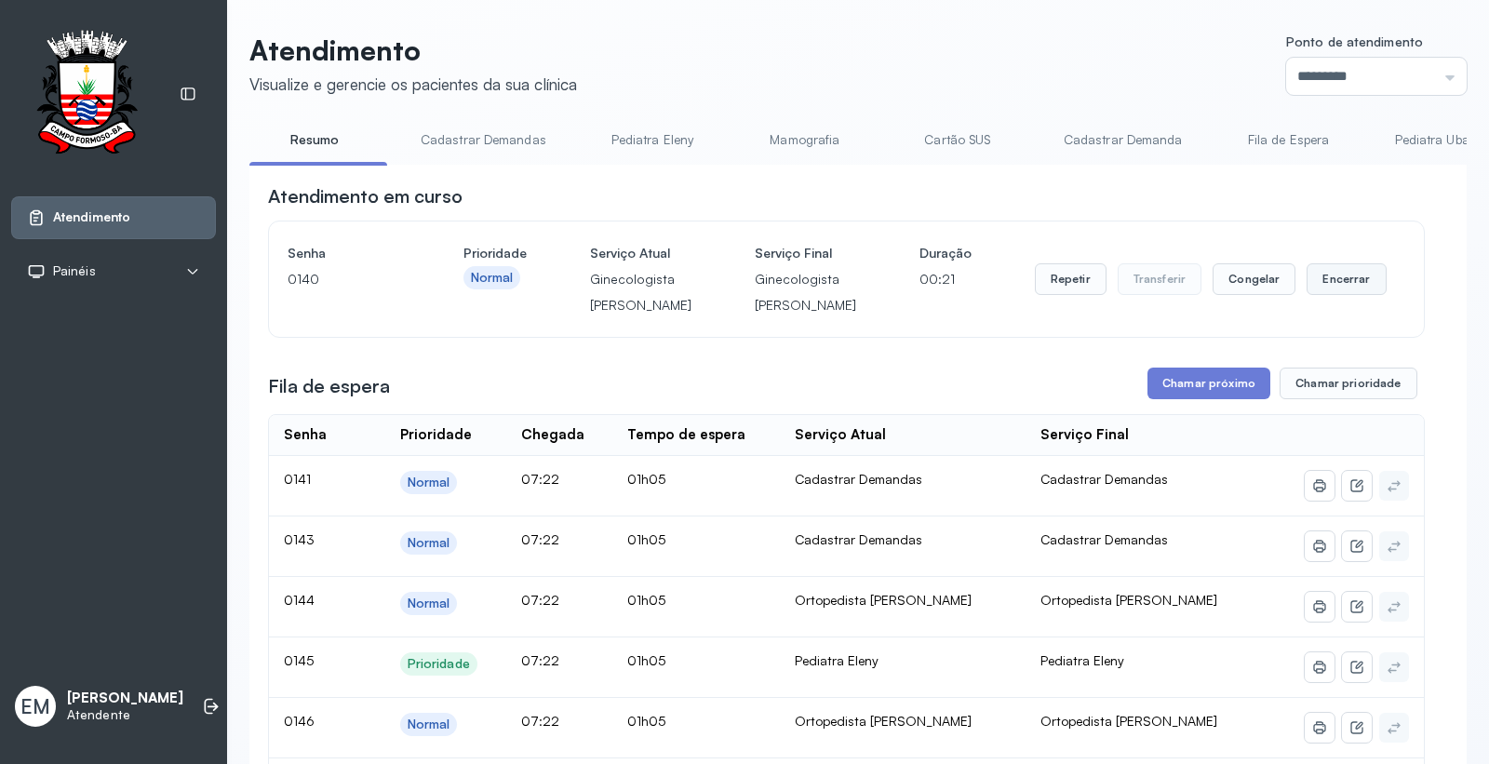
click at [1315, 295] on button "Encerrar" at bounding box center [1345, 279] width 79 height 32
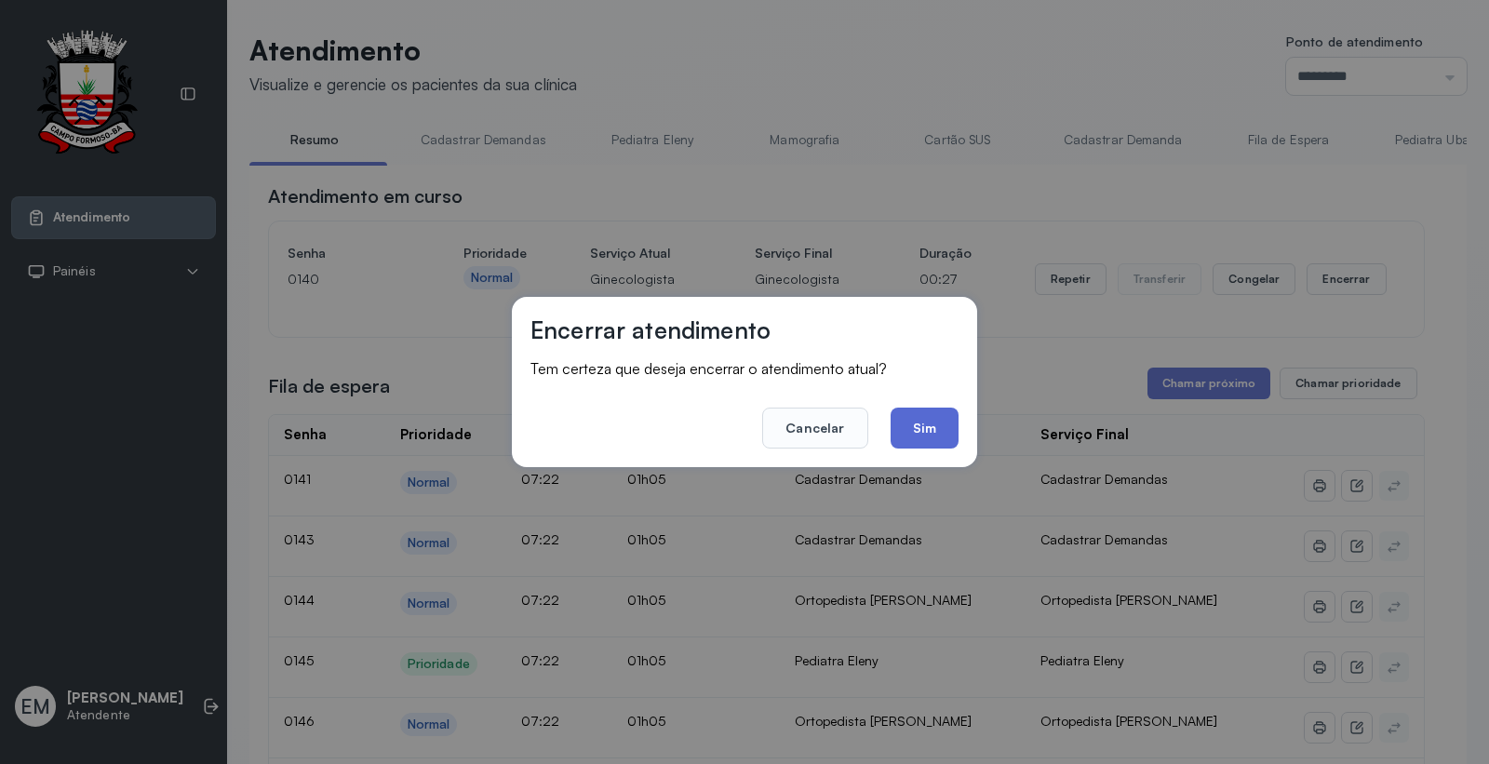
click at [933, 424] on button "Sim" at bounding box center [925, 428] width 68 height 41
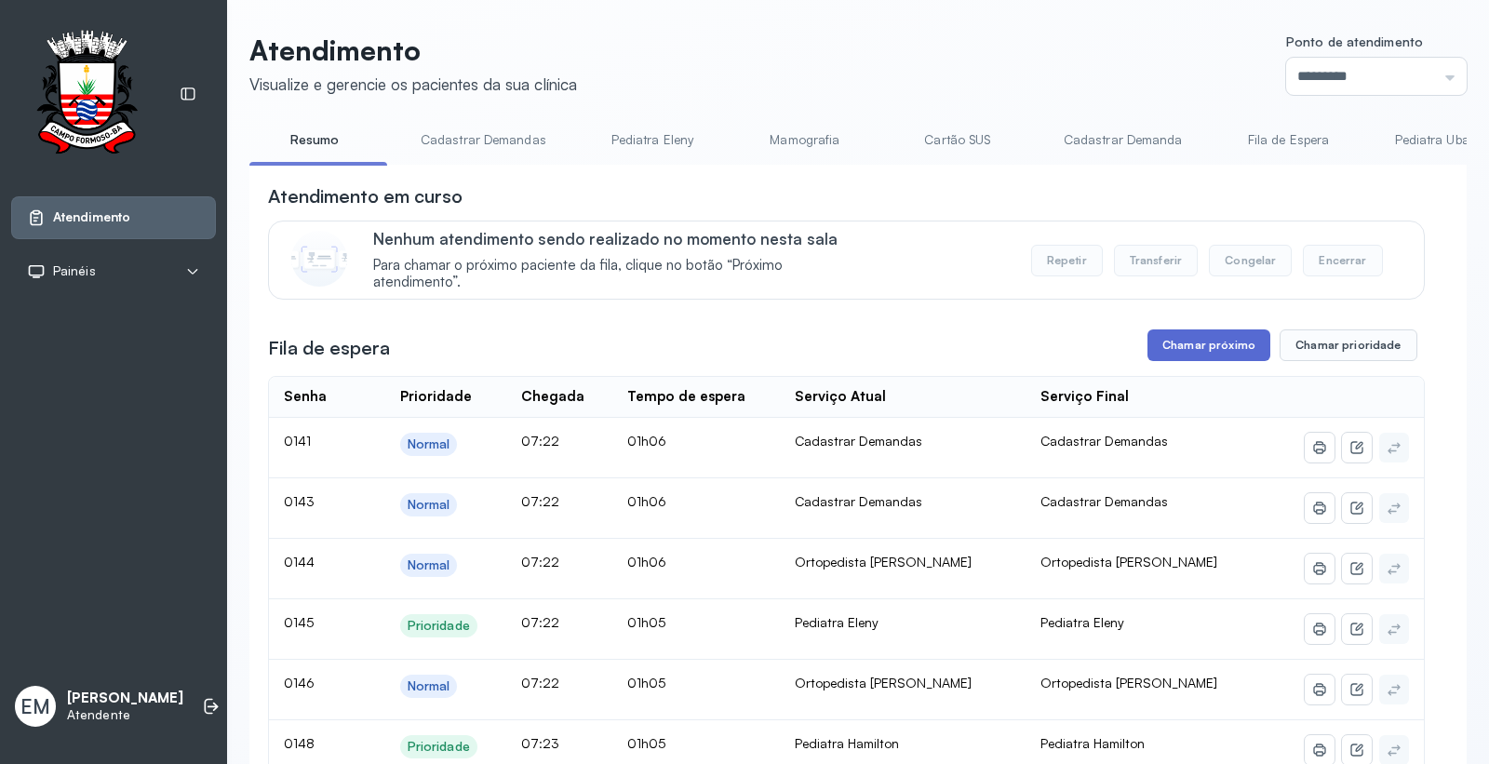
click at [1173, 349] on button "Chamar próximo" at bounding box center [1208, 345] width 123 height 32
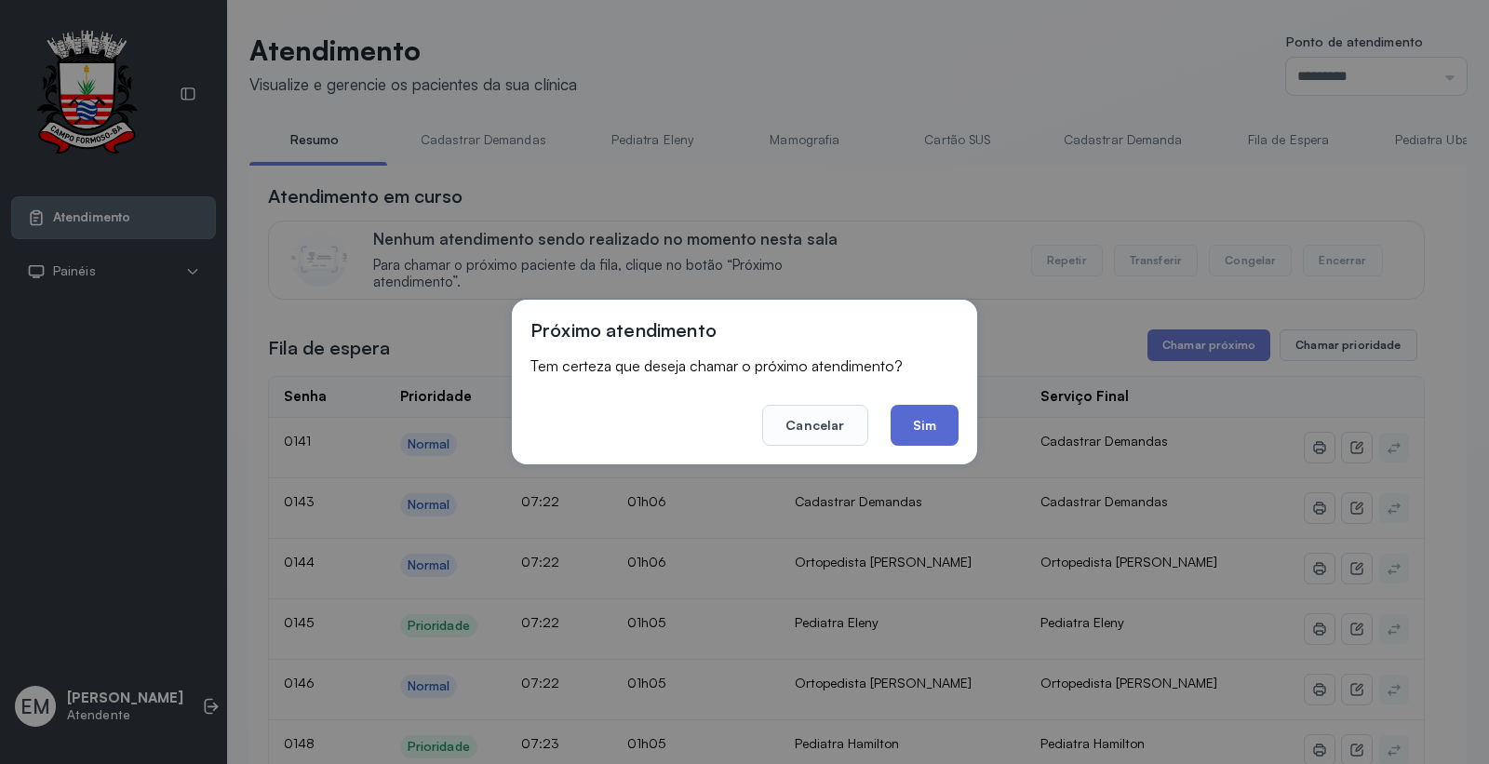
click at [907, 429] on button "Sim" at bounding box center [925, 425] width 68 height 41
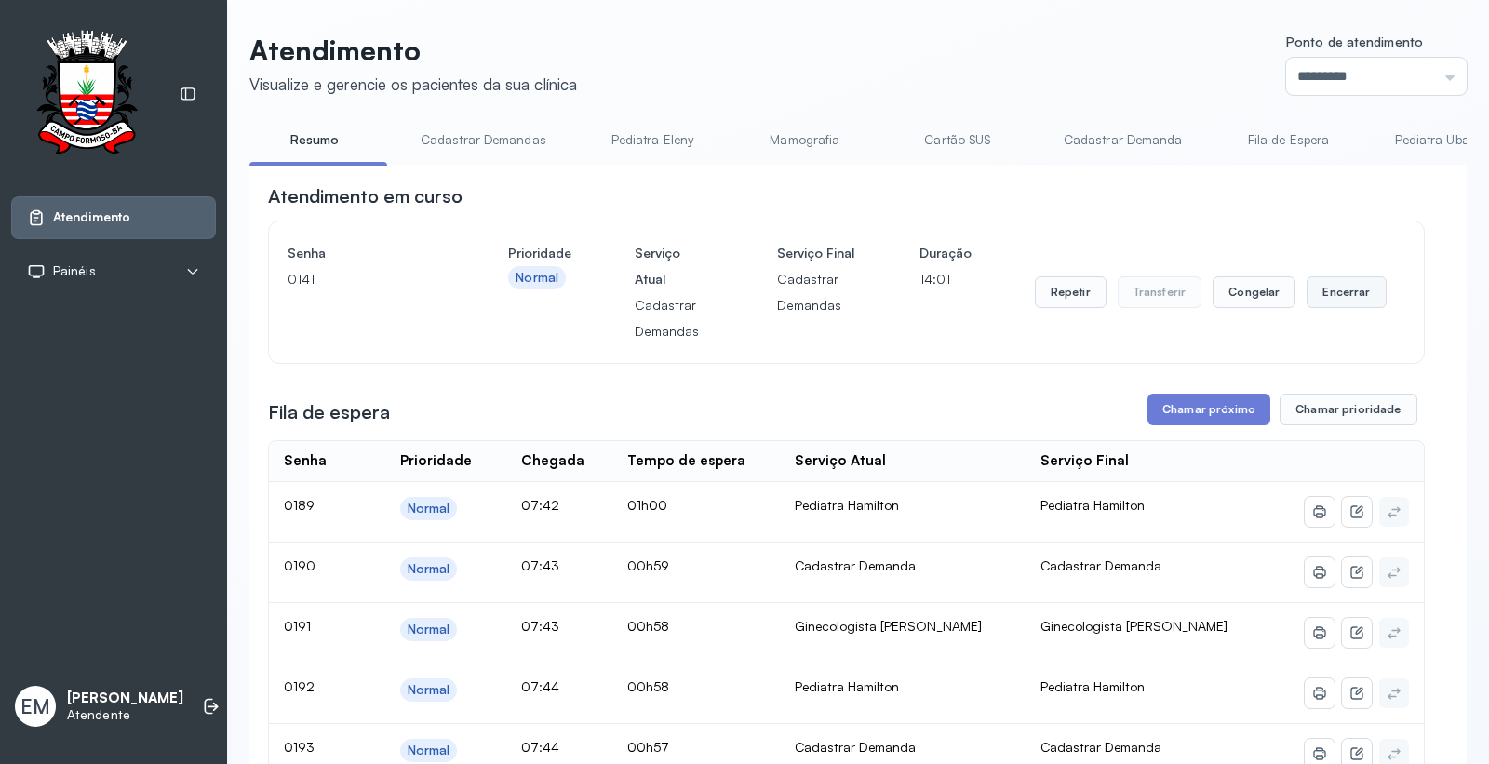
click at [1315, 289] on button "Encerrar" at bounding box center [1345, 292] width 79 height 32
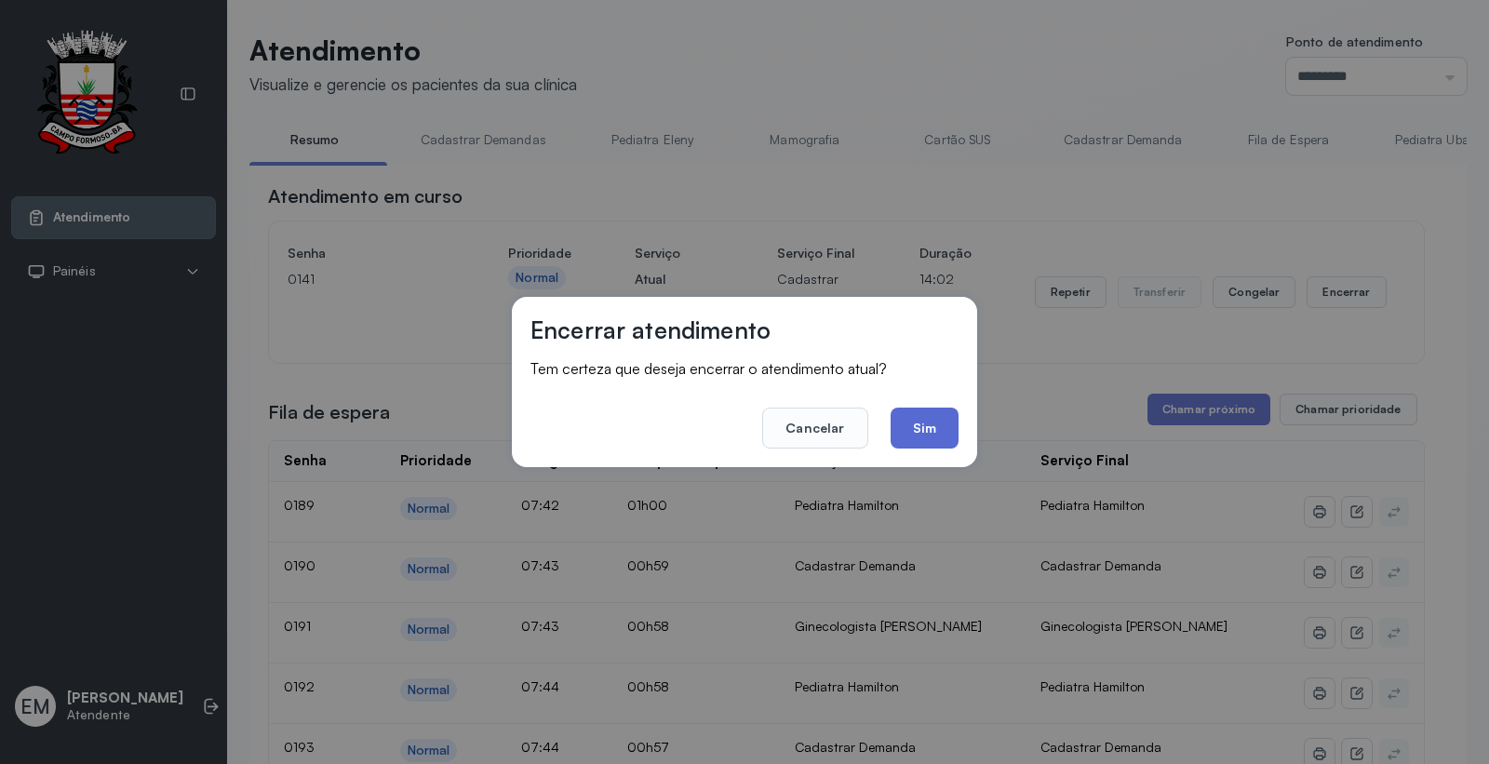
click at [908, 421] on button "Sim" at bounding box center [925, 428] width 68 height 41
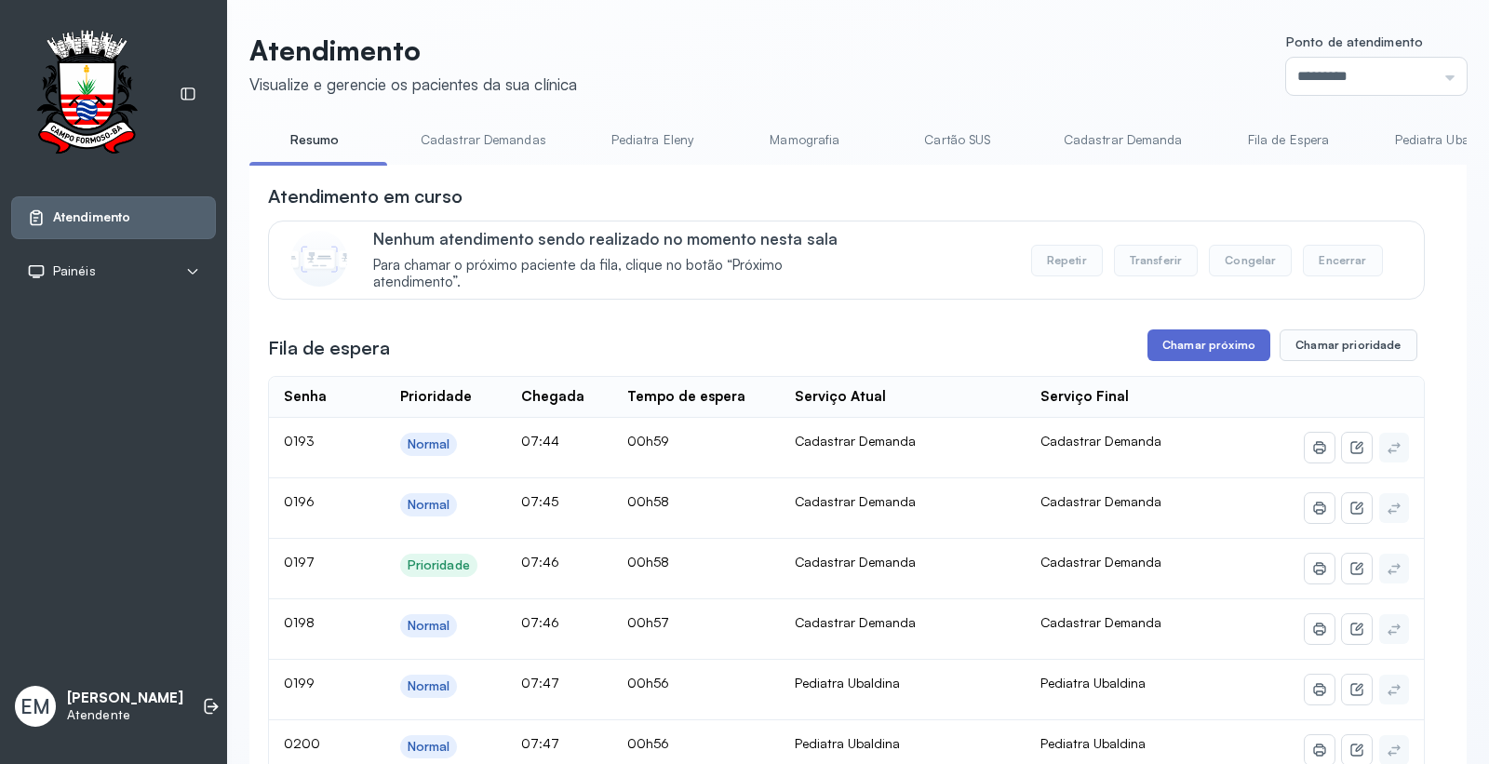
click at [1216, 340] on button "Chamar próximo" at bounding box center [1208, 345] width 123 height 32
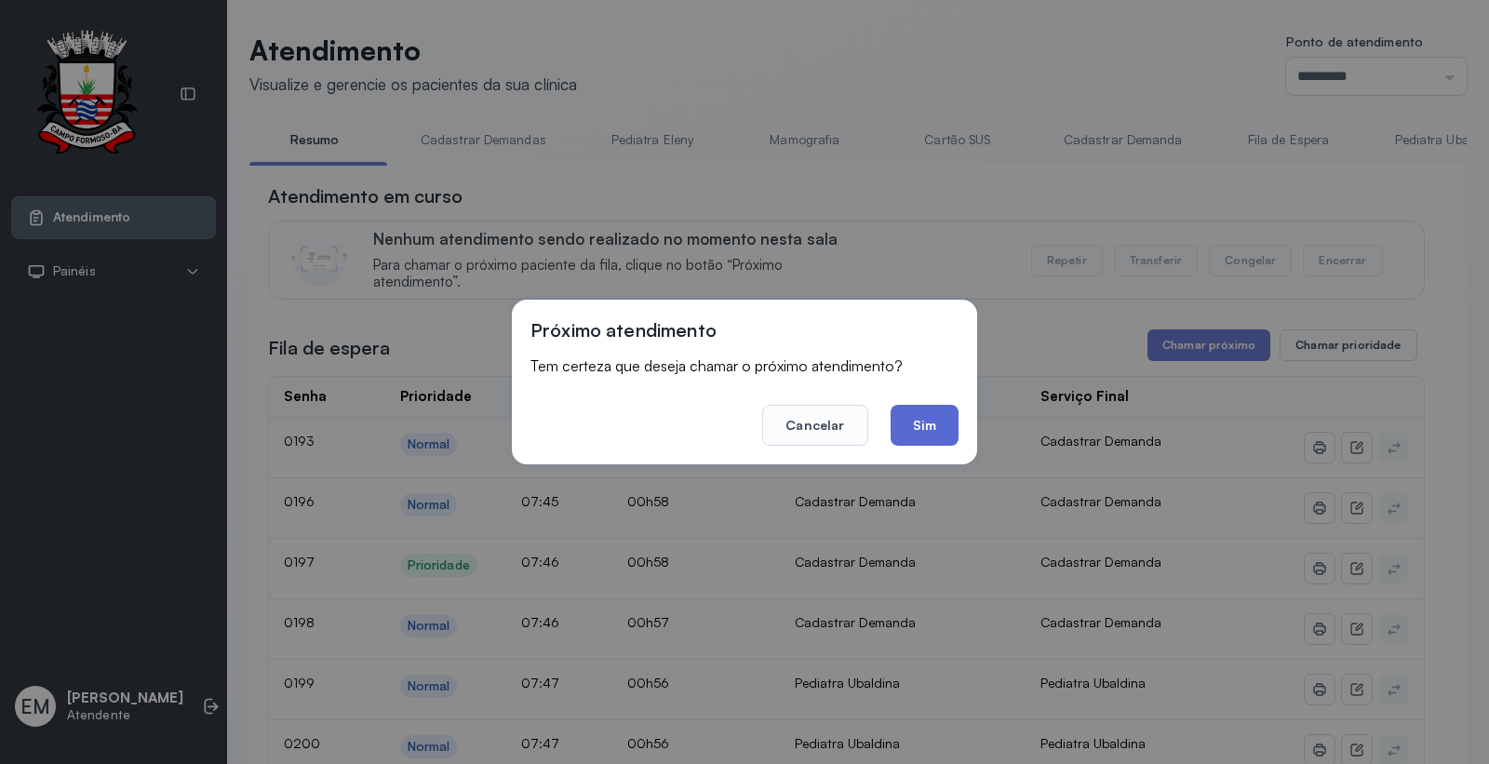
click at [922, 422] on button "Sim" at bounding box center [925, 425] width 68 height 41
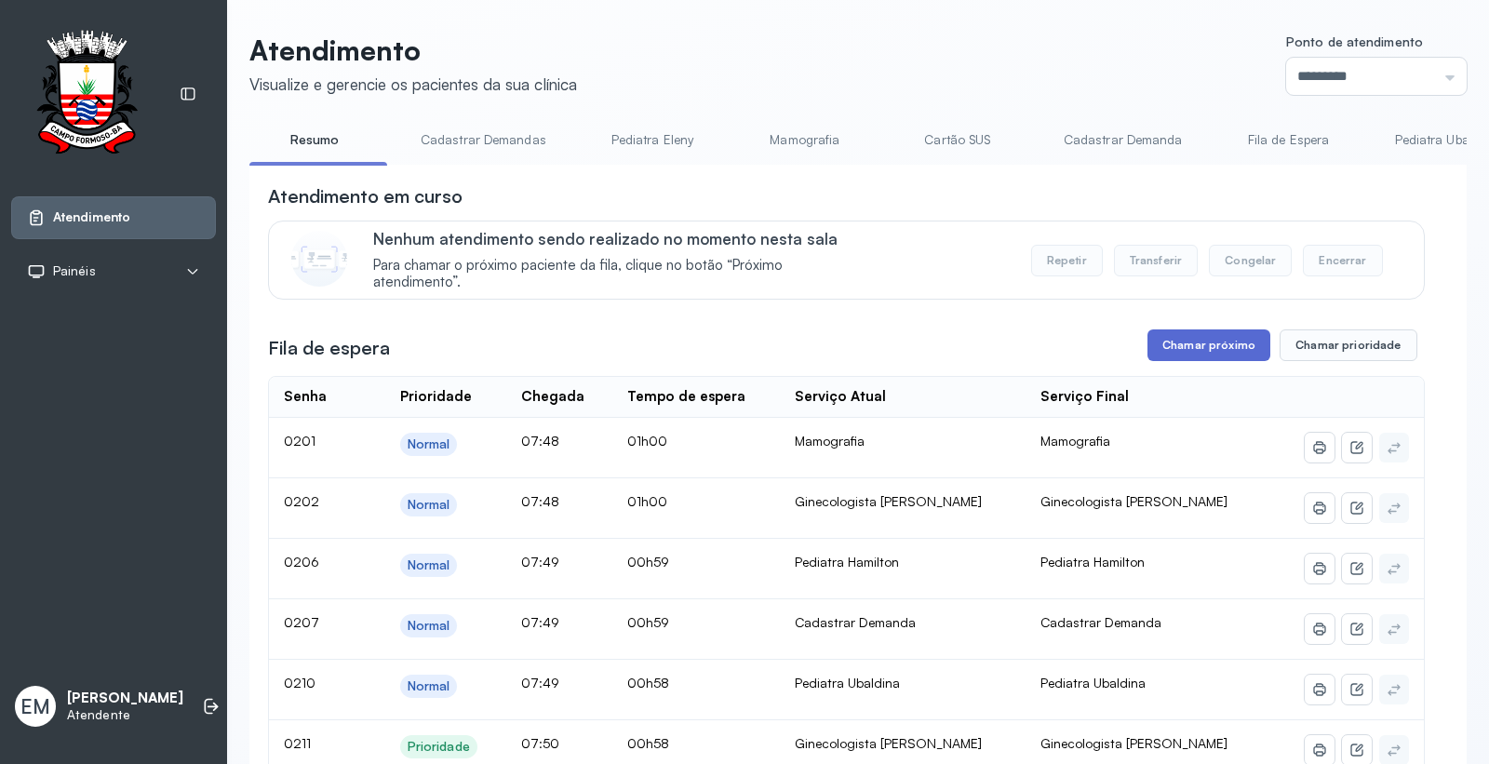
click at [1197, 352] on button "Chamar próximo" at bounding box center [1208, 345] width 123 height 32
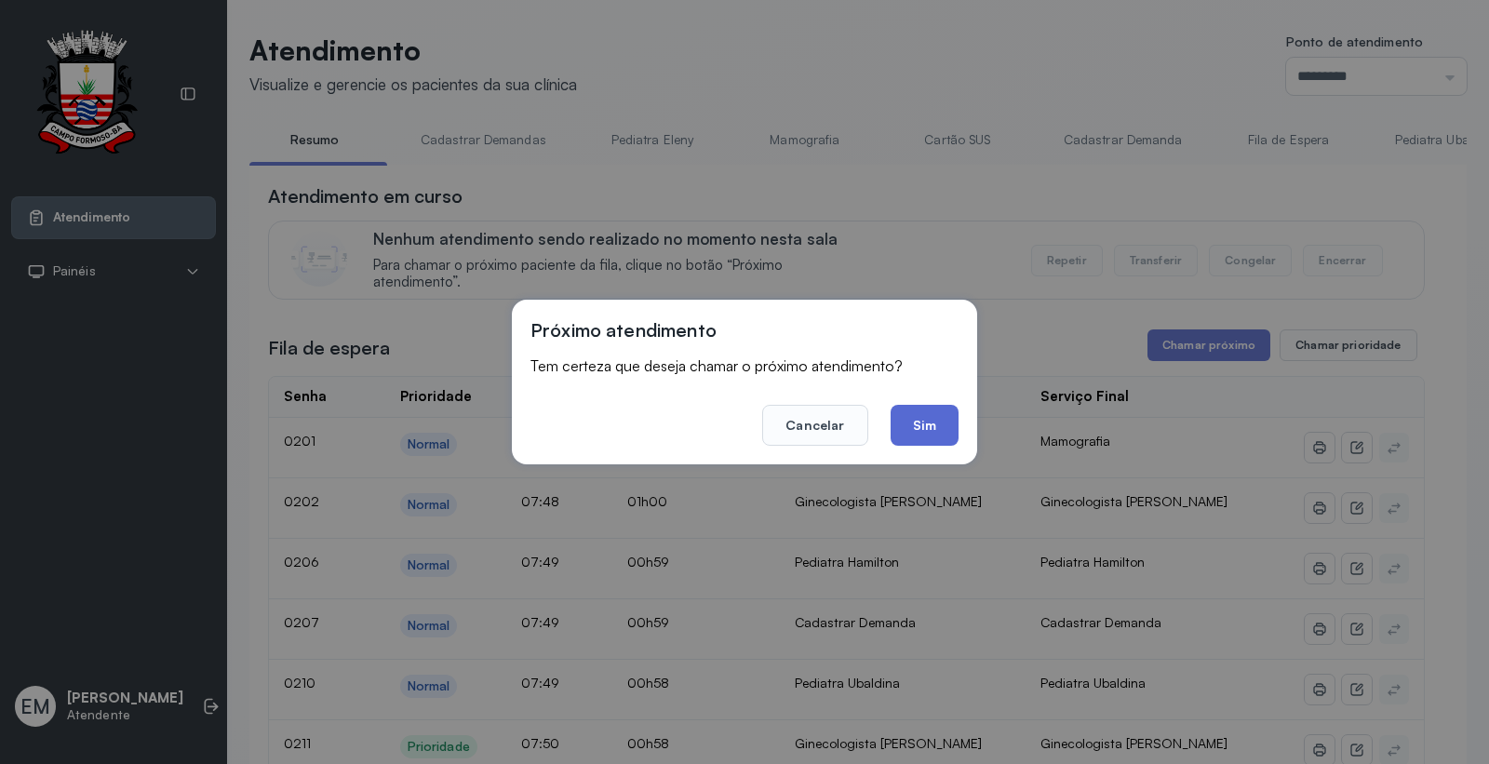
click at [919, 428] on button "Sim" at bounding box center [925, 425] width 68 height 41
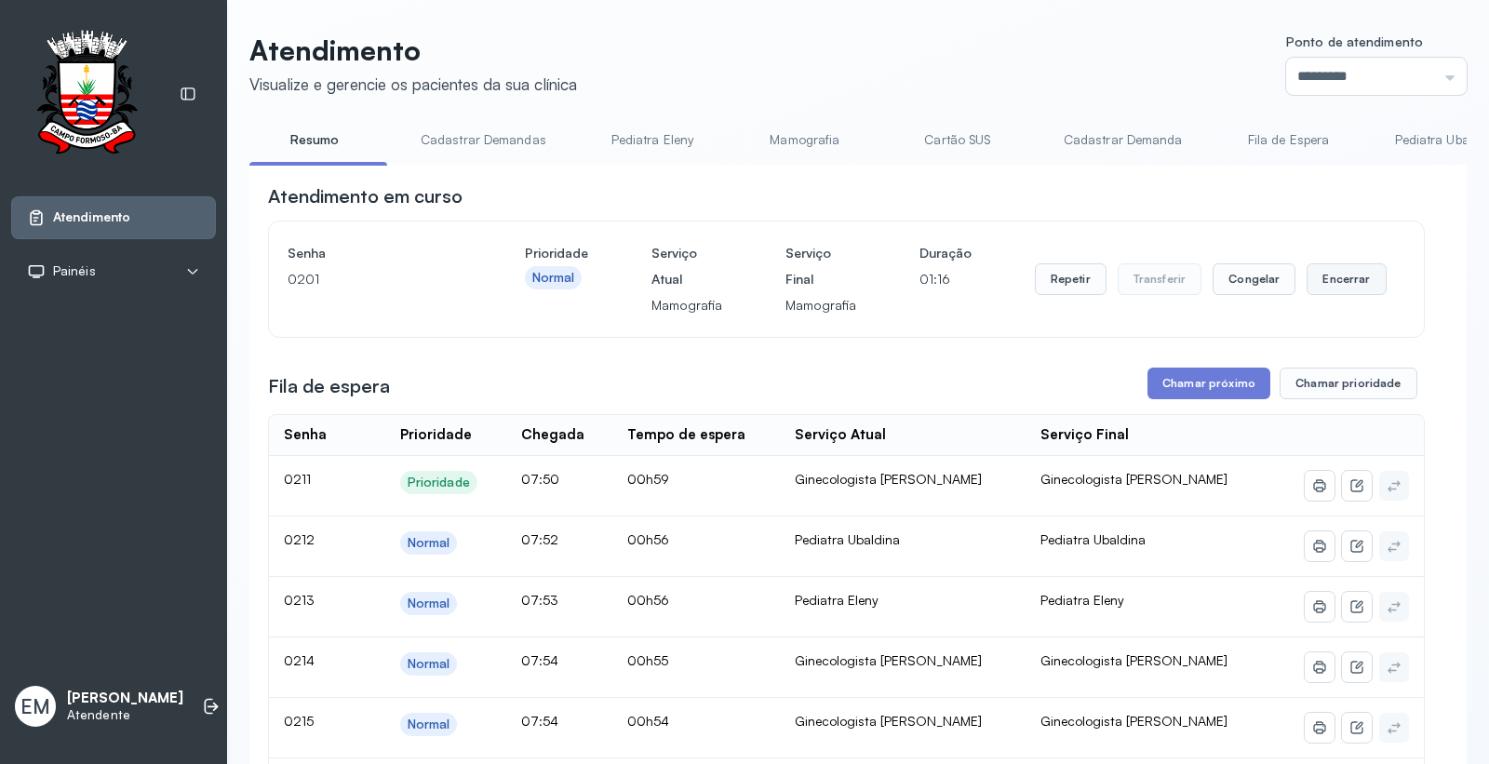
click at [1312, 280] on button "Encerrar" at bounding box center [1345, 279] width 79 height 32
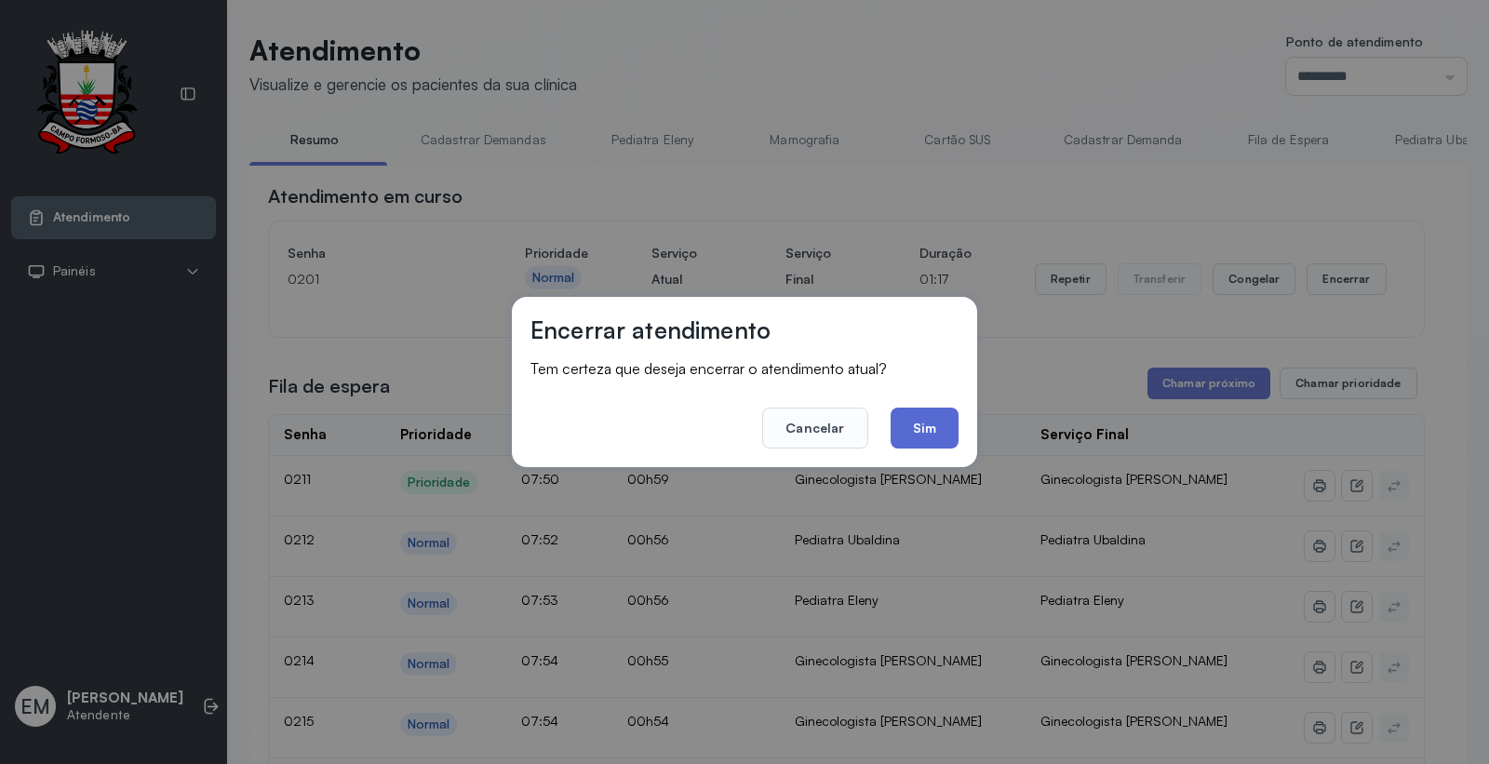
click at [925, 430] on button "Sim" at bounding box center [925, 428] width 68 height 41
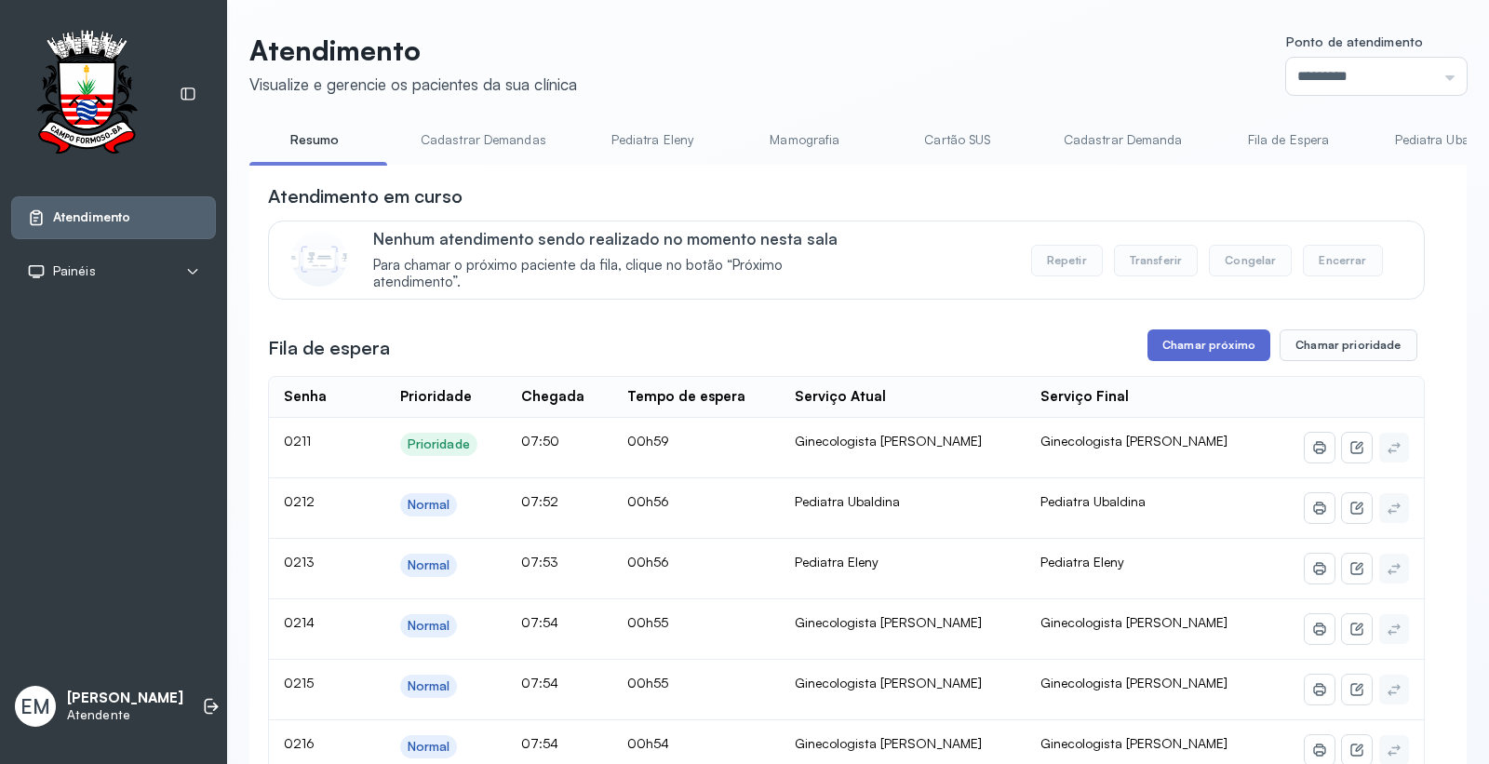
click at [1223, 352] on button "Chamar próximo" at bounding box center [1208, 345] width 123 height 32
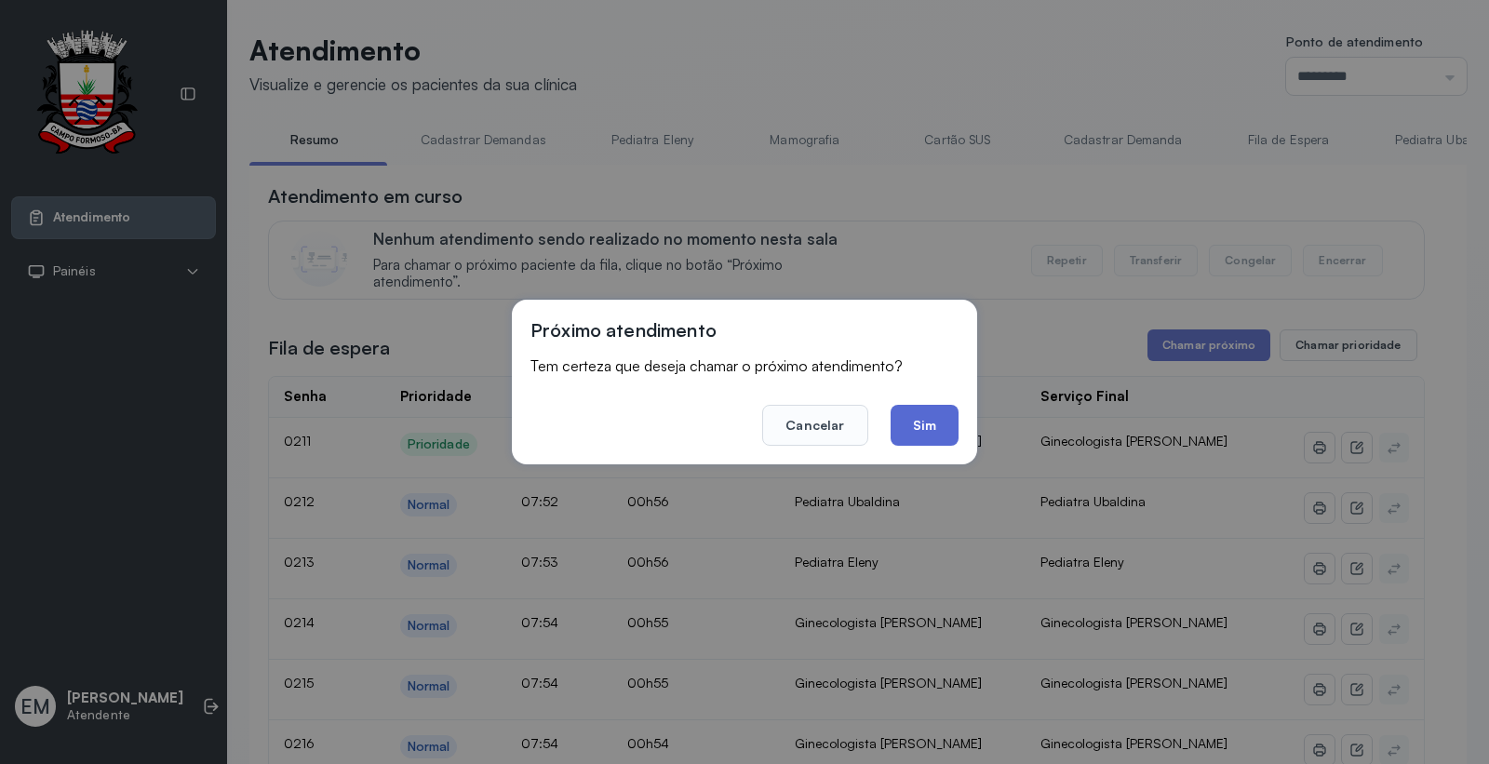
click at [927, 425] on button "Sim" at bounding box center [925, 425] width 68 height 41
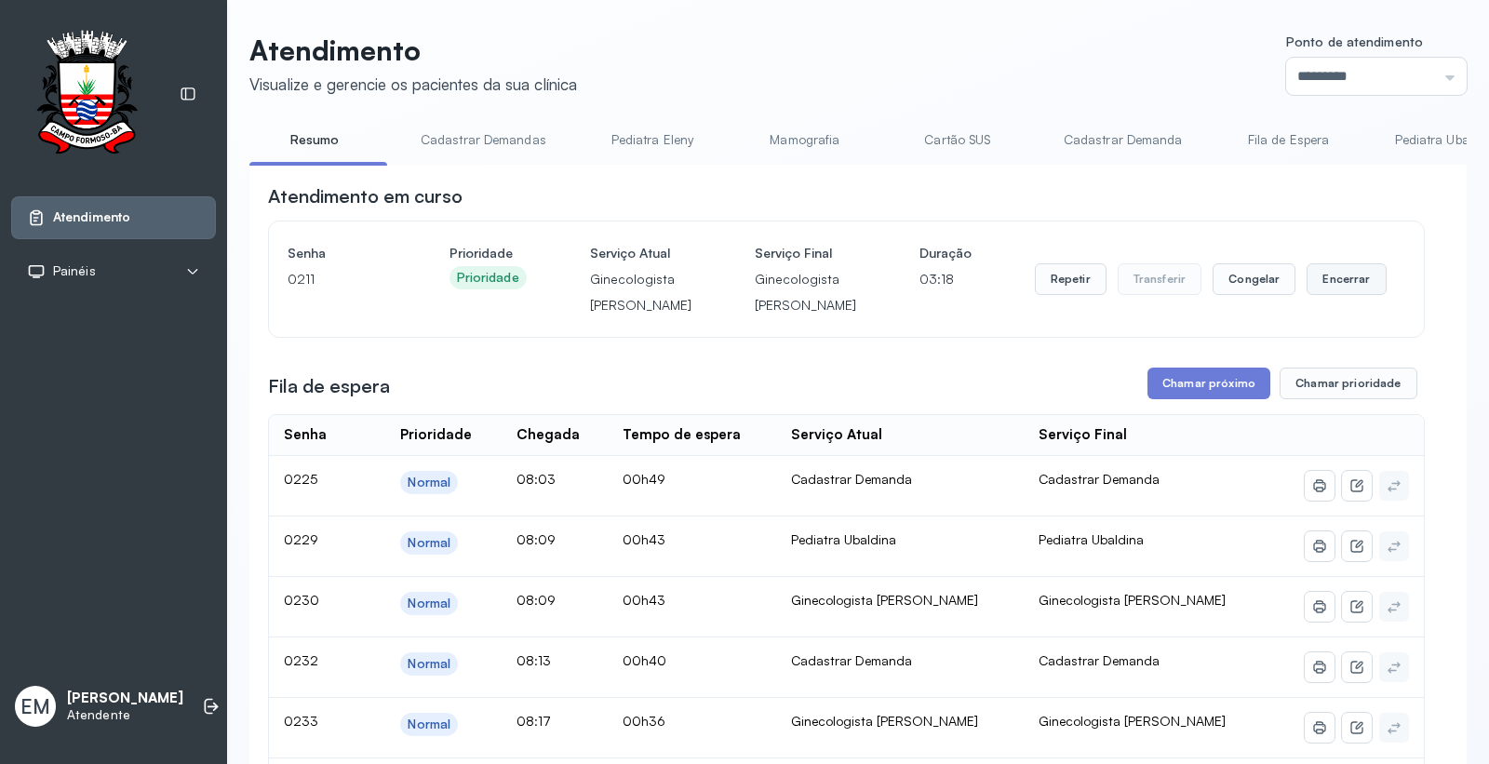
click at [1317, 295] on button "Encerrar" at bounding box center [1345, 279] width 79 height 32
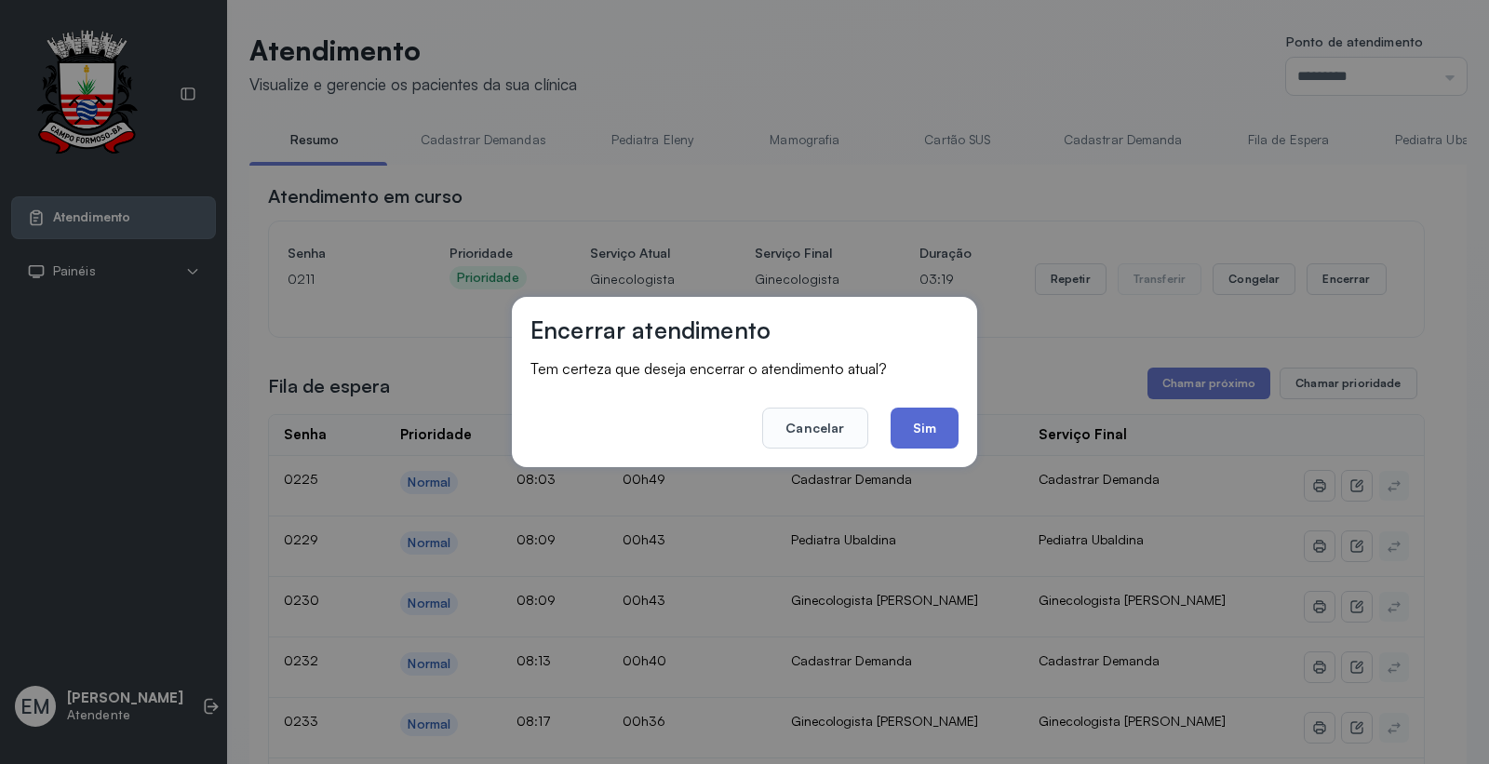
click at [950, 419] on button "Sim" at bounding box center [925, 428] width 68 height 41
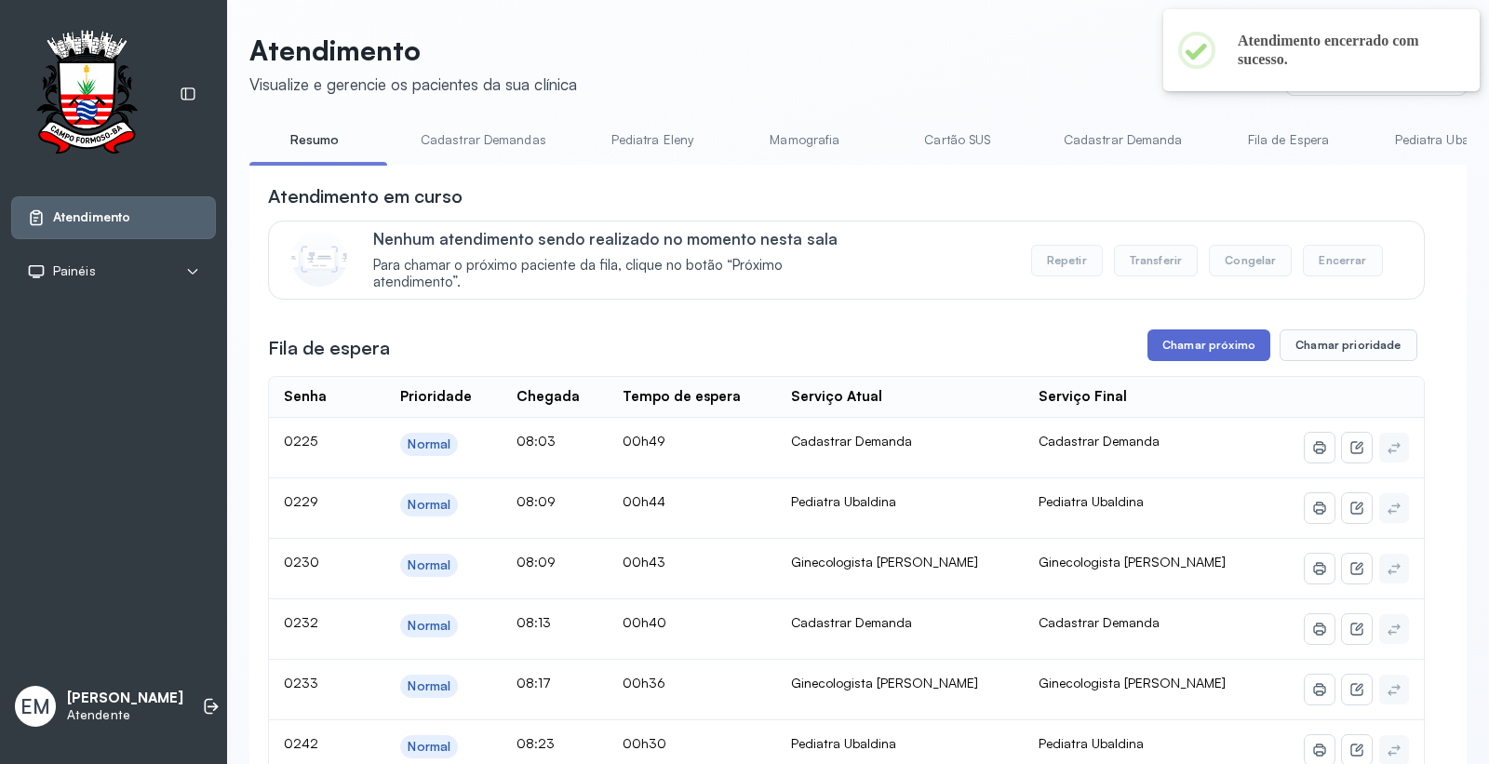
click at [1207, 348] on button "Chamar próximo" at bounding box center [1208, 345] width 123 height 32
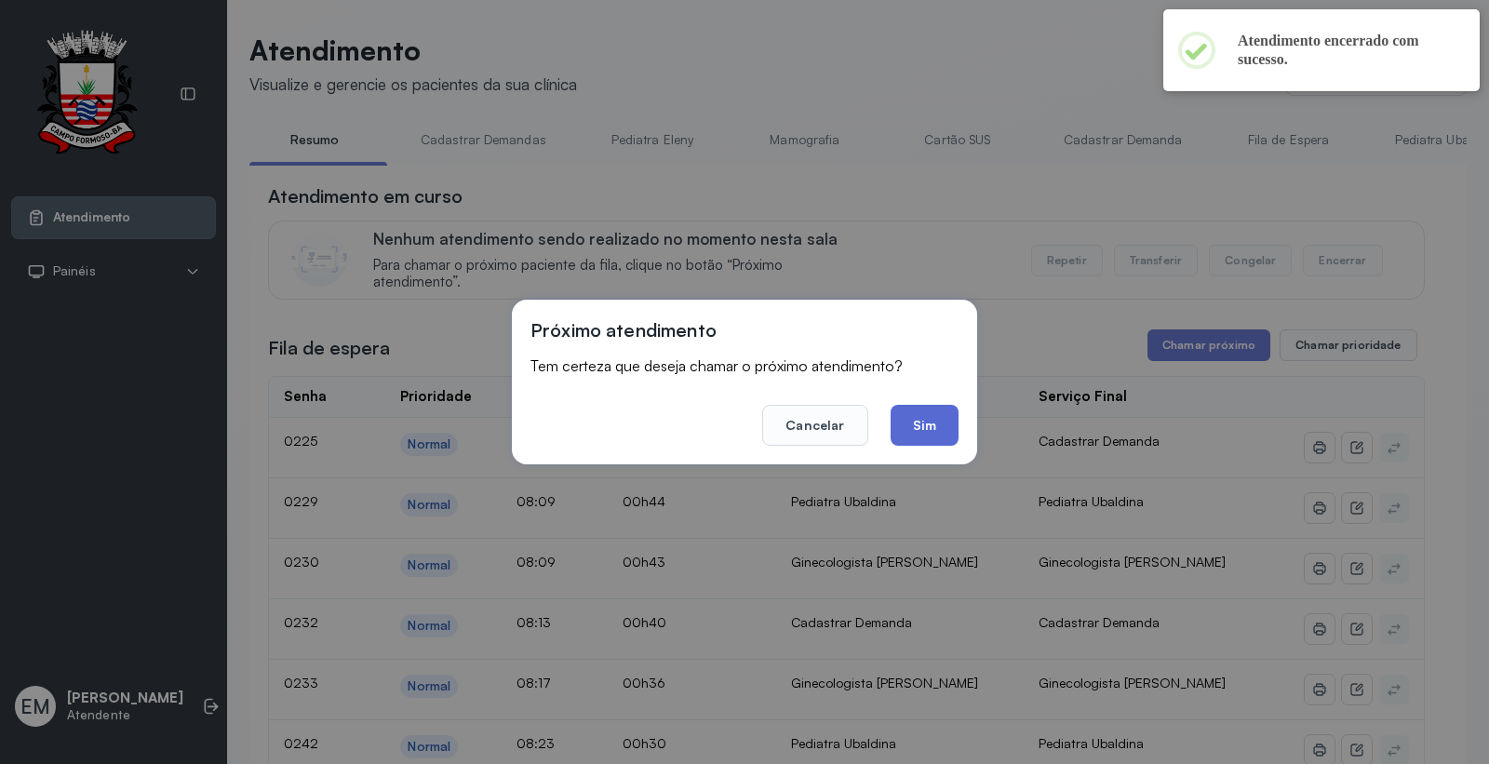
click at [916, 419] on button "Sim" at bounding box center [925, 425] width 68 height 41
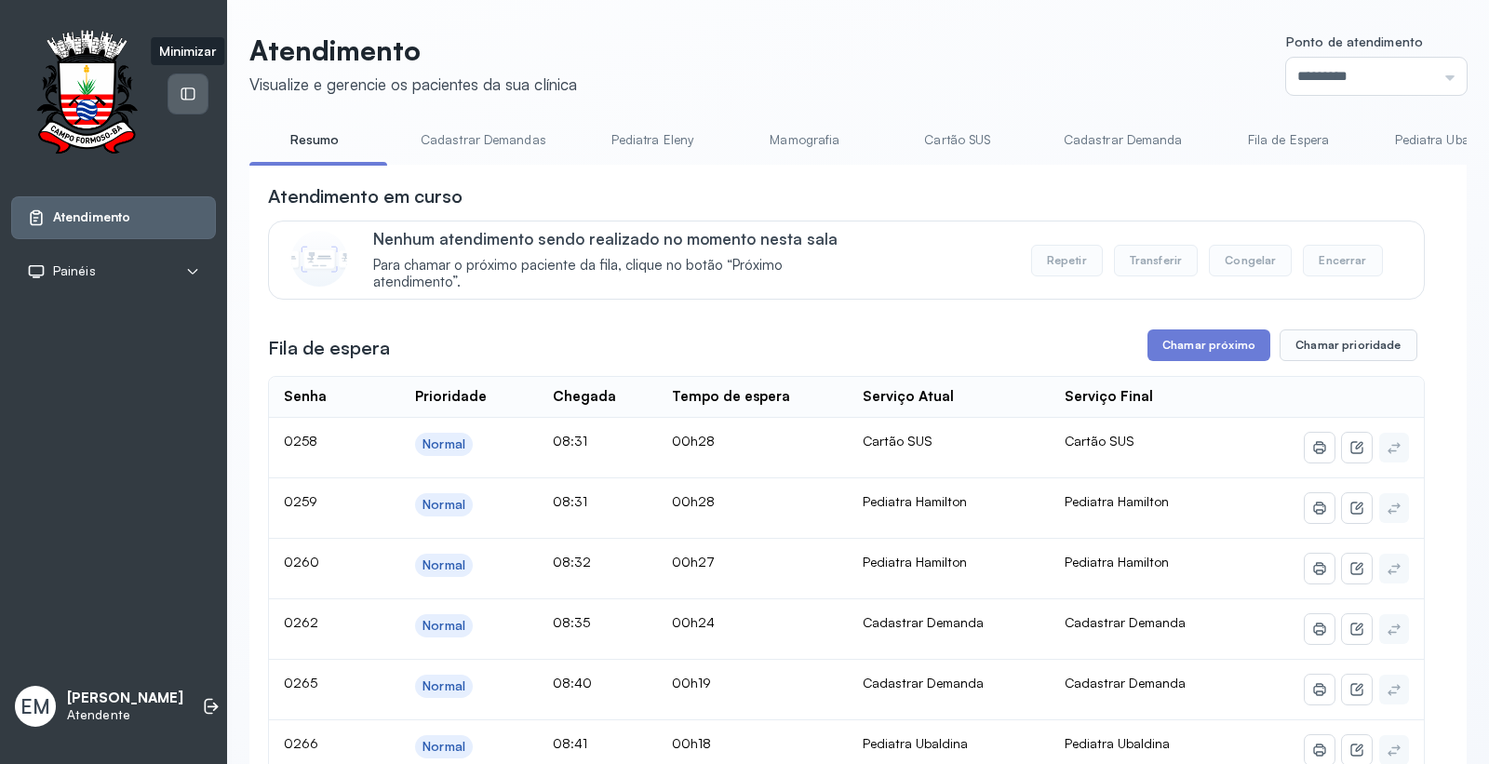
click at [184, 90] on icon at bounding box center [188, 94] width 17 height 17
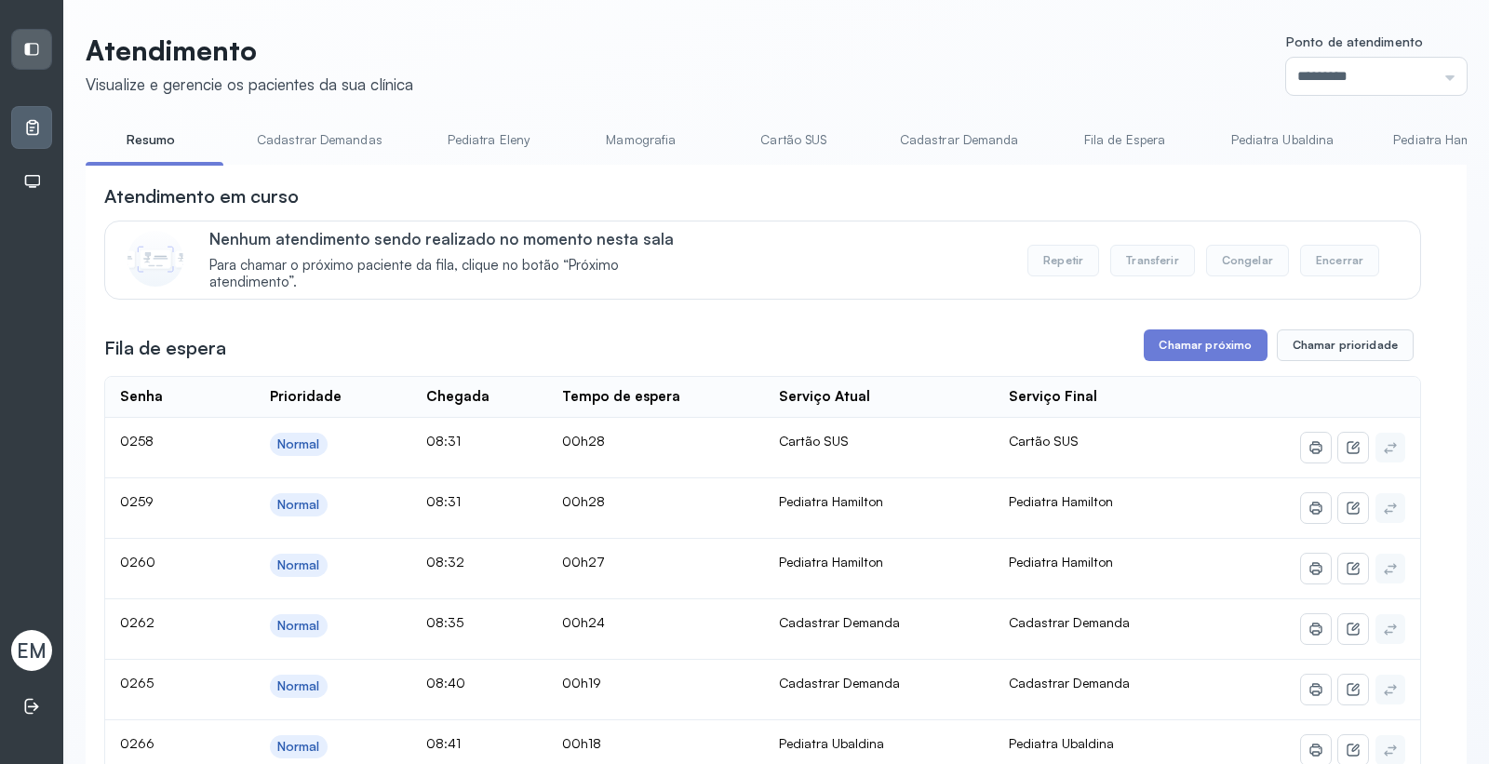
click at [1407, 160] on li "Pediatra Hamilton" at bounding box center [1448, 146] width 148 height 42
click at [1412, 141] on link "Pediatra Hamilton" at bounding box center [1444, 140] width 141 height 31
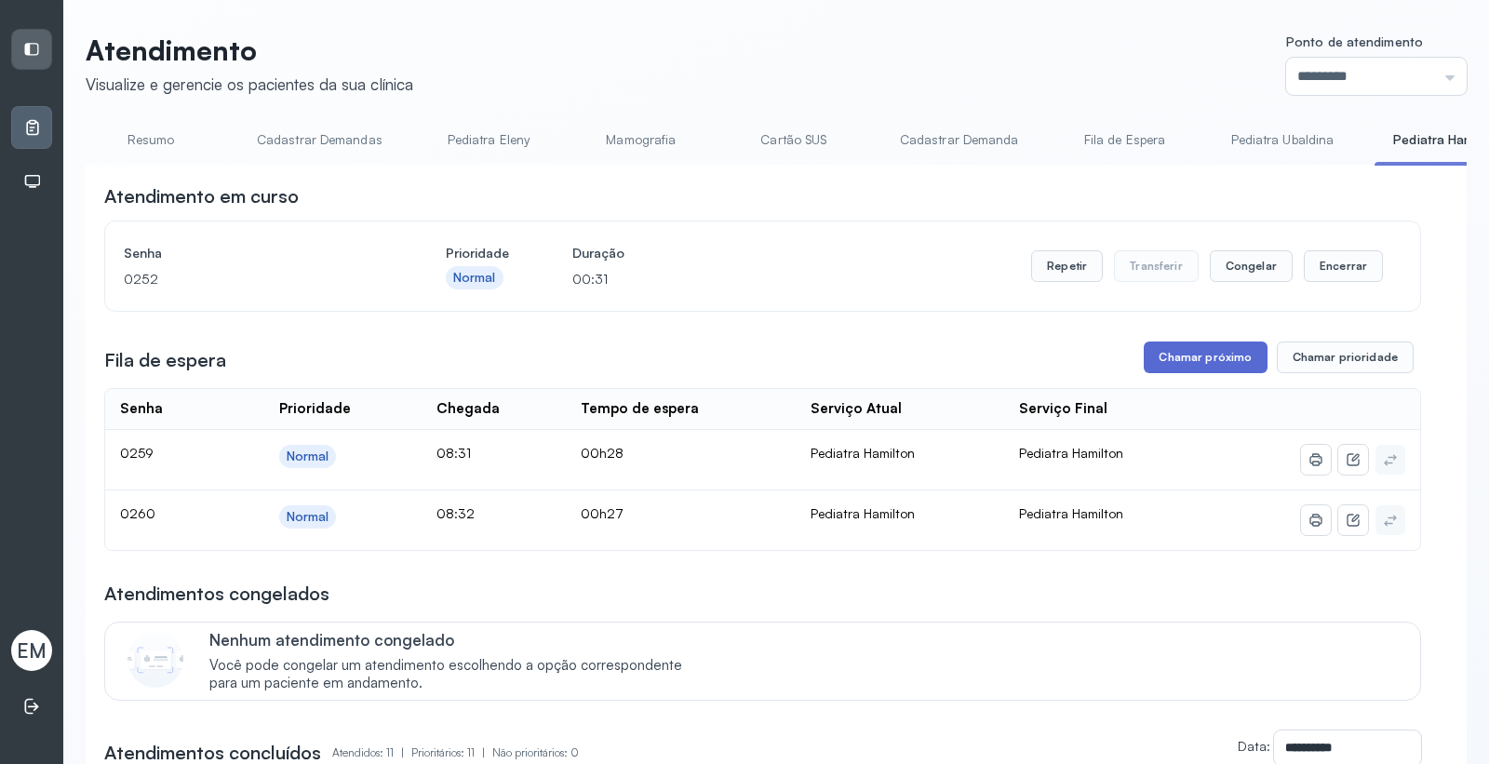
click at [1198, 360] on button "Chamar próximo" at bounding box center [1205, 358] width 123 height 32
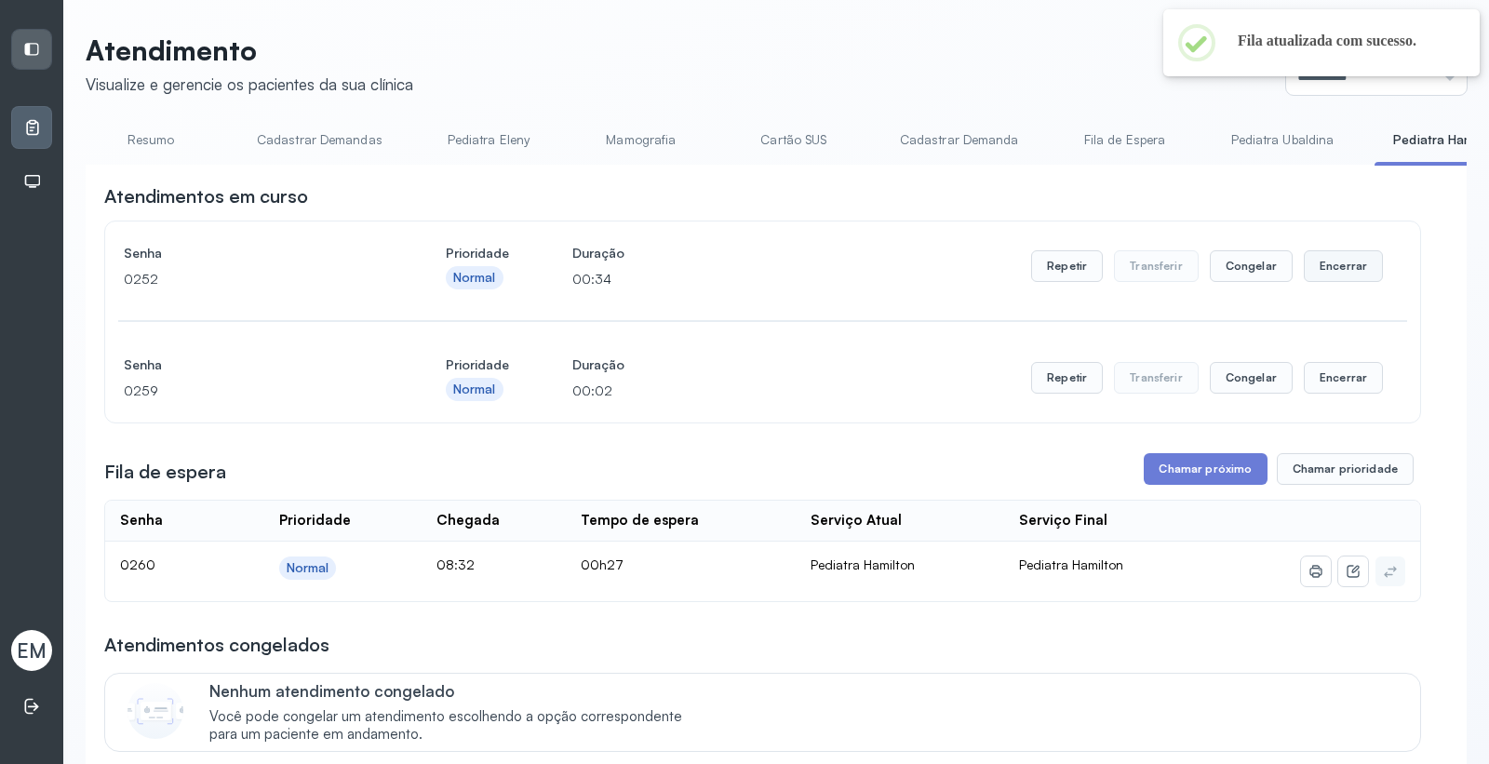
click at [1317, 261] on button "Encerrar" at bounding box center [1343, 266] width 79 height 32
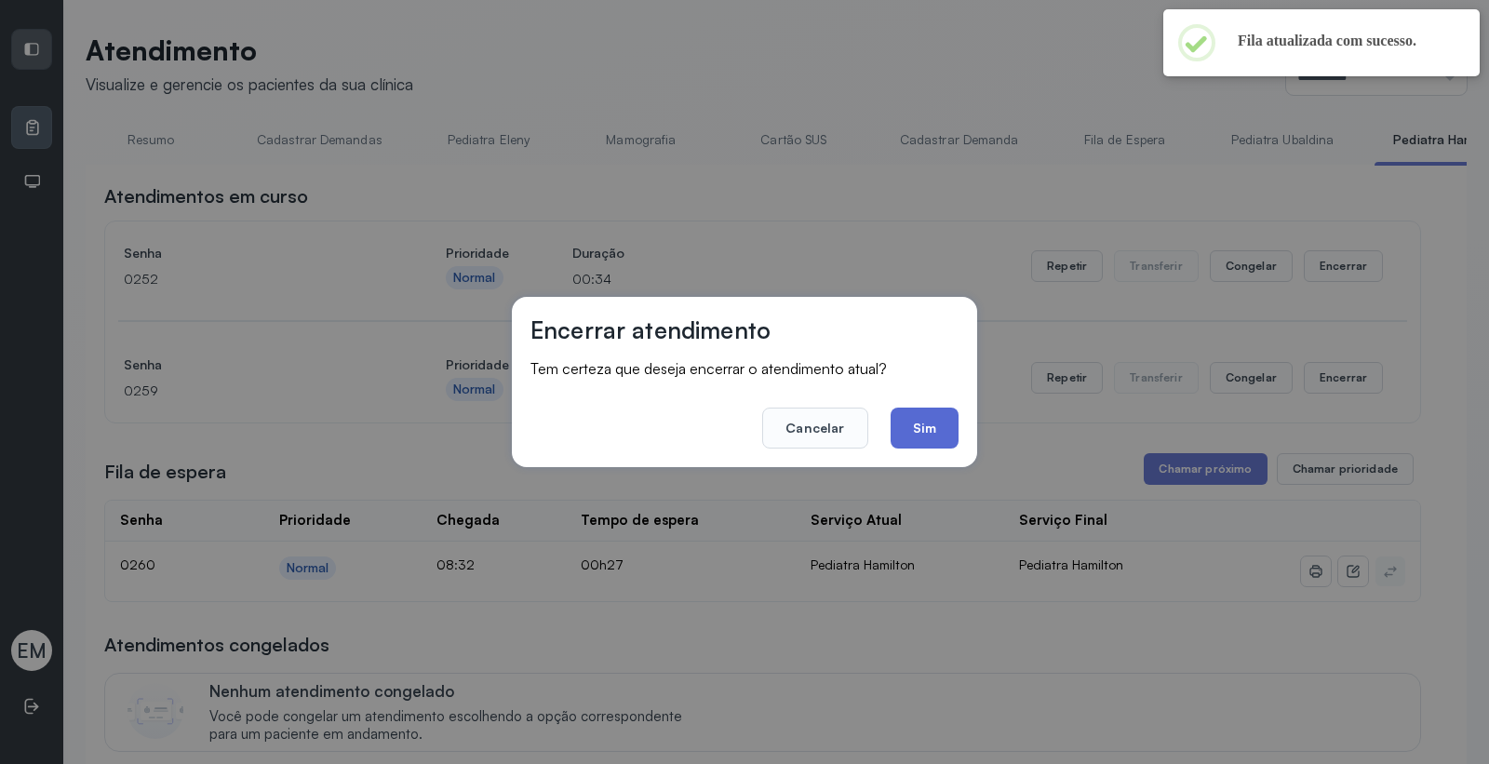
click at [951, 419] on button "Sim" at bounding box center [925, 428] width 68 height 41
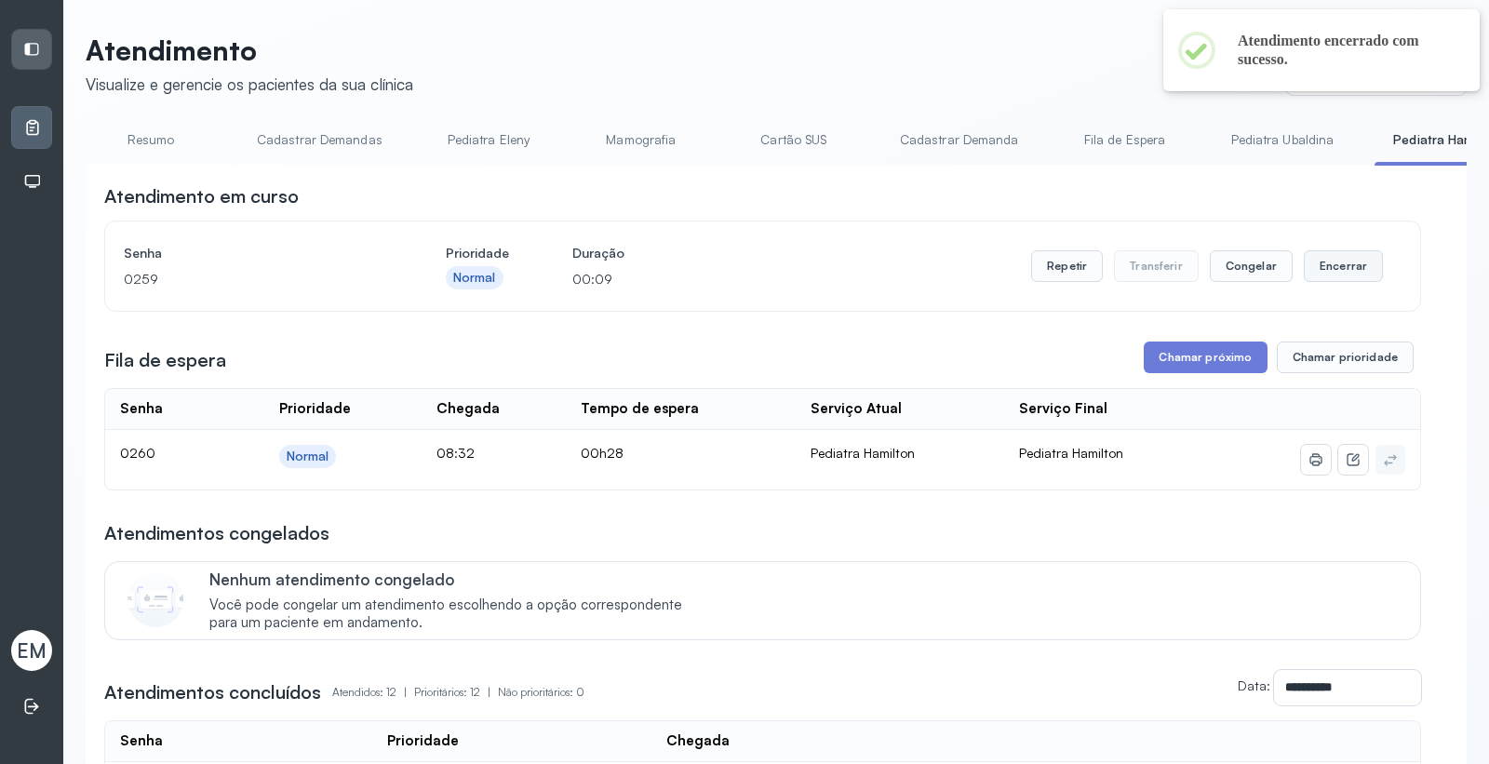
click at [1323, 280] on button "Encerrar" at bounding box center [1343, 266] width 79 height 32
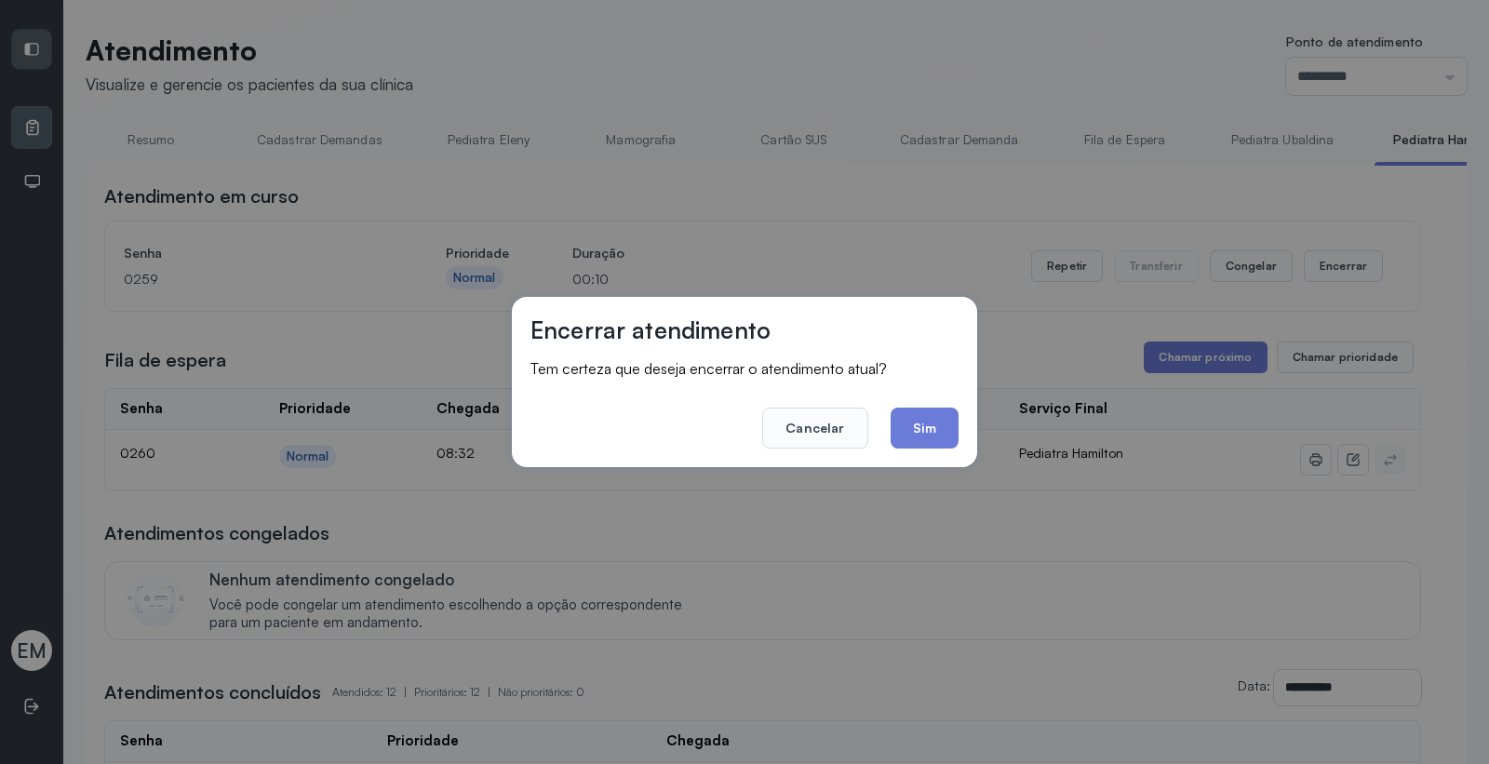
click at [918, 426] on button "Sim" at bounding box center [925, 428] width 68 height 41
